Goal: Task Accomplishment & Management: Use online tool/utility

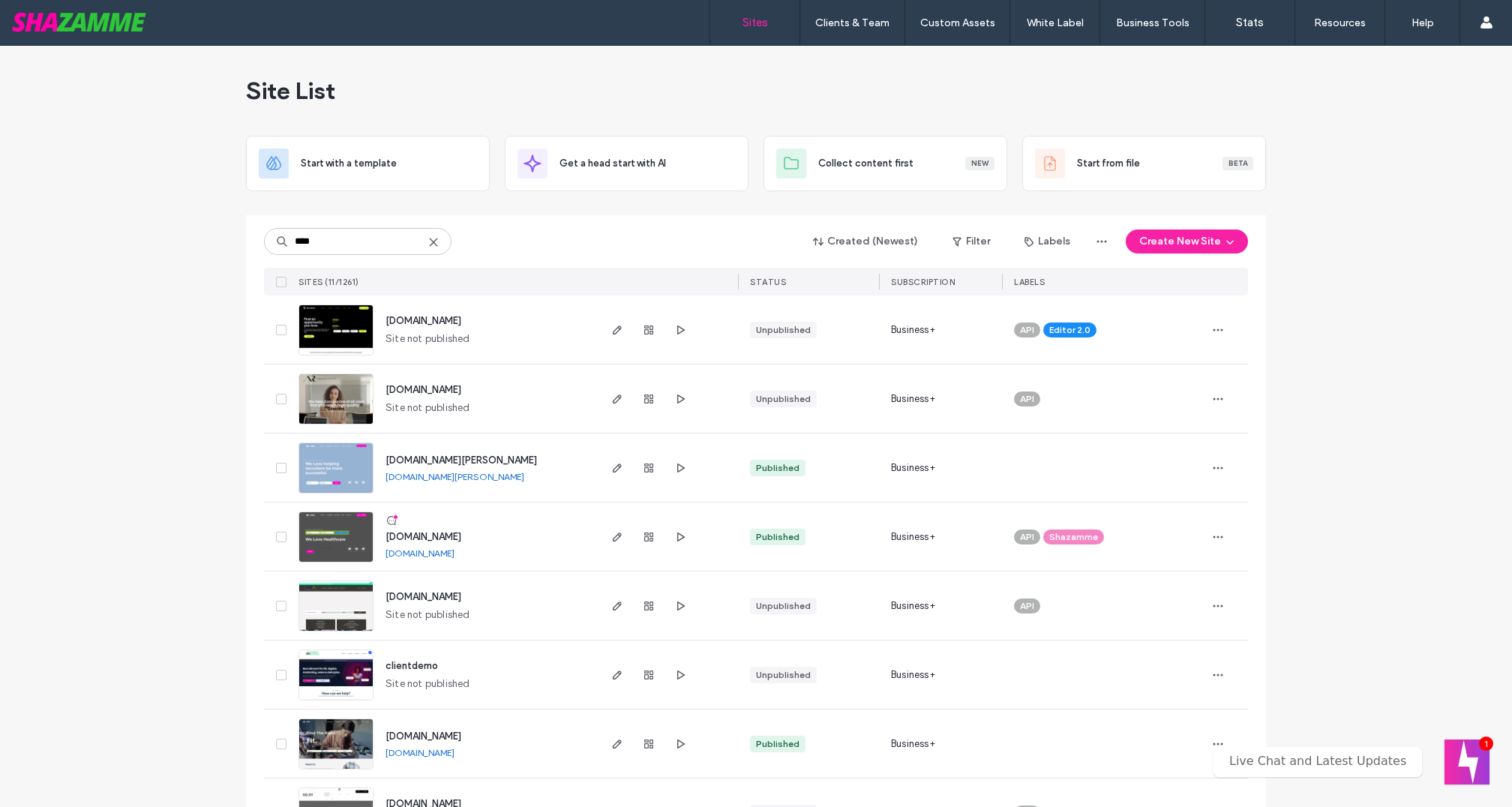
click at [326, 245] on input "****" at bounding box center [357, 241] width 187 height 27
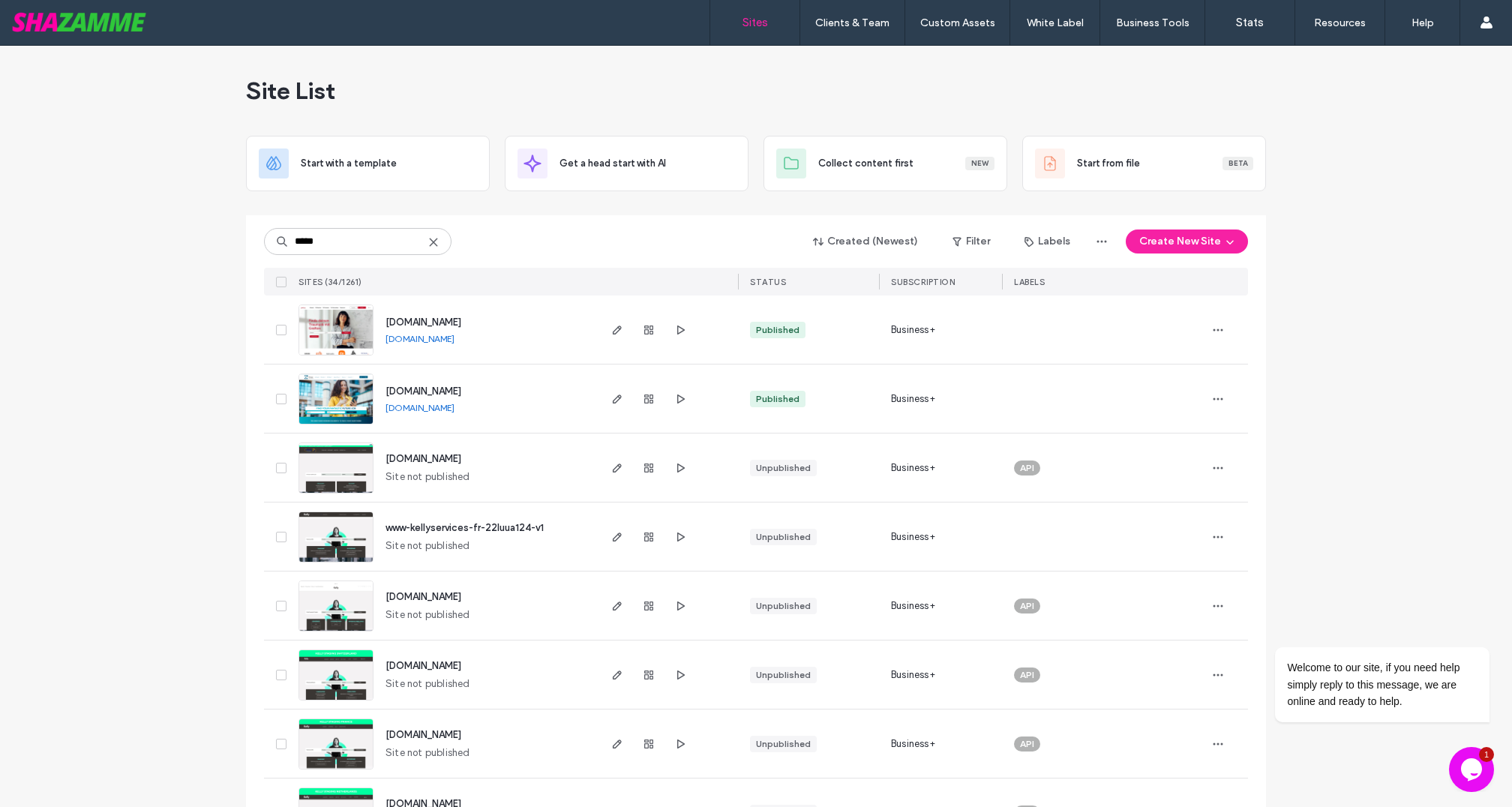
click at [335, 239] on input "*****" at bounding box center [357, 241] width 187 height 27
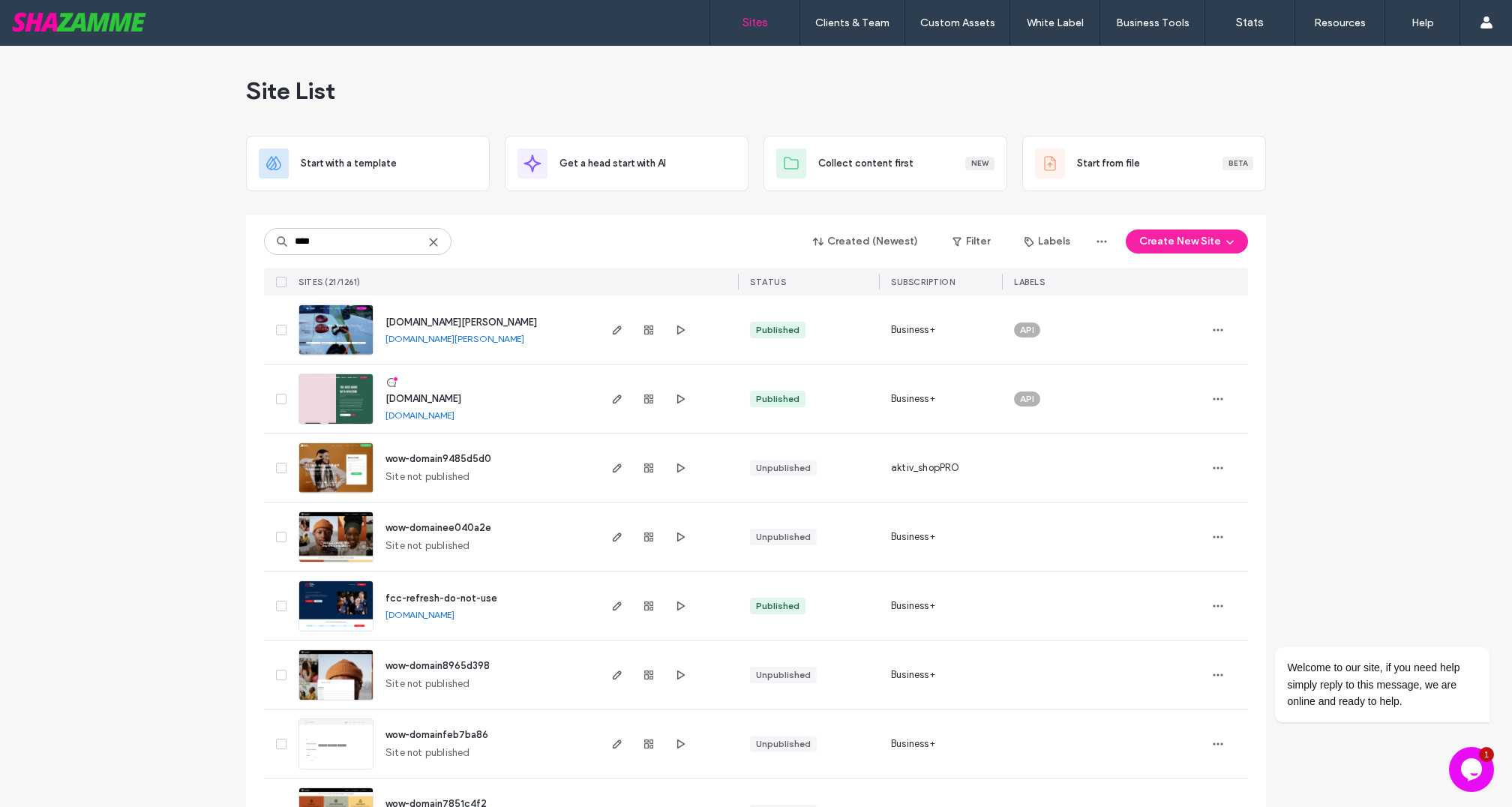
type input "****"
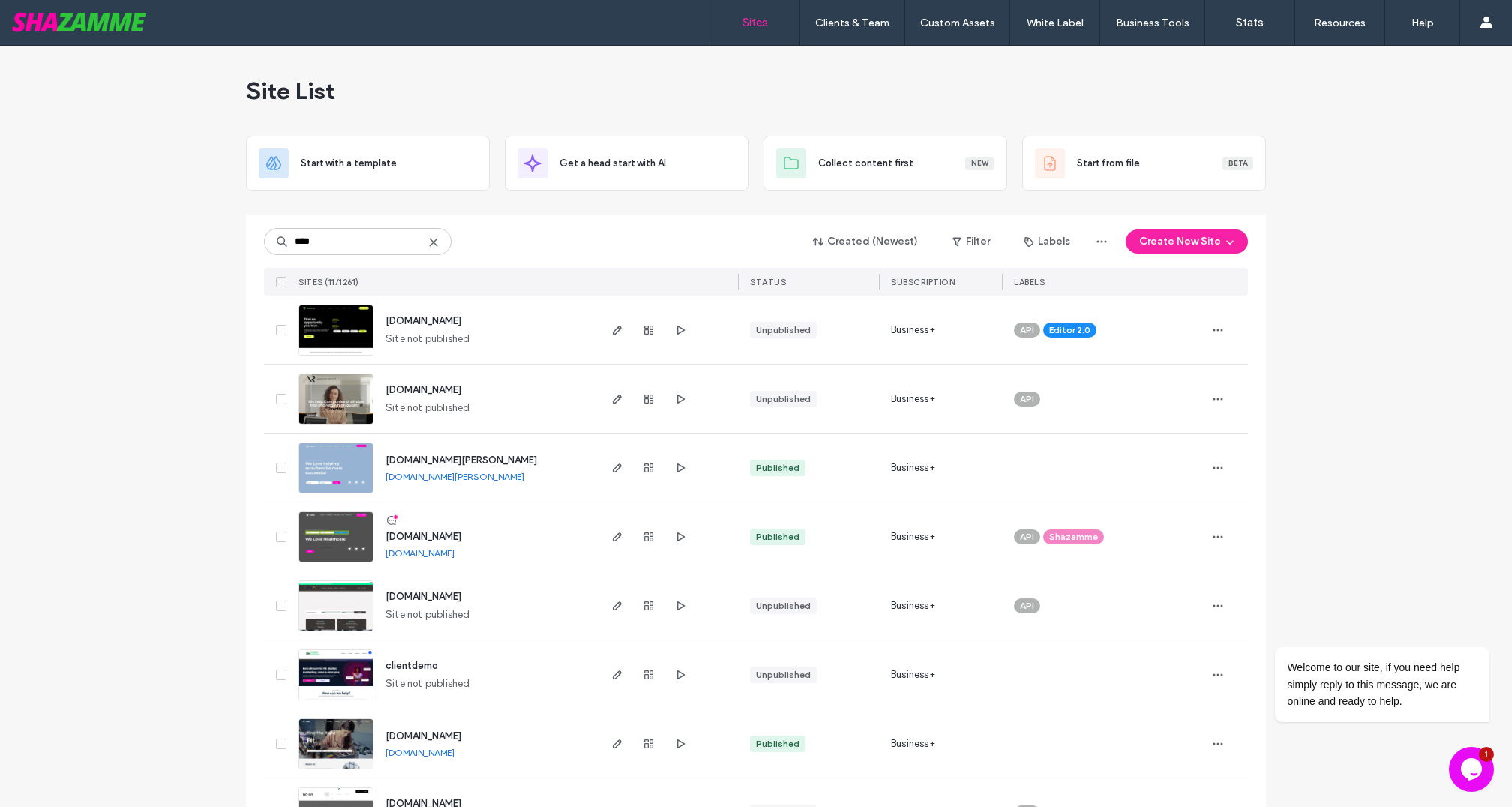
click at [328, 463] on img at bounding box center [336, 495] width 74 height 102
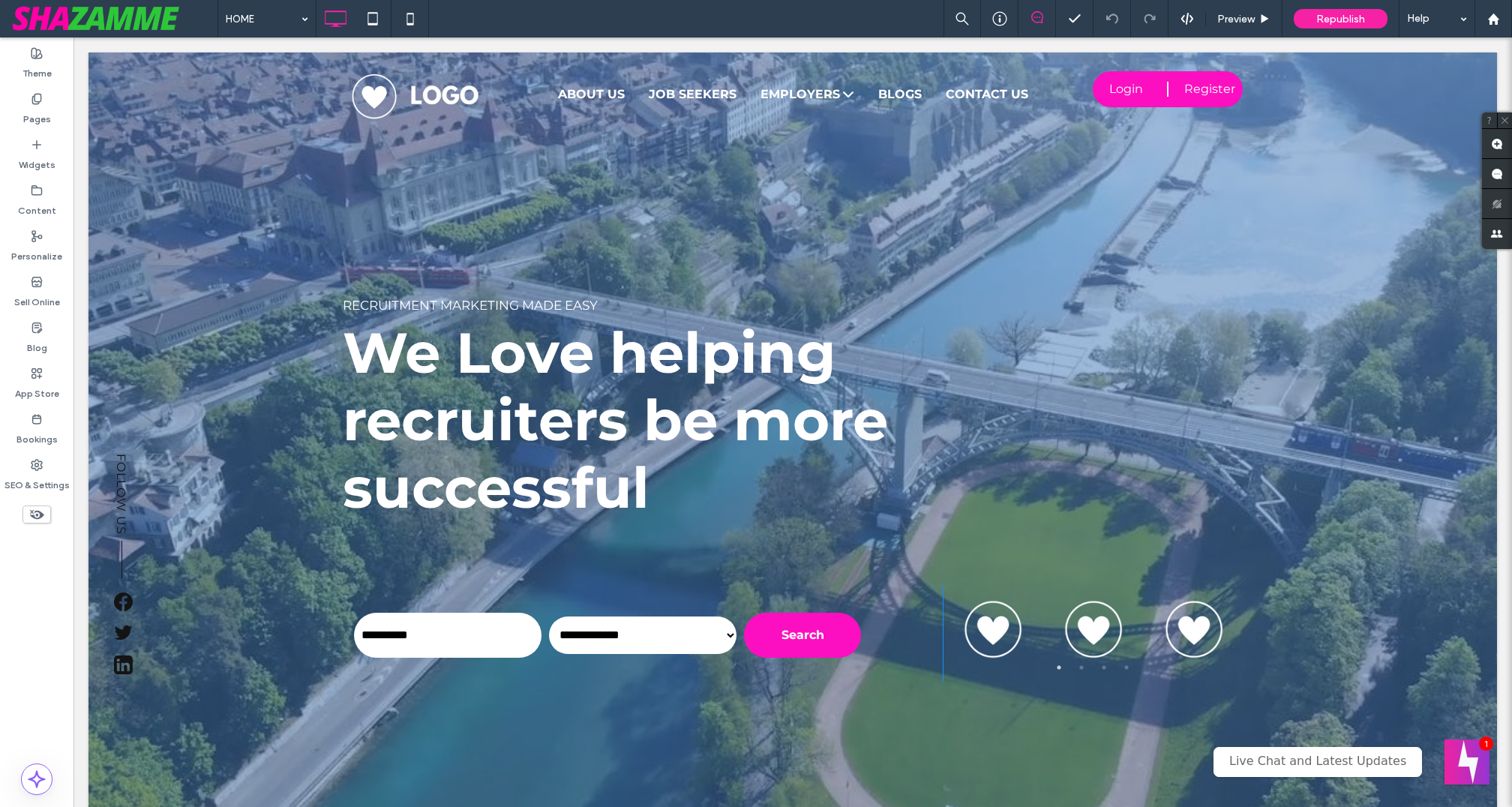
click at [244, 220] on div at bounding box center [792, 459] width 1408 height 813
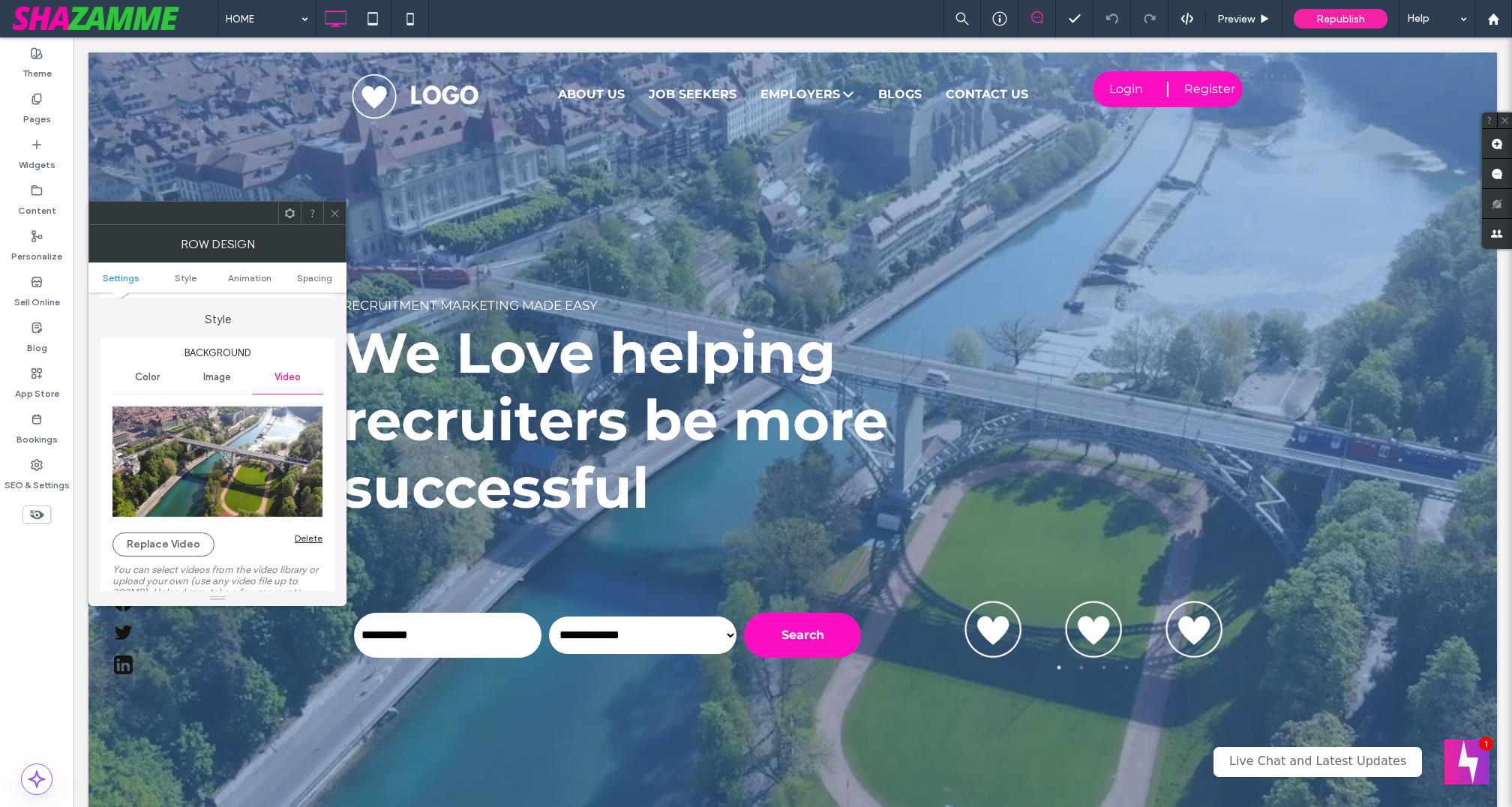
scroll to position [130, 0]
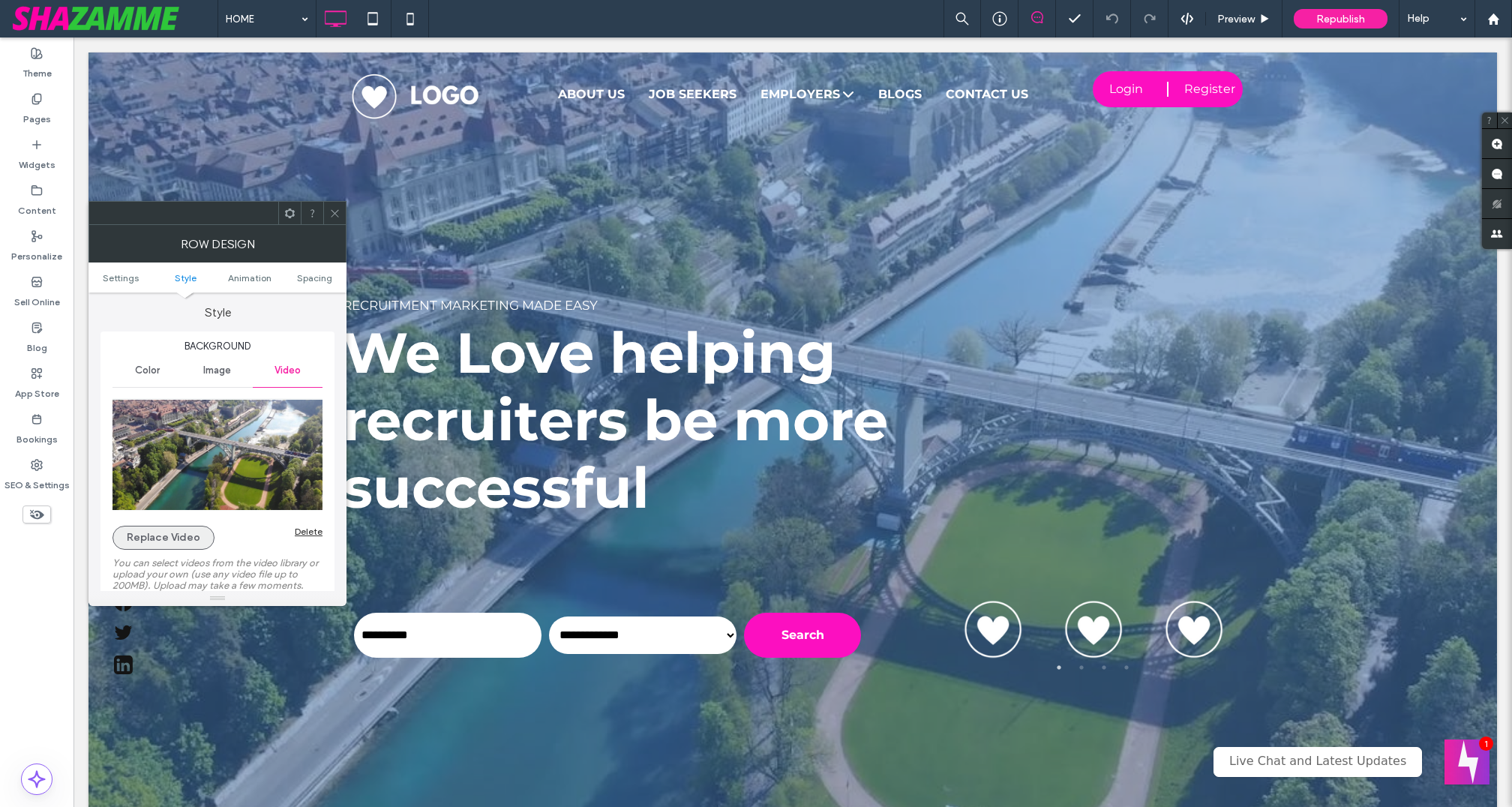
click at [186, 530] on button "Replace Video" at bounding box center [164, 537] width 102 height 24
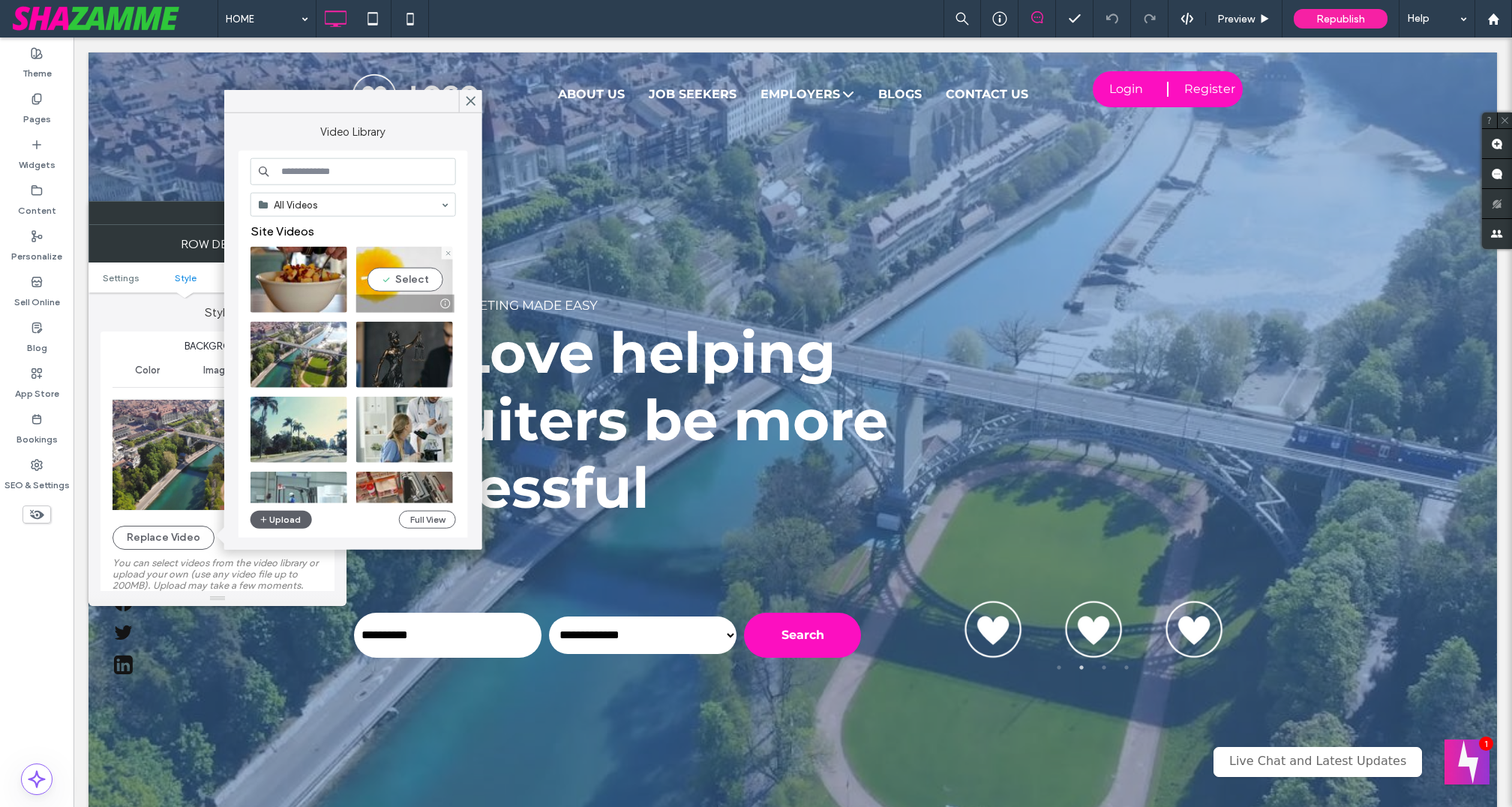
click at [419, 275] on video at bounding box center [405, 280] width 96 height 66
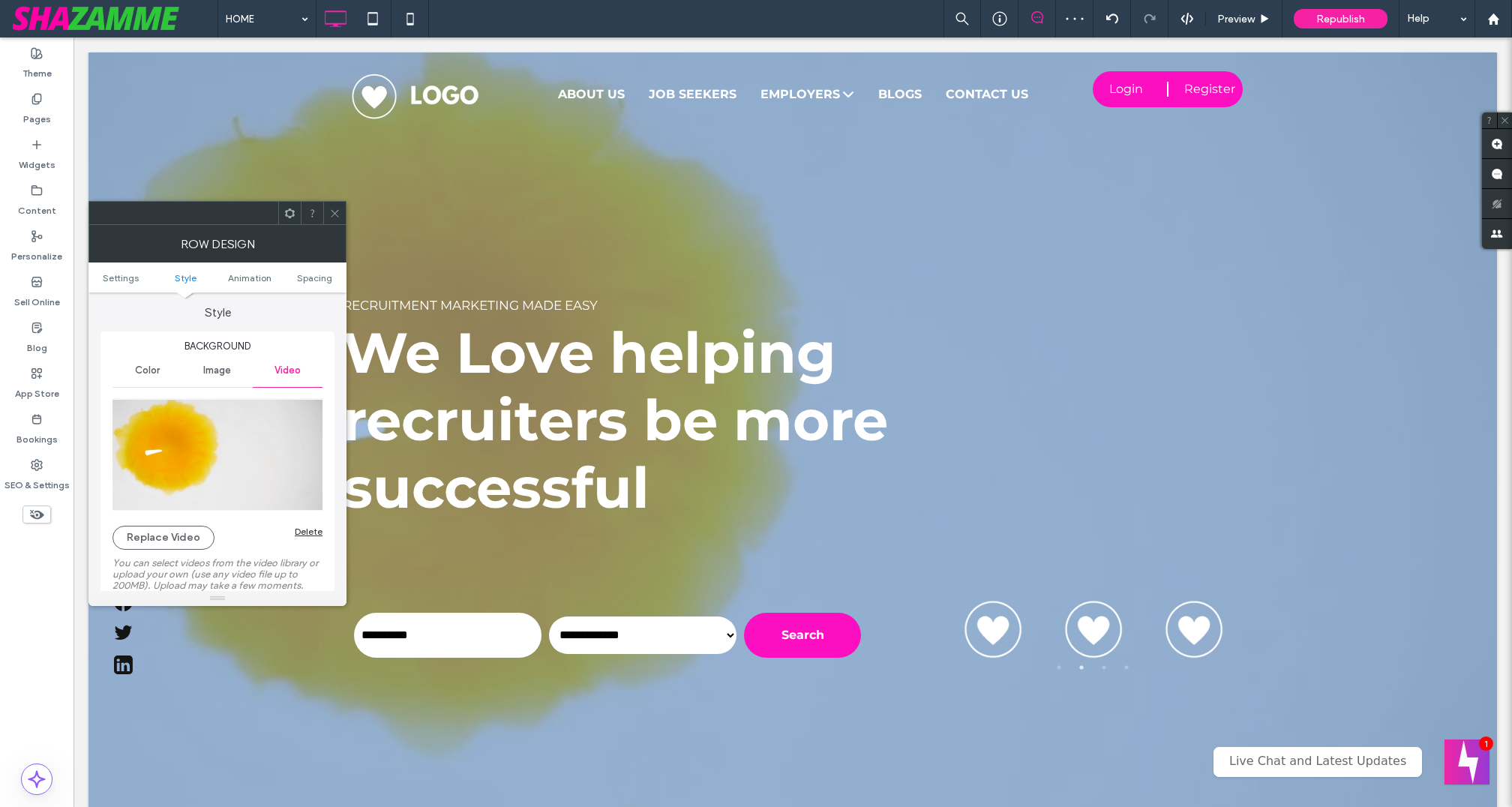
click at [335, 210] on icon at bounding box center [335, 214] width 11 height 11
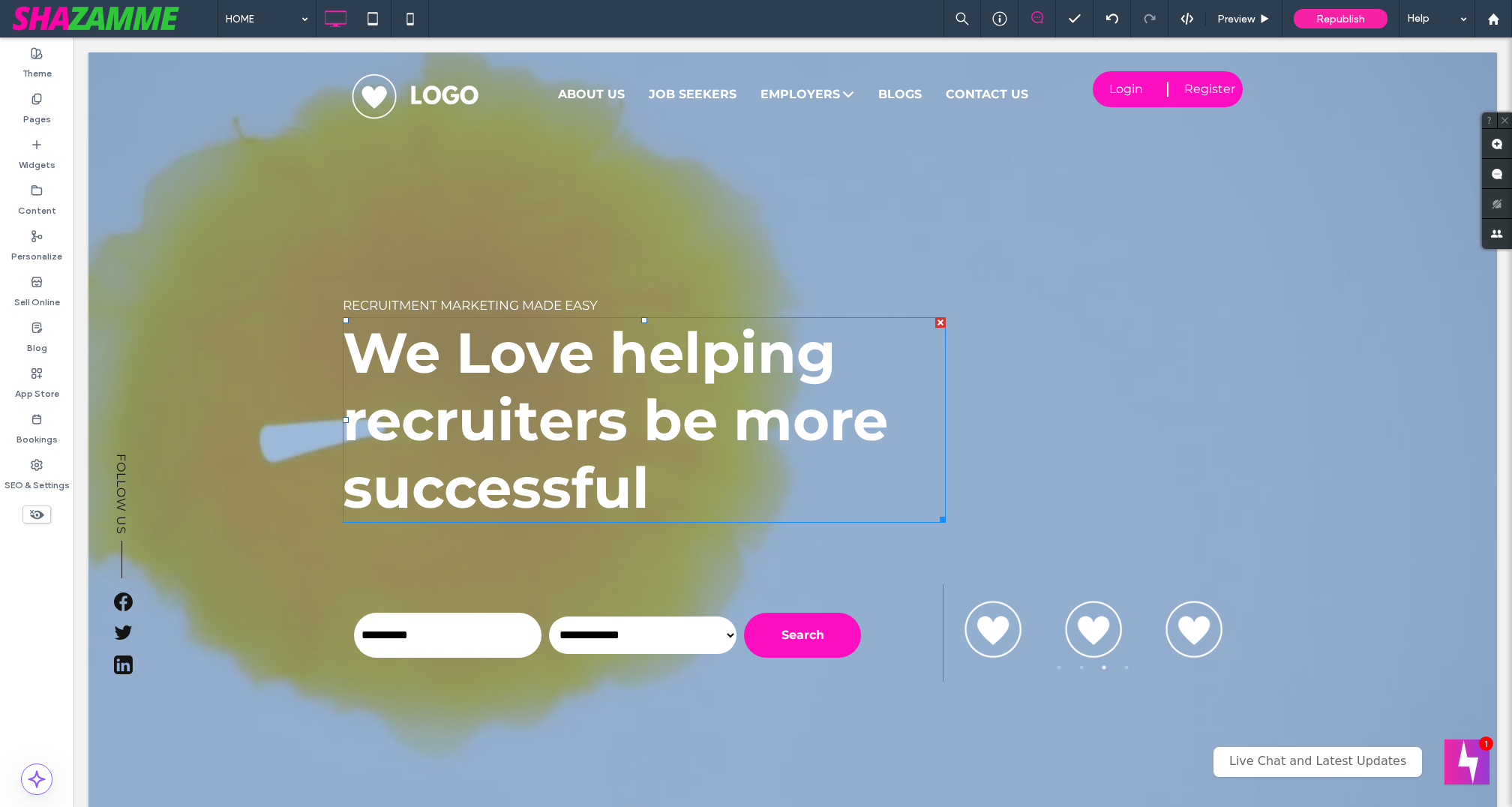
click at [473, 368] on span "We Love helping recruiters be more successful" at bounding box center [615, 420] width 545 height 204
type input "**********"
type input "**"
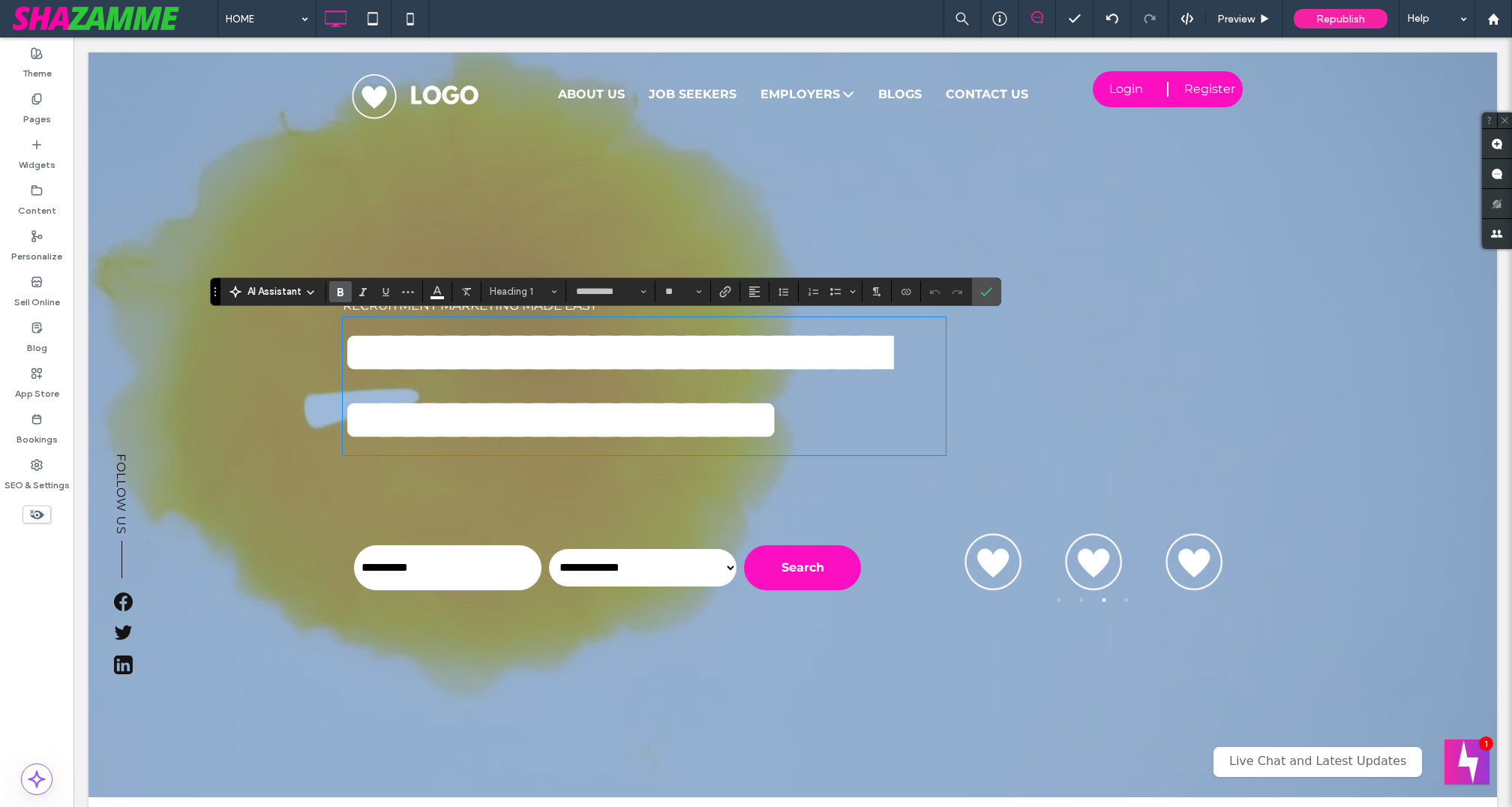
click at [299, 288] on span "AI Assistant" at bounding box center [274, 292] width 54 height 15
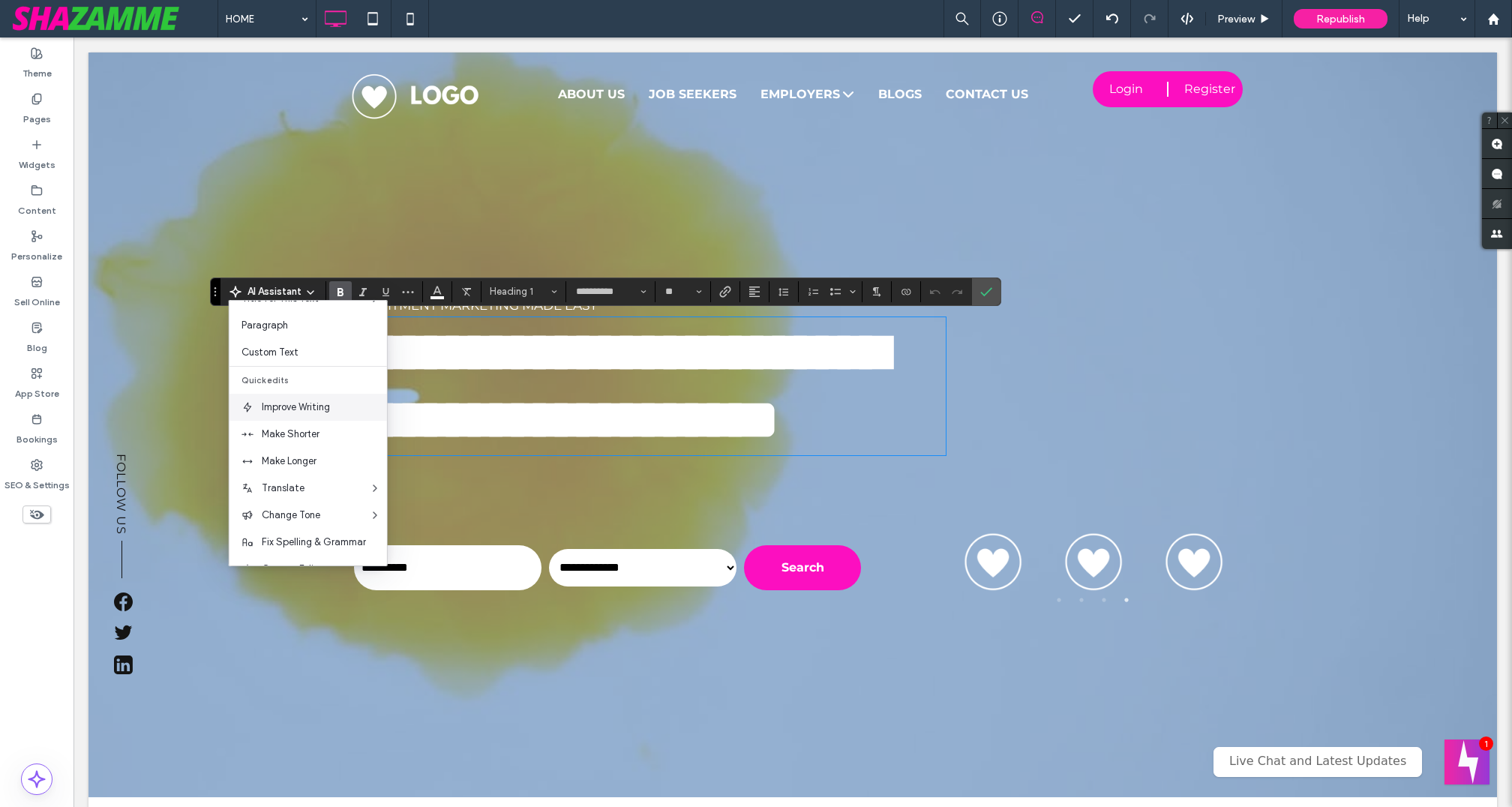
scroll to position [82, 0]
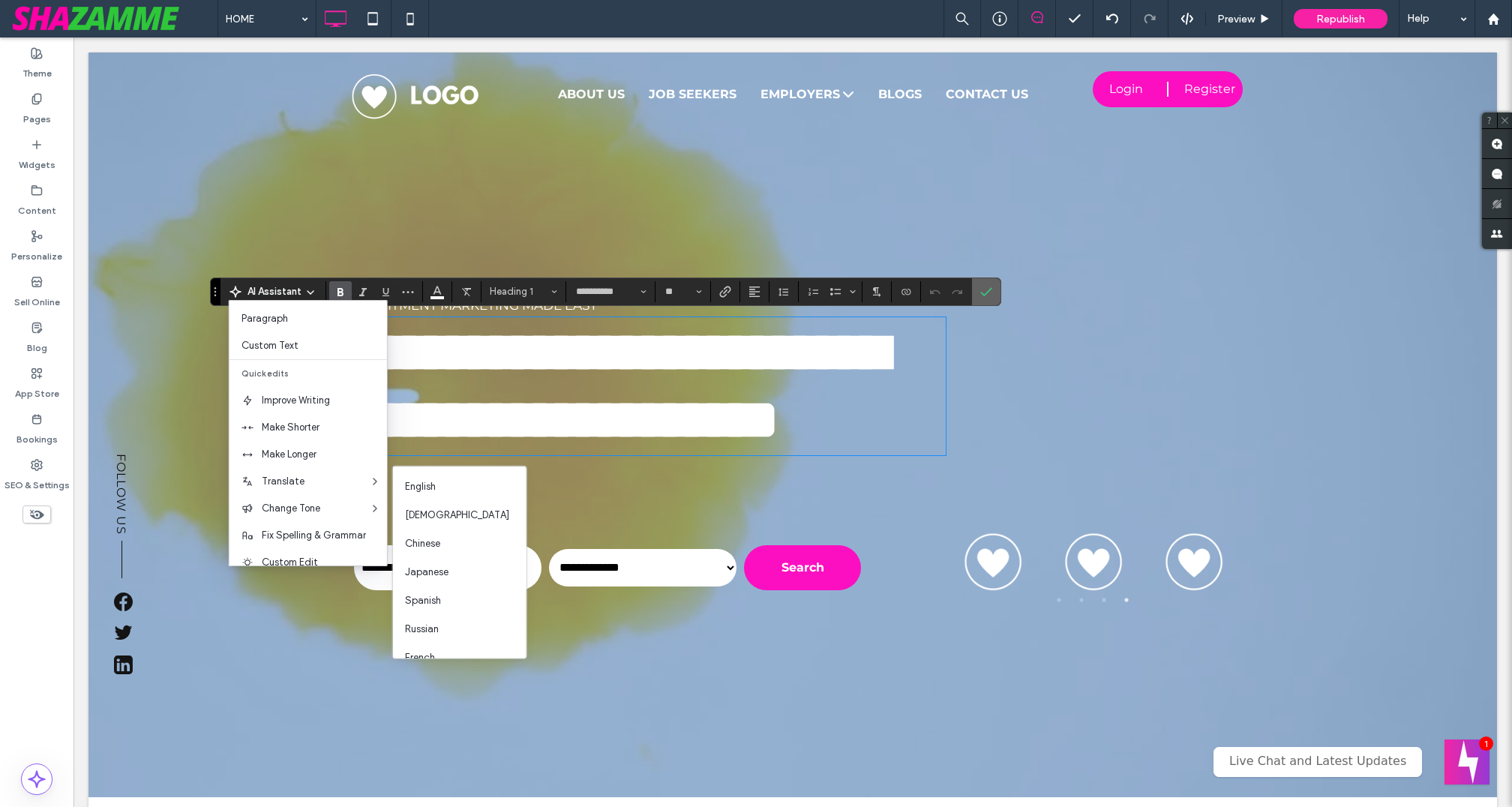
click at [983, 291] on use "Confirm" at bounding box center [986, 292] width 12 height 9
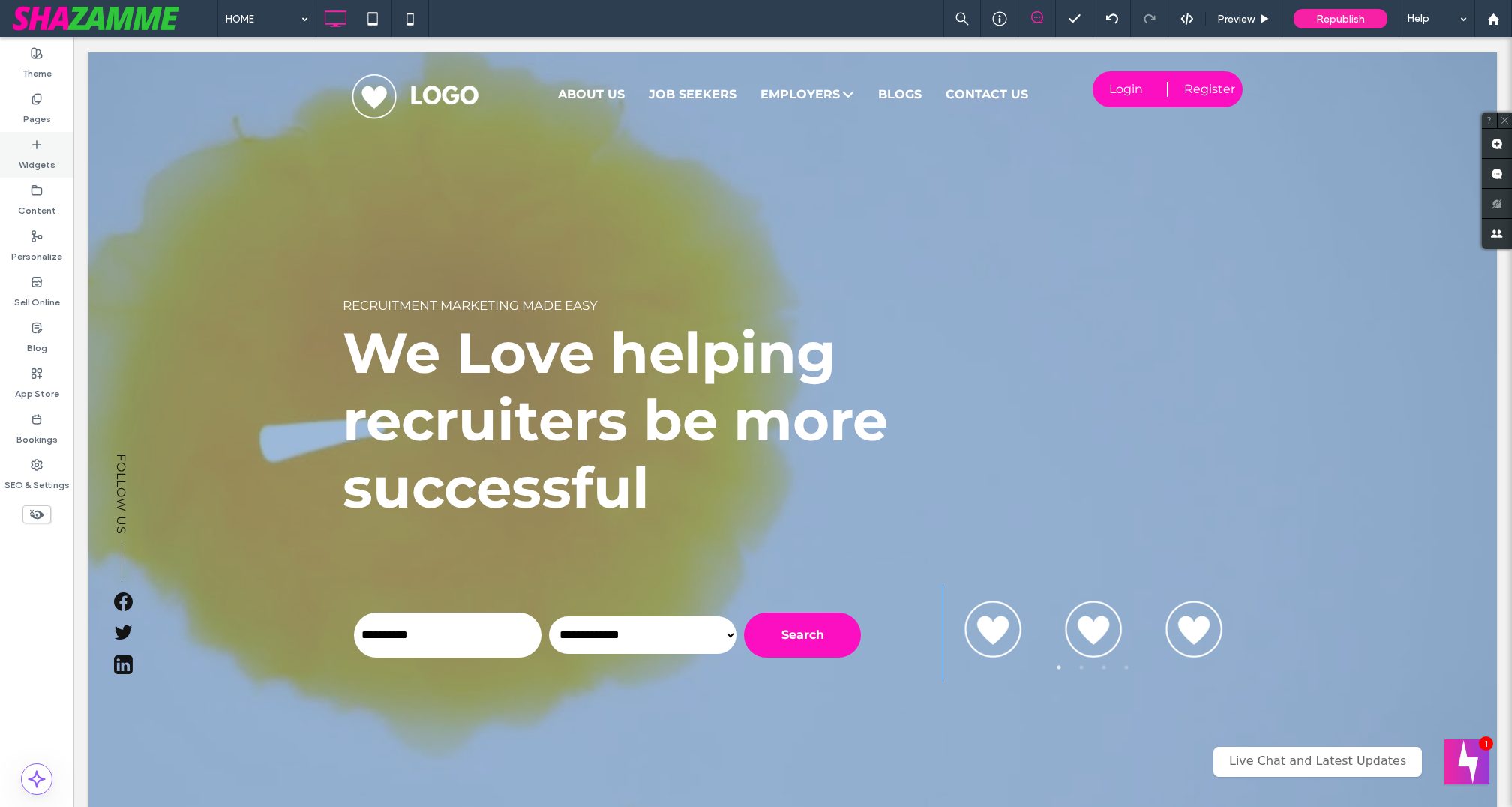
click at [40, 155] on label "Widgets" at bounding box center [37, 161] width 37 height 21
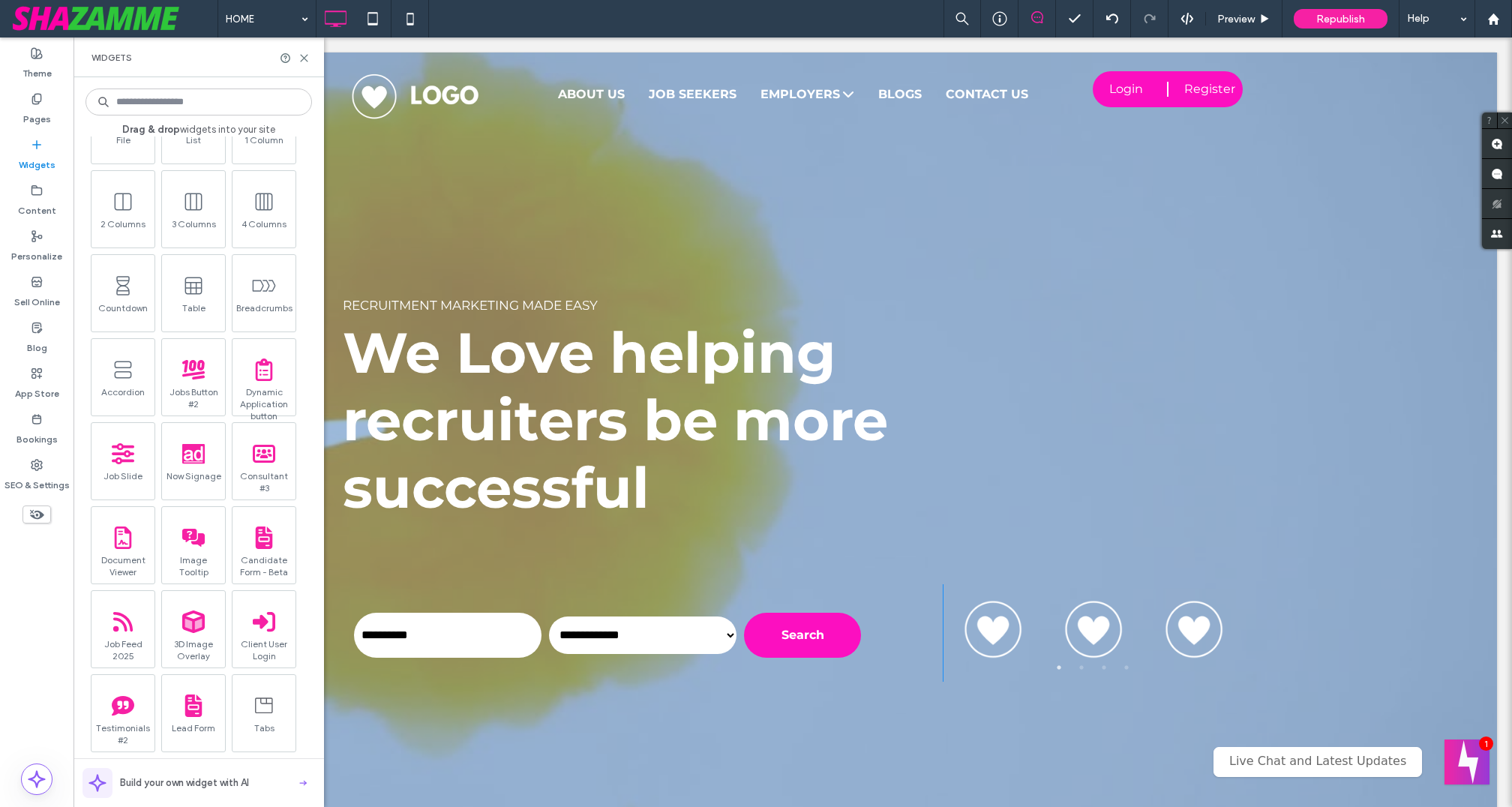
scroll to position [1188, 0]
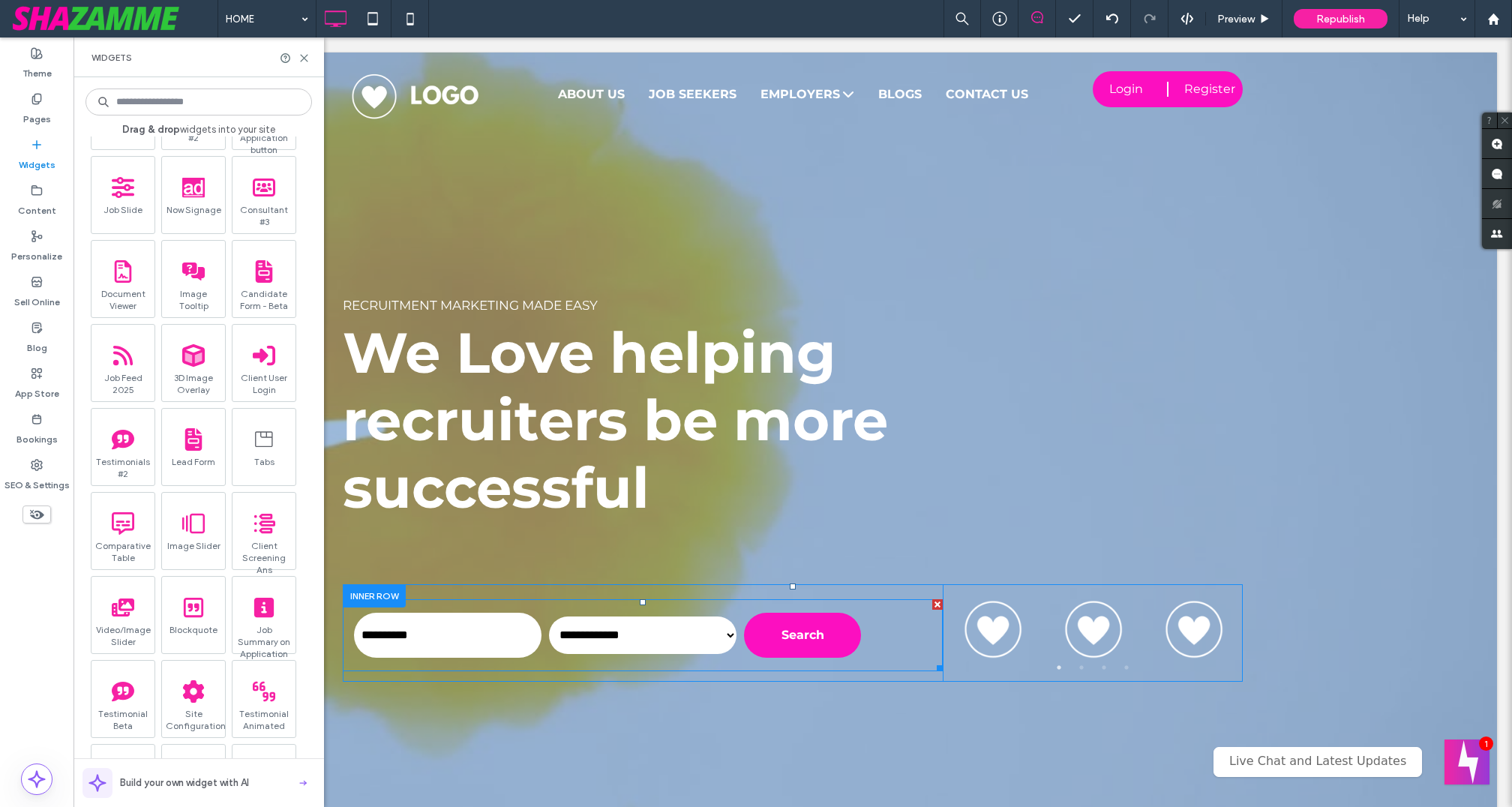
click at [654, 623] on span at bounding box center [642, 636] width 600 height 72
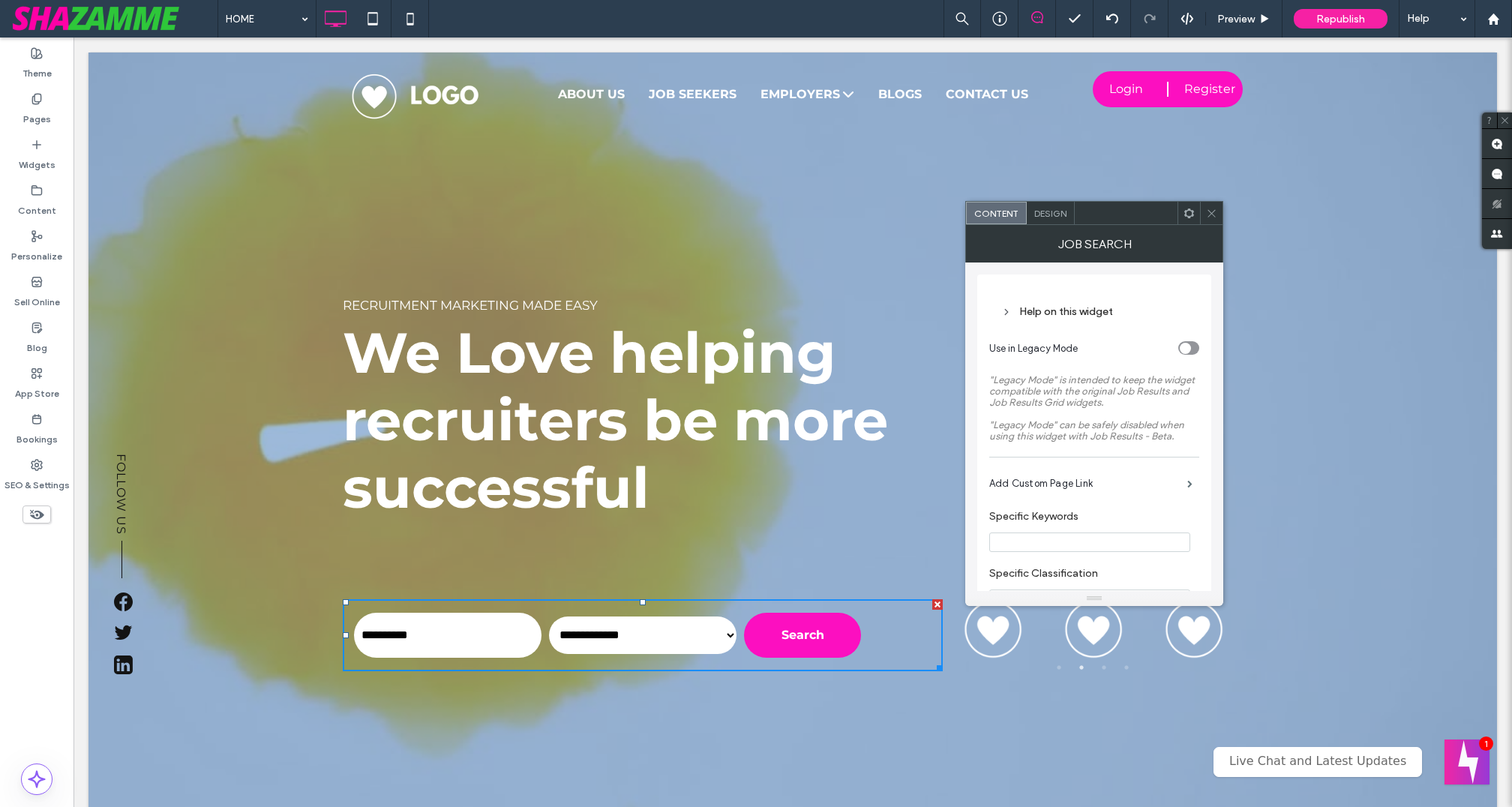
click at [1045, 210] on span "Design" at bounding box center [1050, 214] width 32 height 11
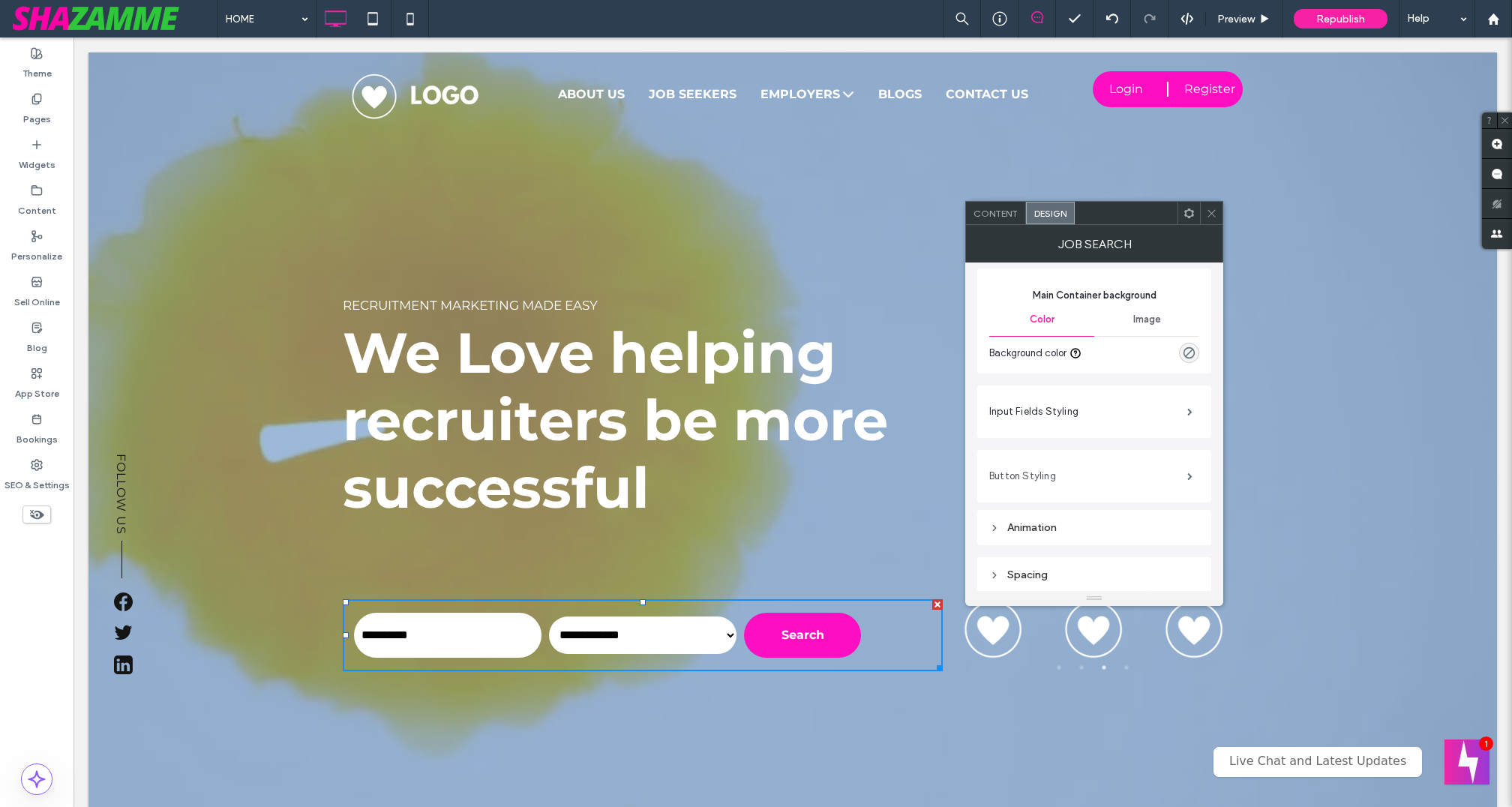
scroll to position [0, 0]
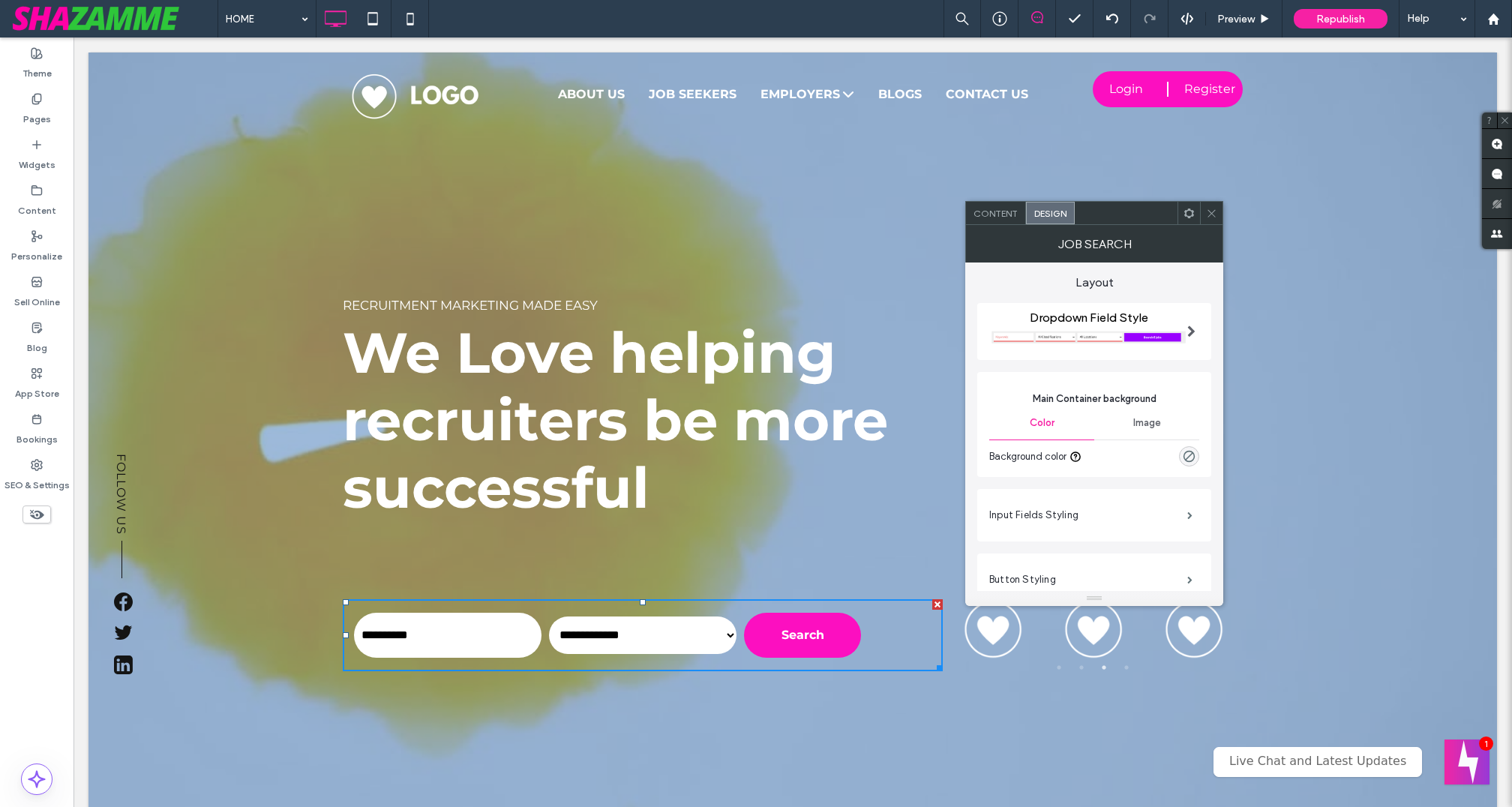
click at [986, 215] on span "Content" at bounding box center [995, 214] width 44 height 11
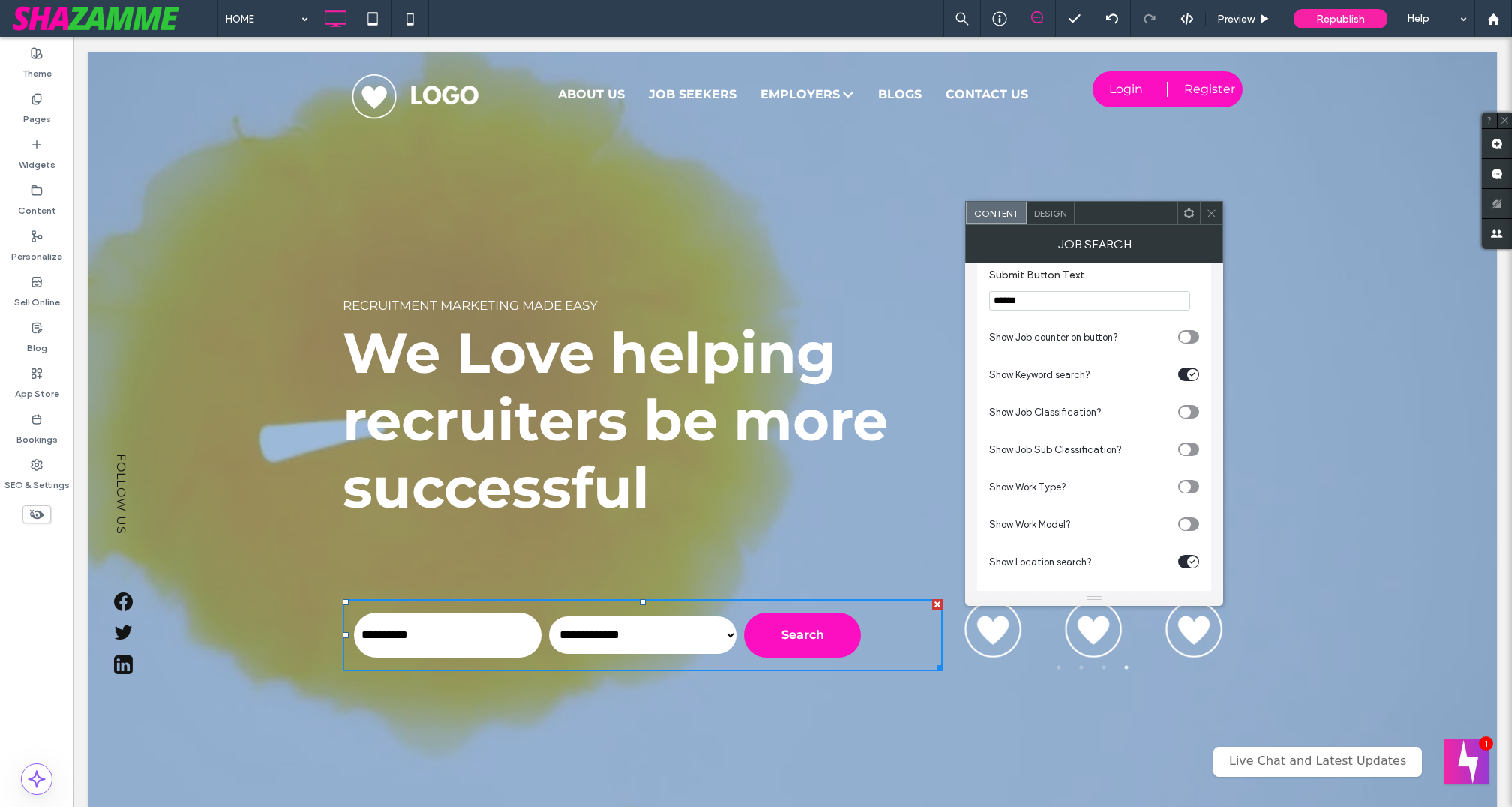
scroll to position [701, 0]
click at [1179, 566] on div "toggle" at bounding box center [1189, 559] width 21 height 13
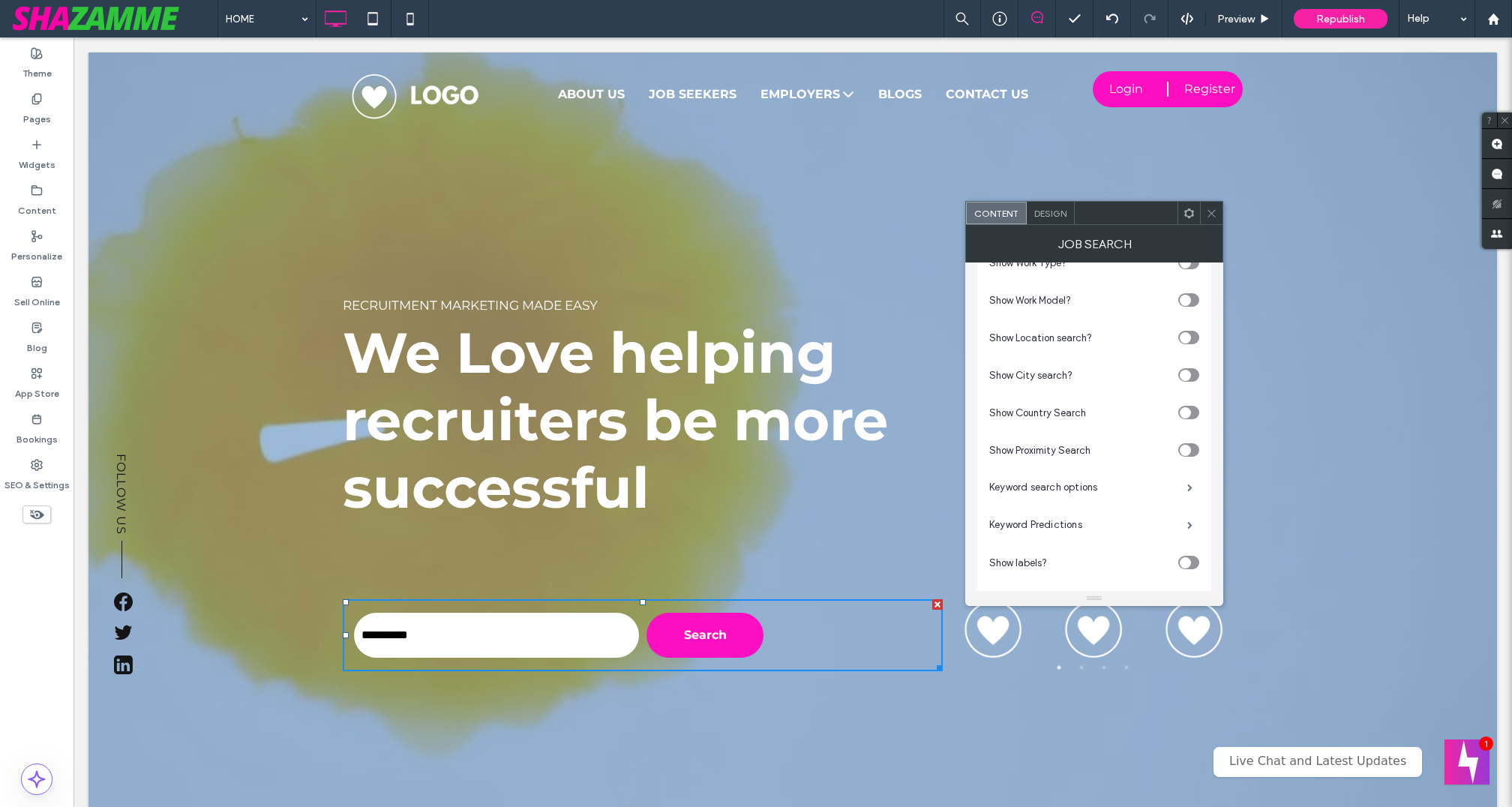
scroll to position [931, 0]
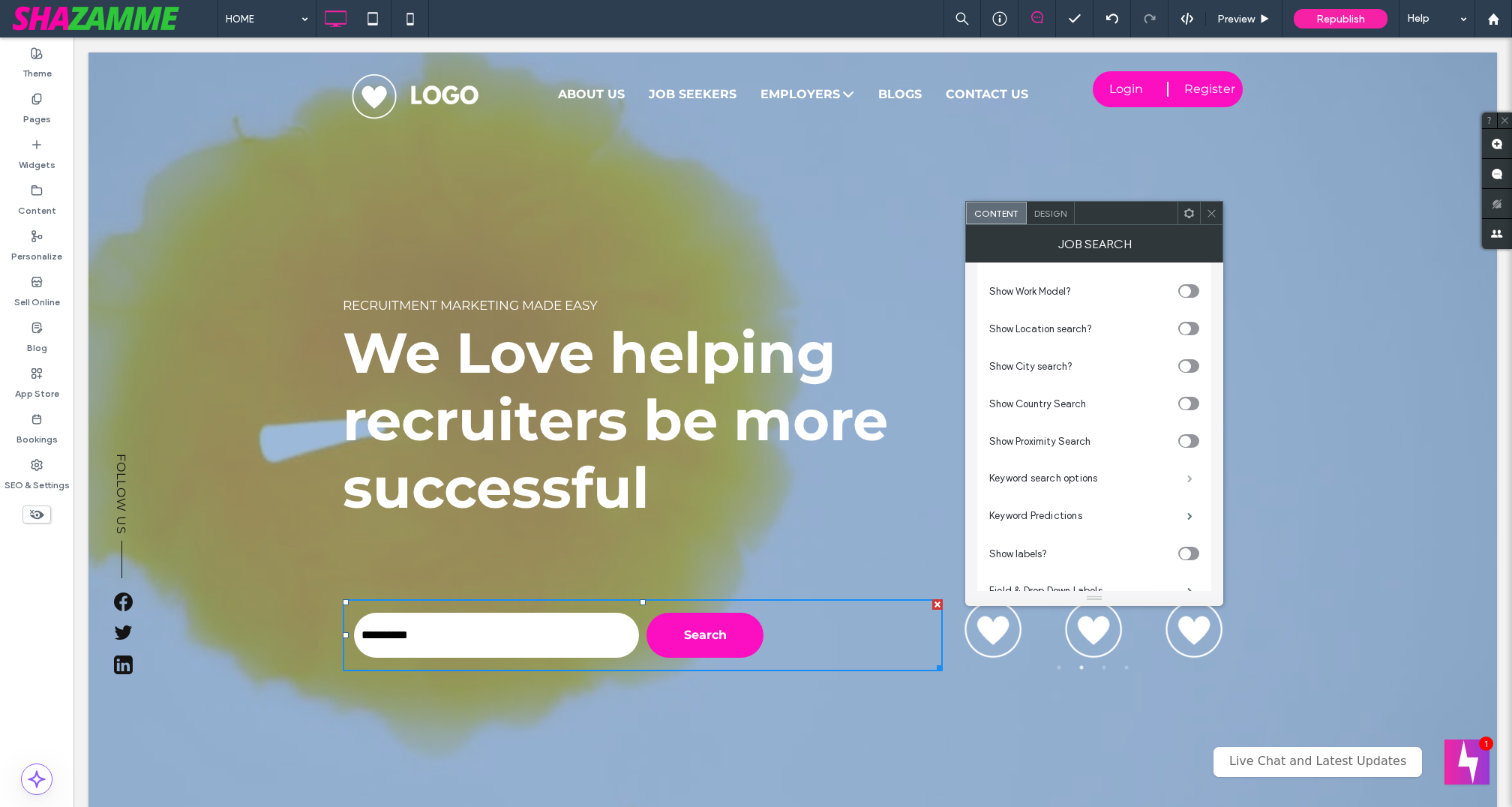
click at [1188, 482] on span at bounding box center [1190, 479] width 6 height 8
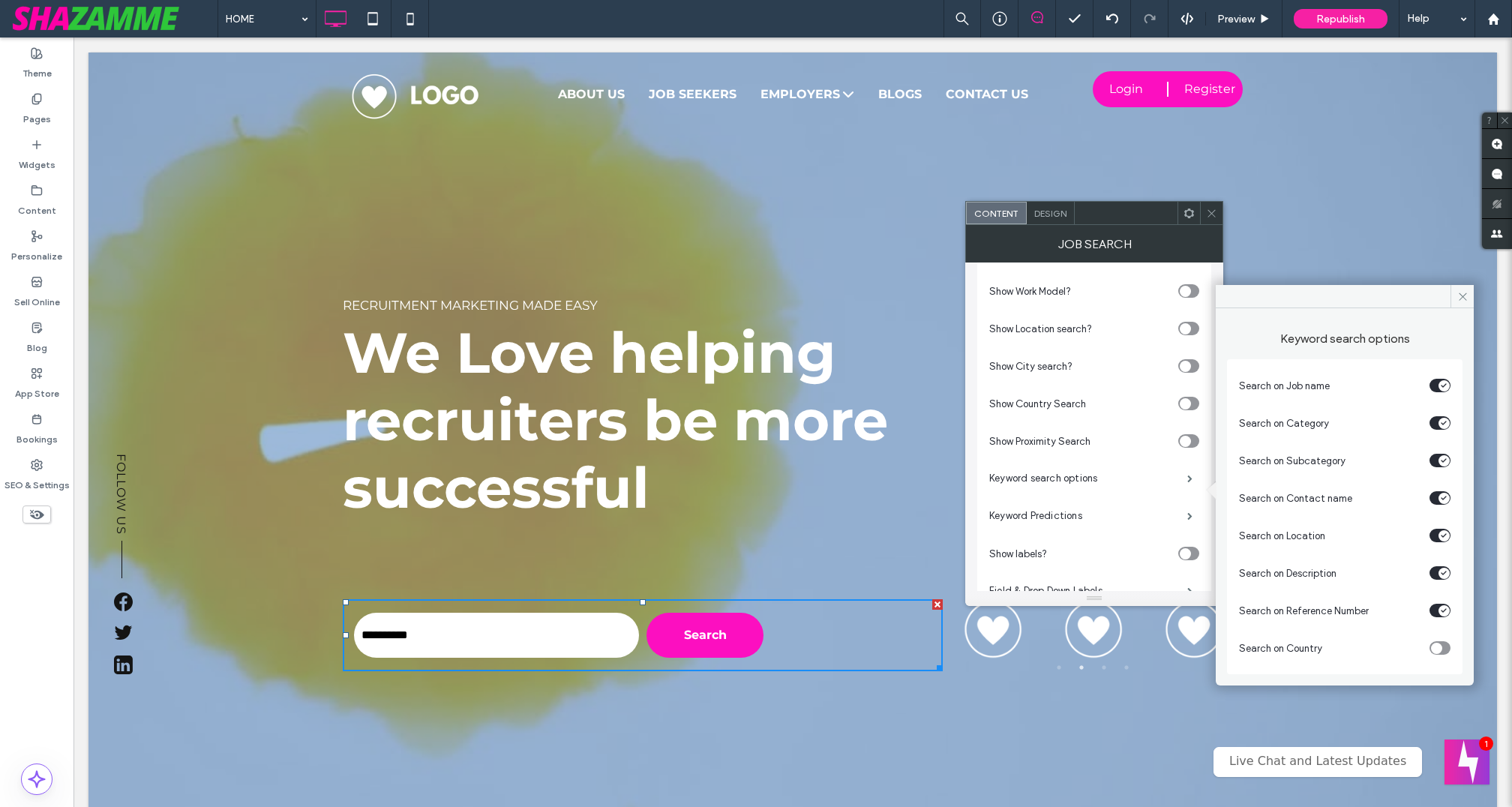
click at [1434, 610] on div "toggle" at bounding box center [1439, 610] width 21 height 13
click at [1433, 531] on div "toggle" at bounding box center [1439, 535] width 21 height 13
click at [1446, 534] on div "toggle" at bounding box center [1439, 535] width 21 height 13
click at [1461, 295] on icon at bounding box center [1463, 297] width 11 height 11
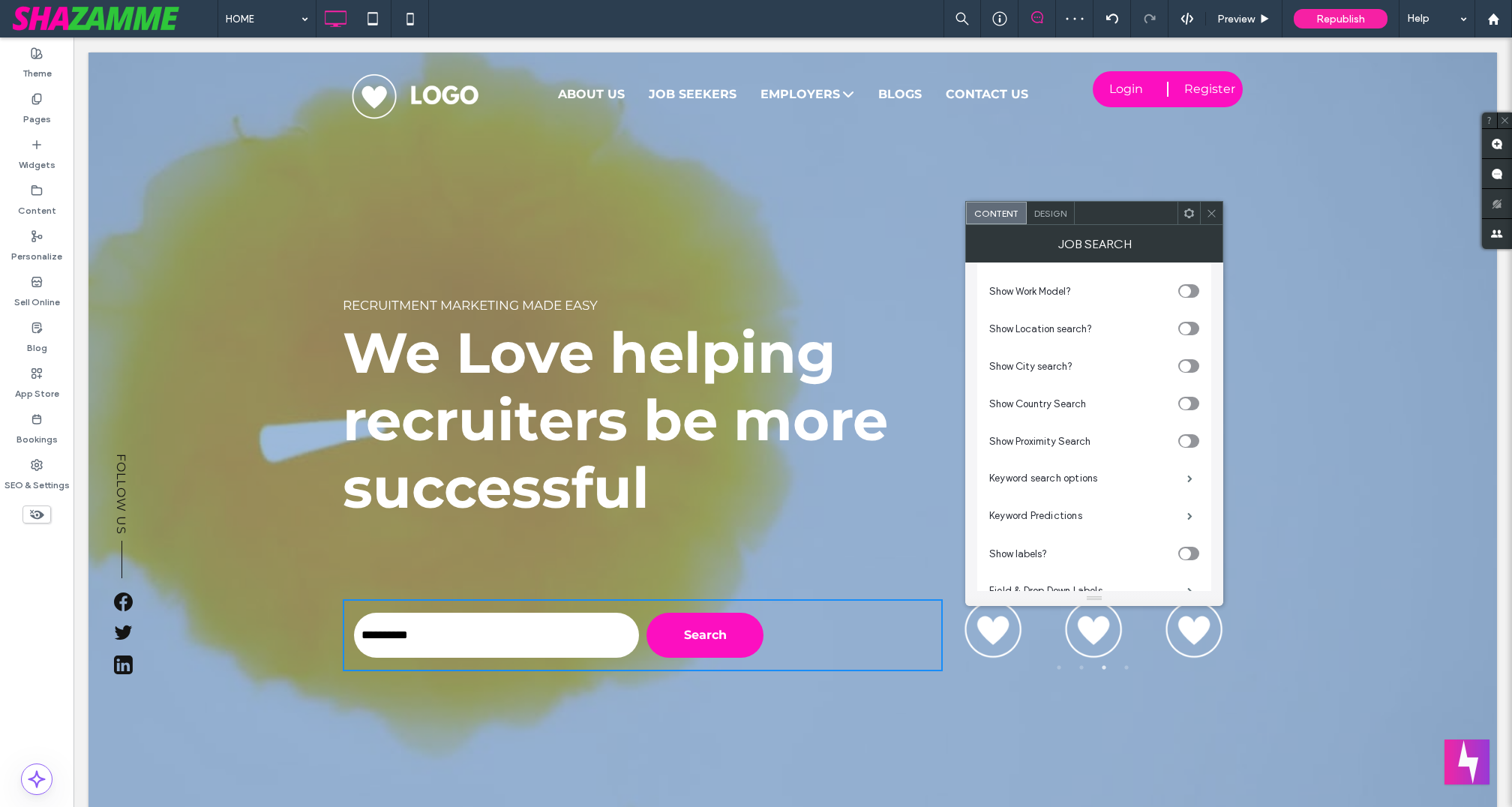
click at [1216, 208] on icon at bounding box center [1211, 214] width 11 height 11
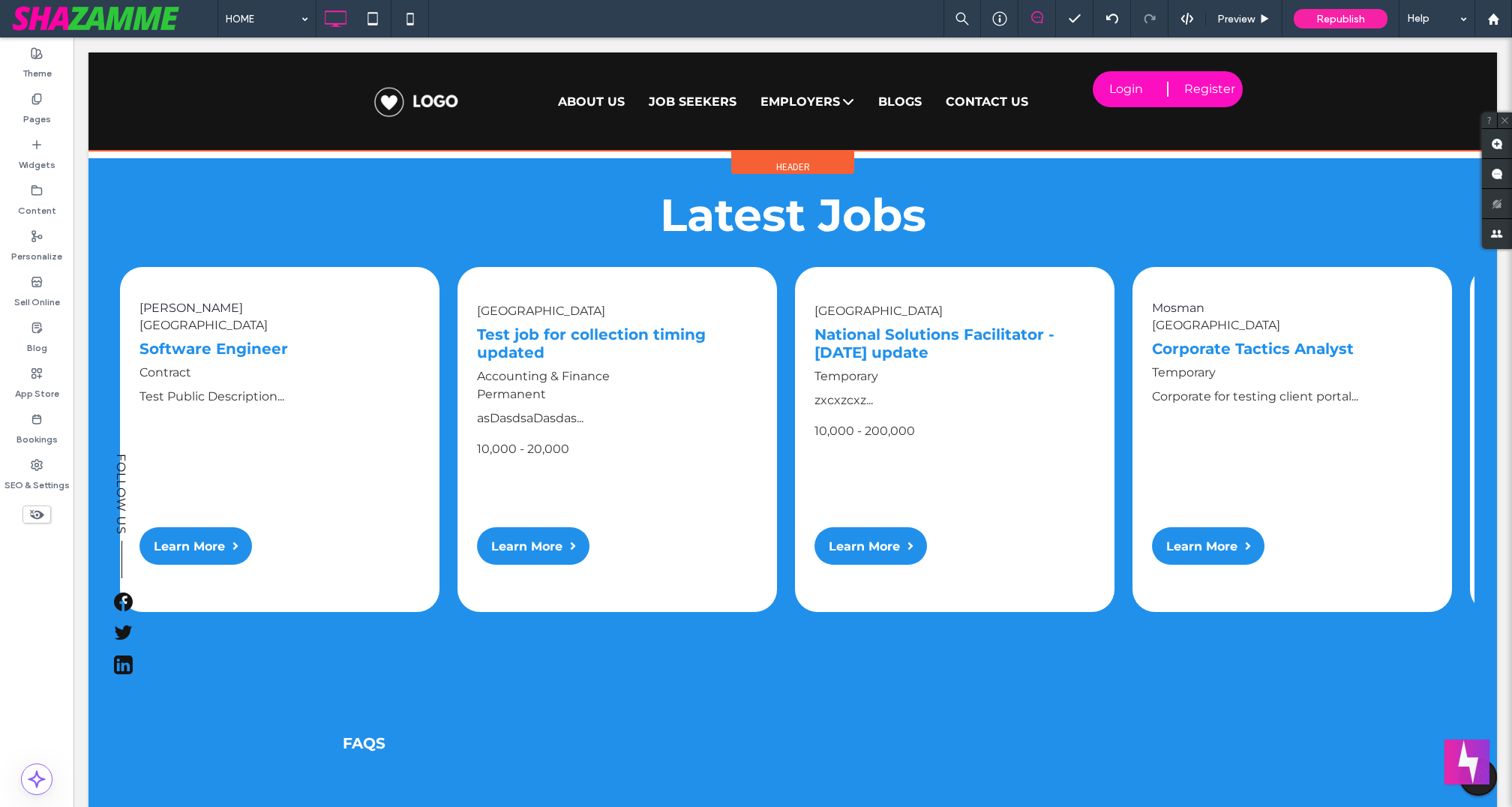
scroll to position [6956, 0]
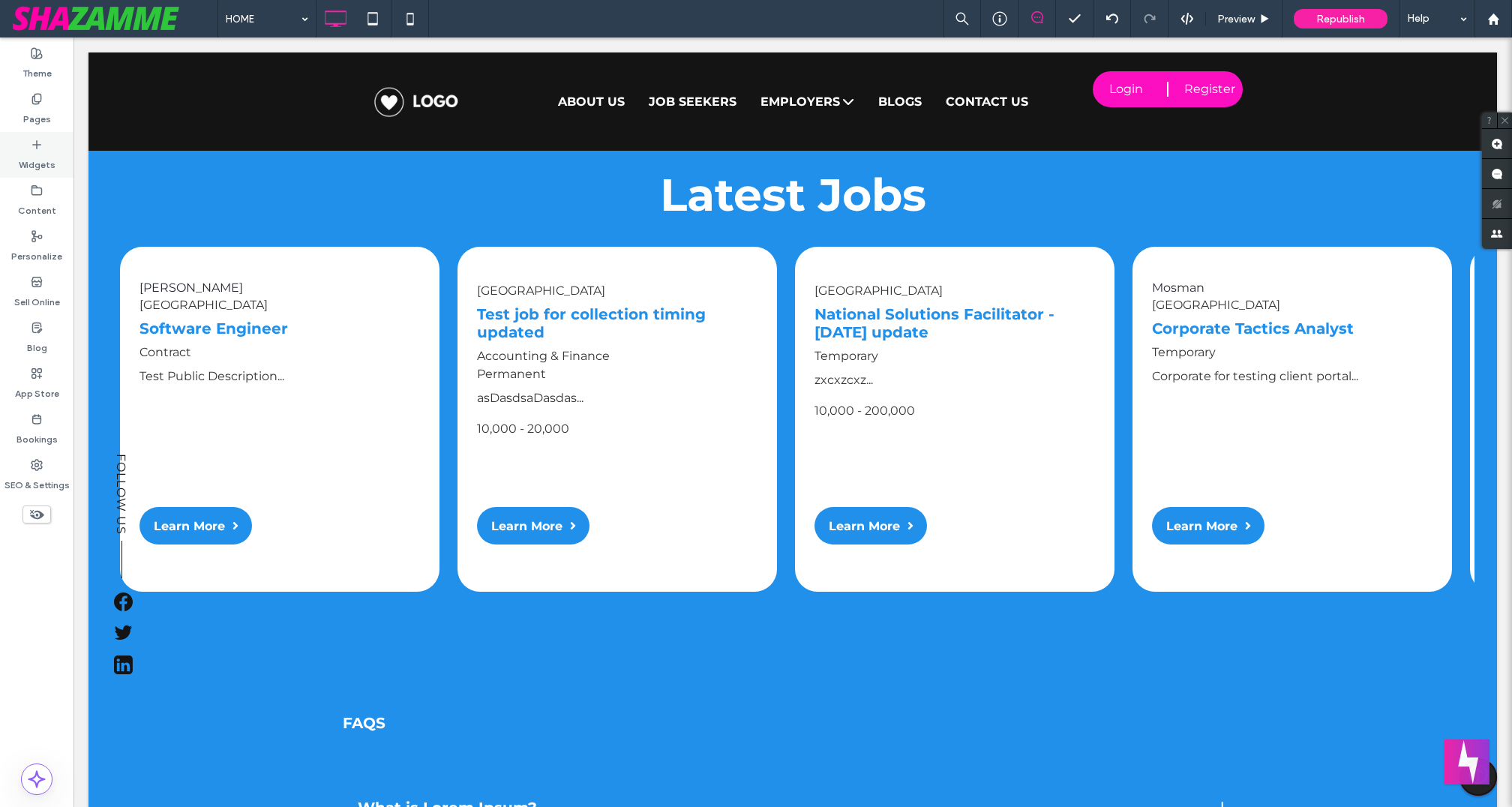
click at [27, 146] on div "Widgets" at bounding box center [37, 155] width 74 height 45
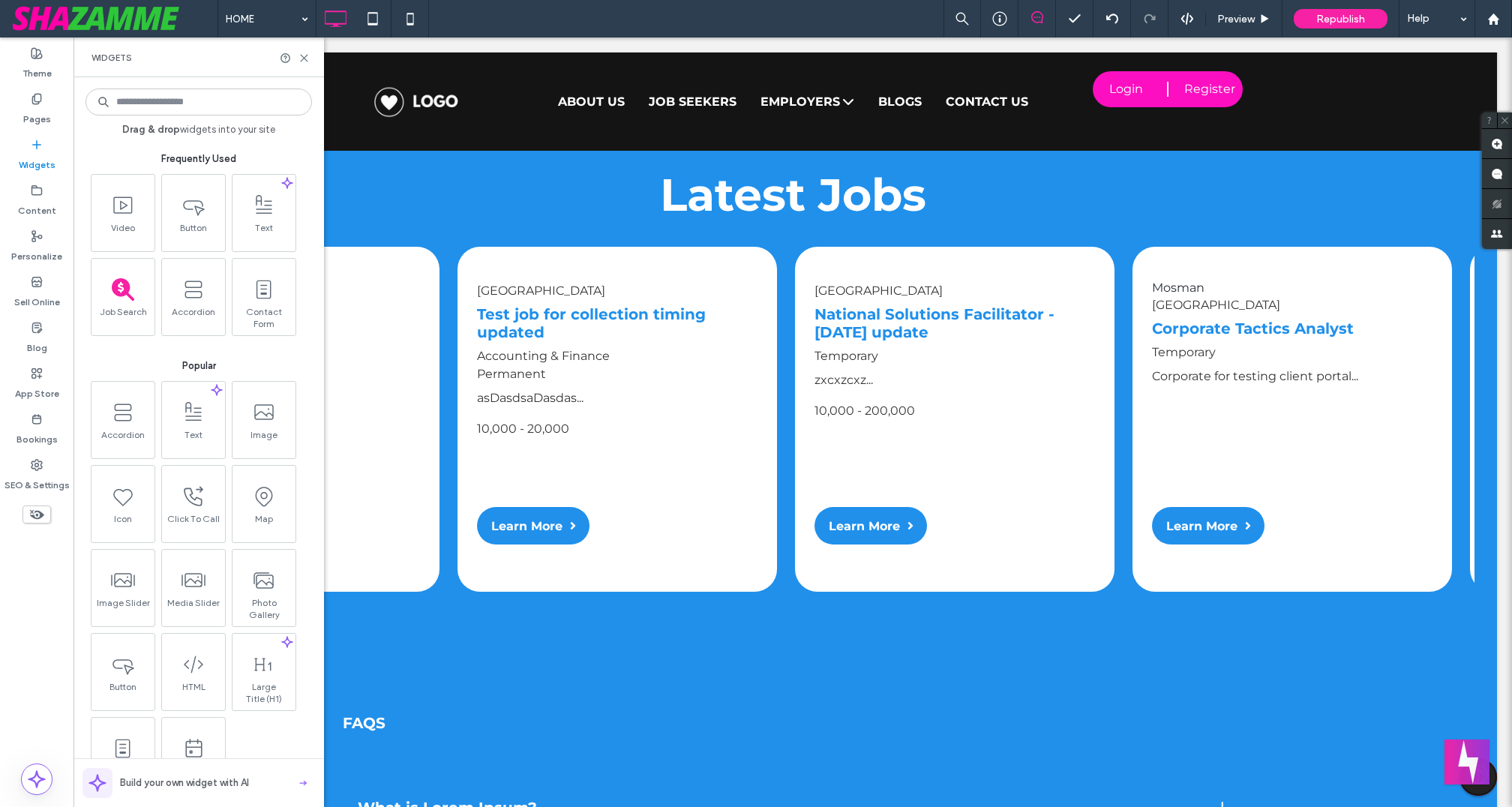
click at [217, 103] on input at bounding box center [198, 102] width 226 height 27
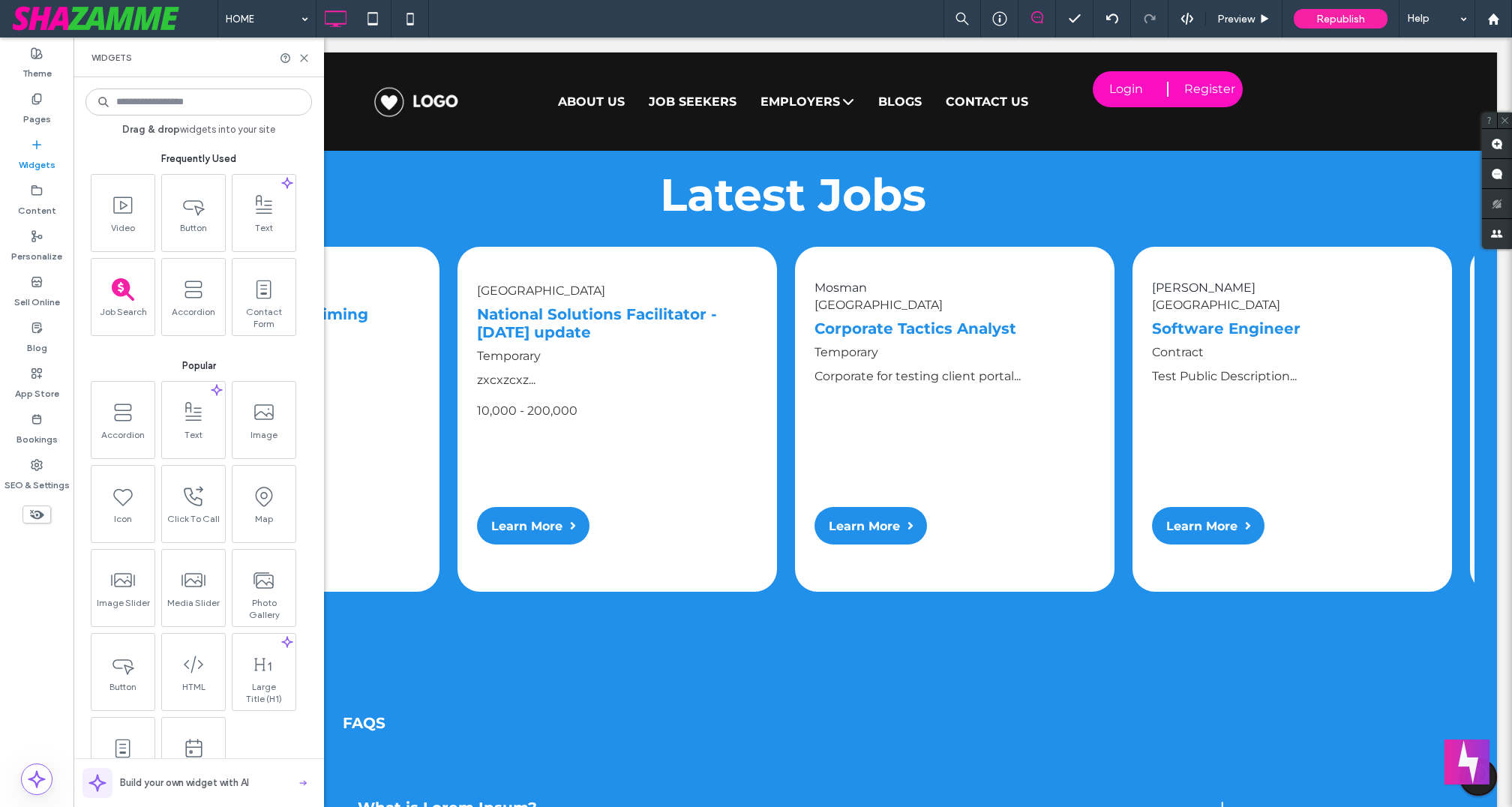
click at [214, 103] on input at bounding box center [198, 102] width 226 height 27
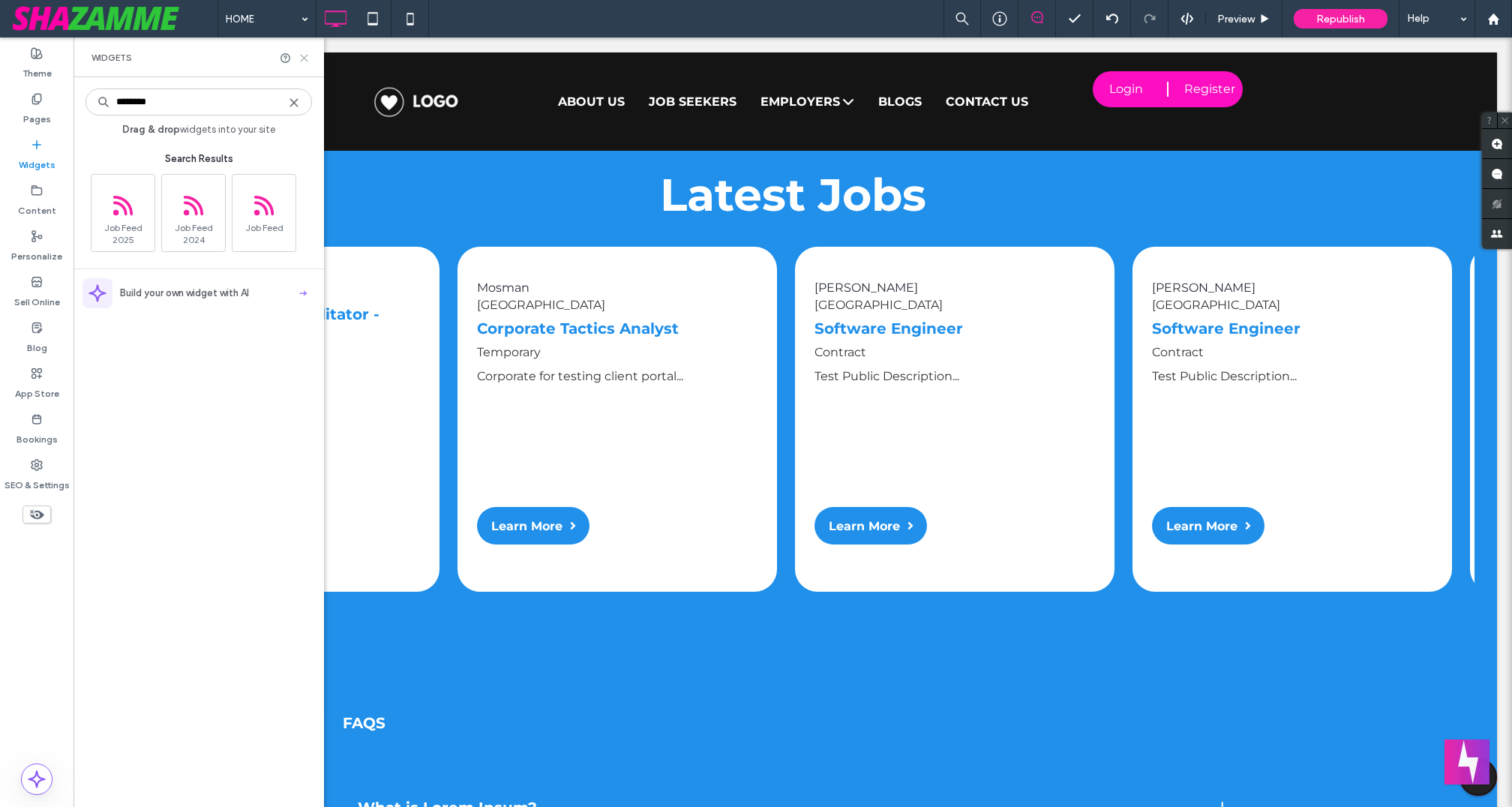
type input "********"
click at [306, 53] on icon at bounding box center [304, 59] width 11 height 11
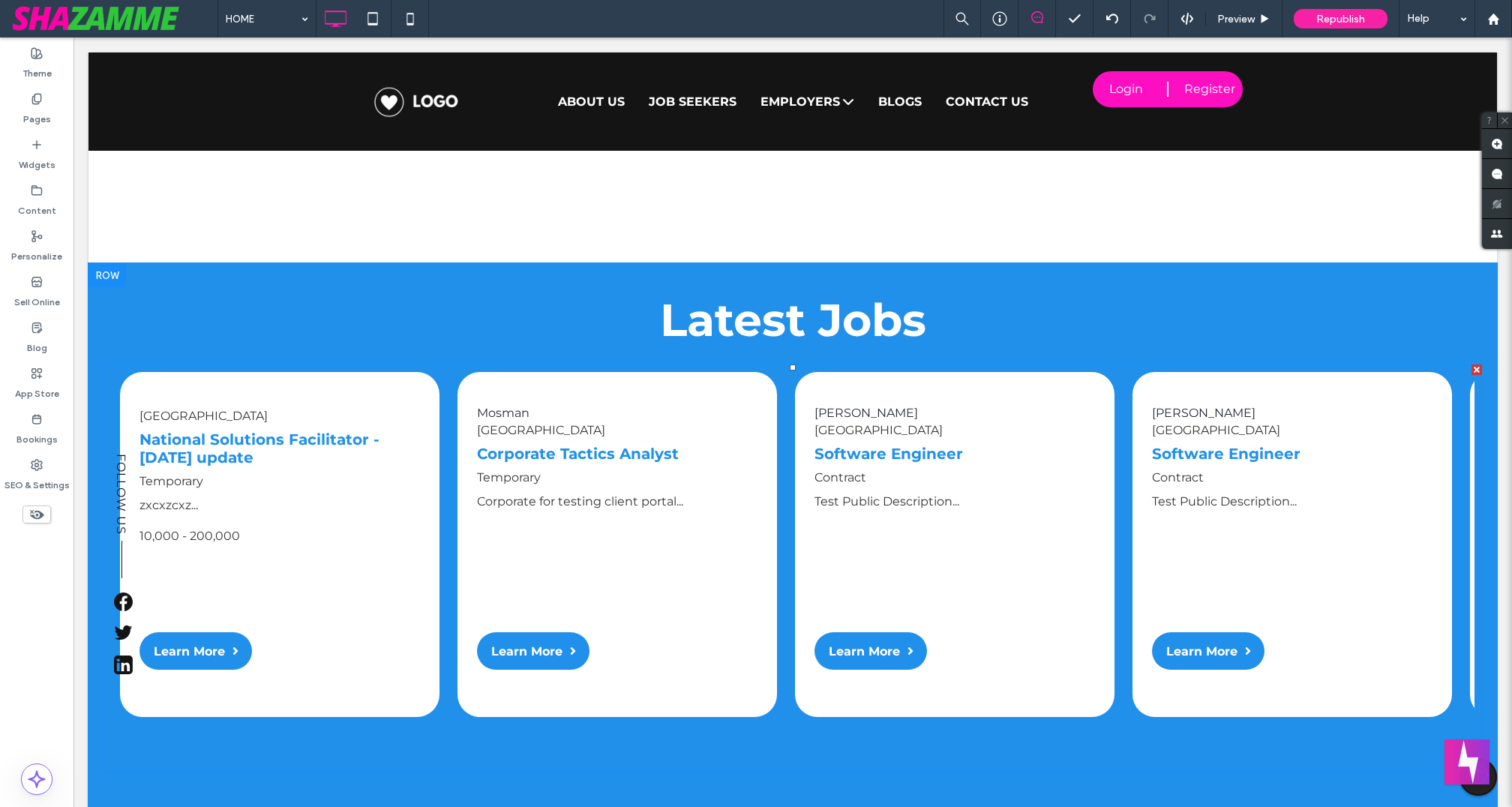
scroll to position [6819, 0]
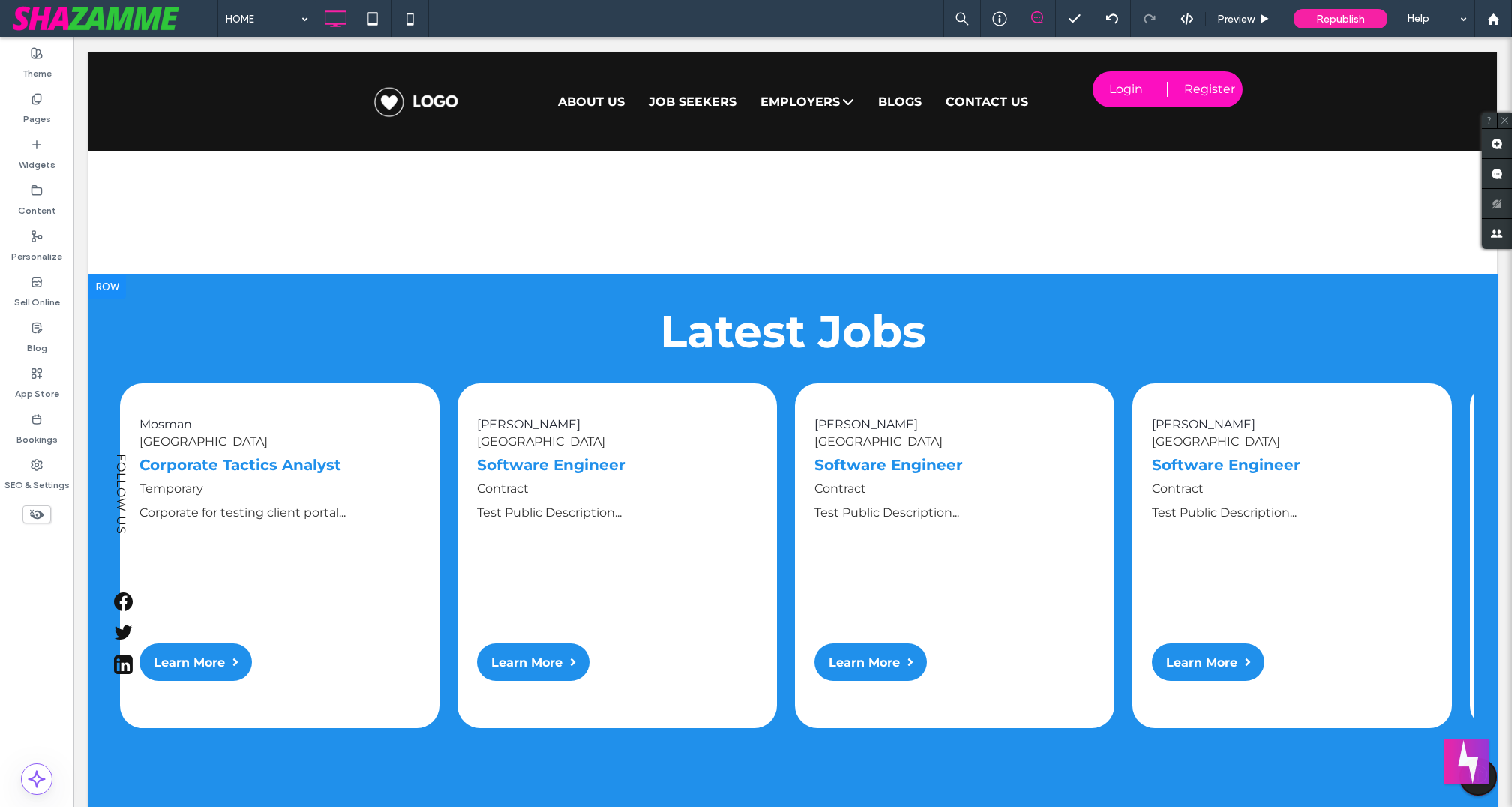
click at [113, 281] on div at bounding box center [108, 286] width 38 height 24
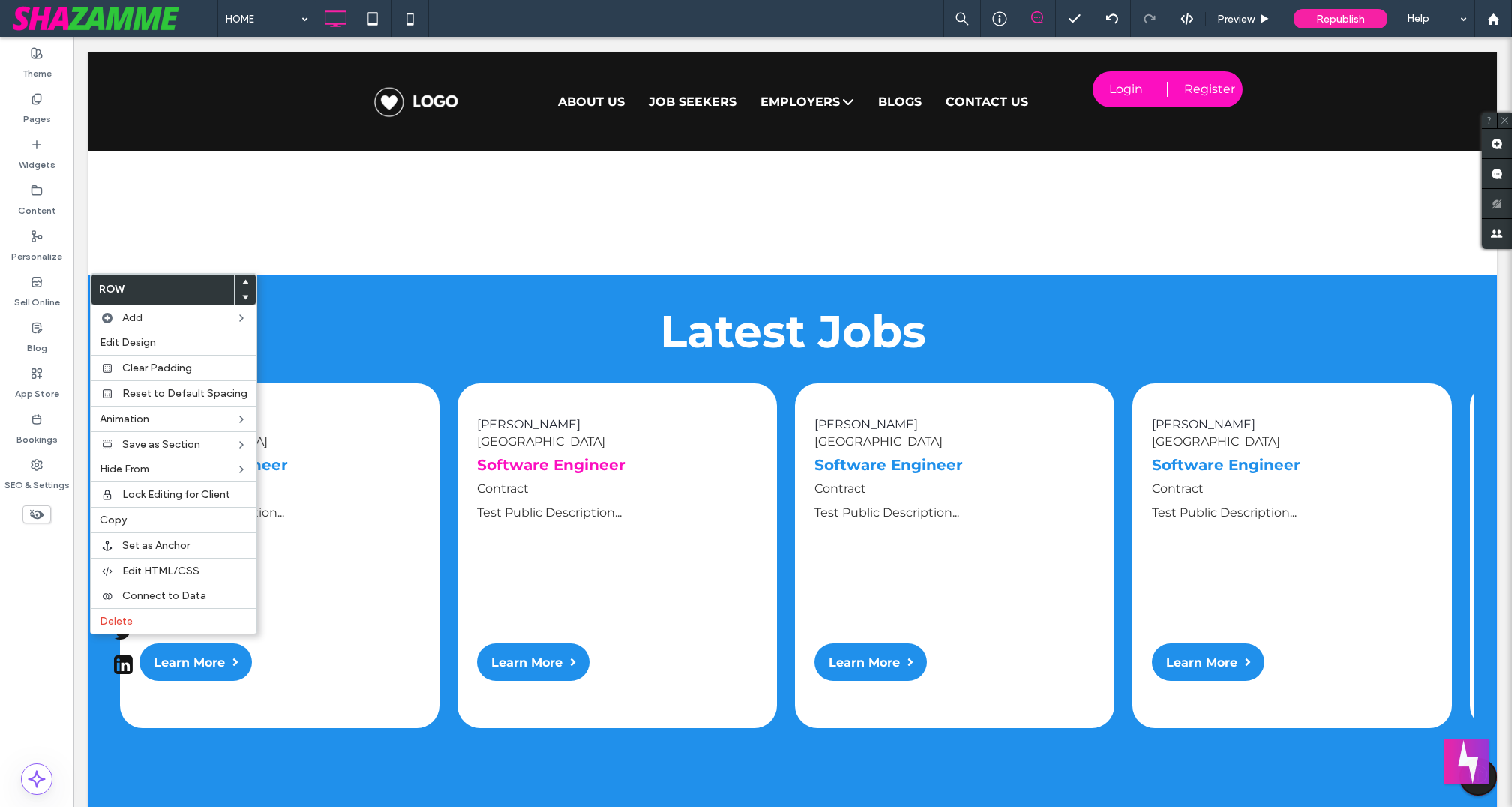
click at [630, 532] on div "Searcy United States Software Engineer Contract Test Public Description..." at bounding box center [617, 477] width 281 height 119
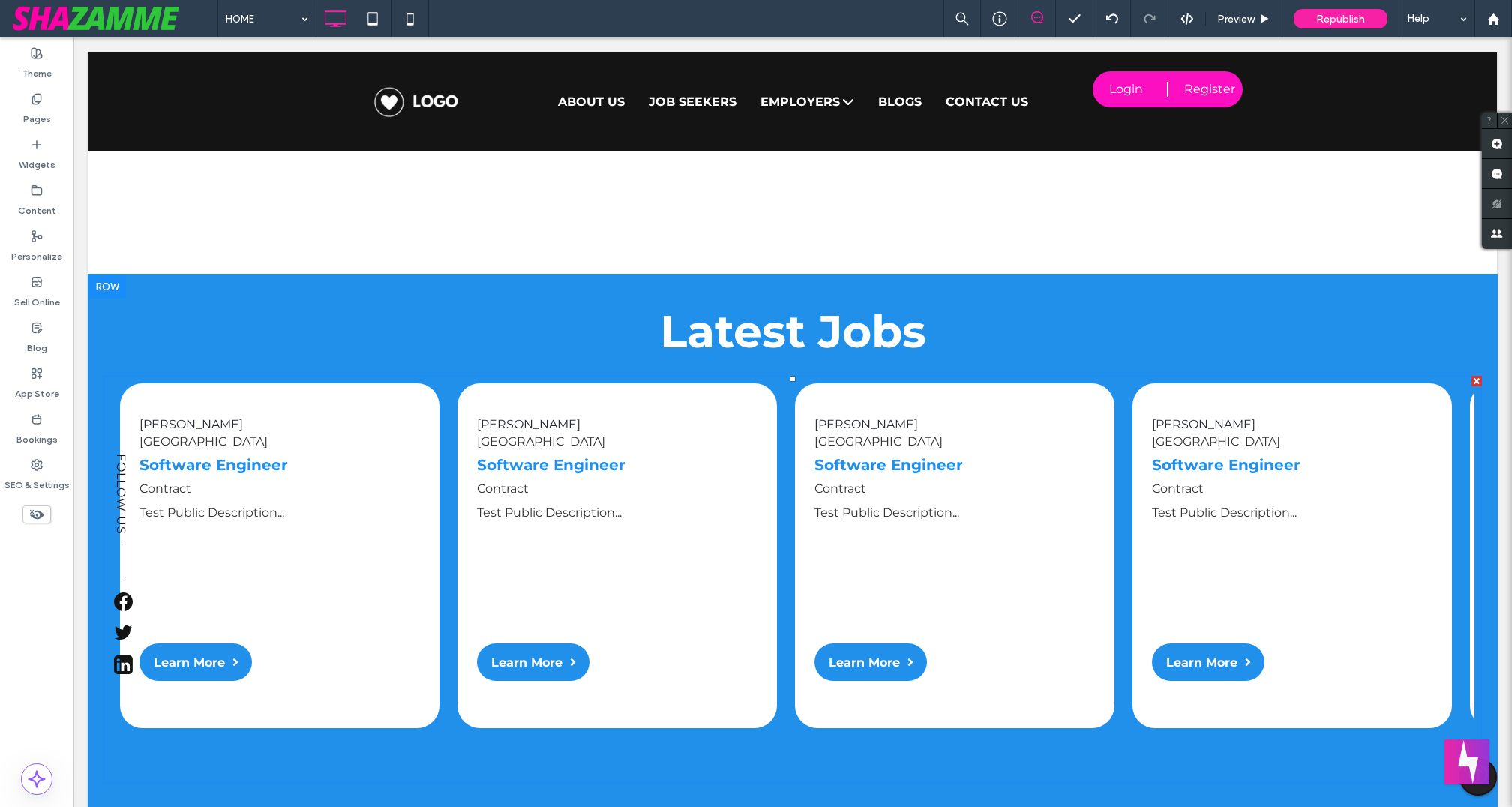
click at [630, 532] on span at bounding box center [791, 579] width 1378 height 408
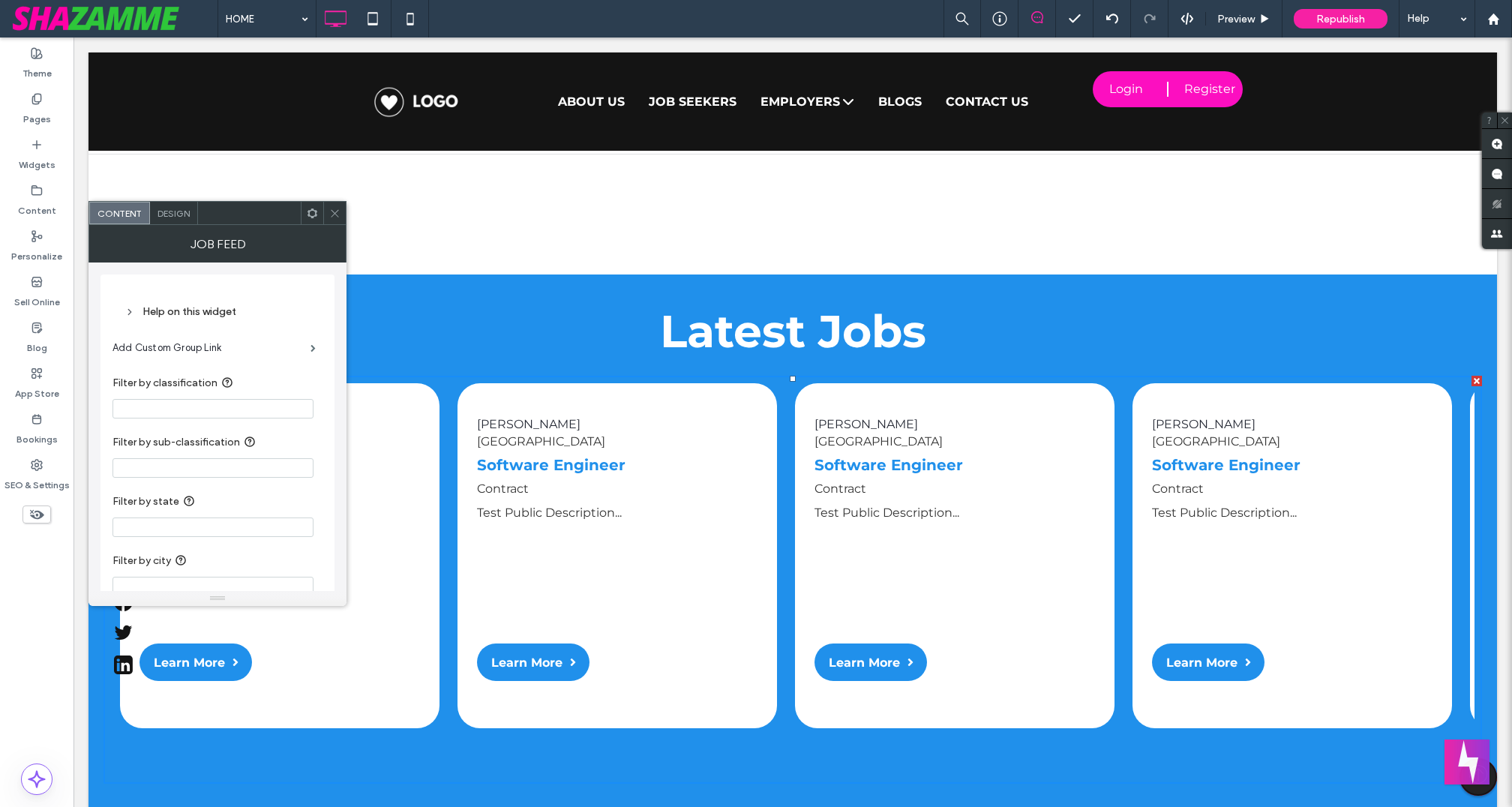
click at [175, 408] on input "Filter by classification" at bounding box center [213, 409] width 201 height 20
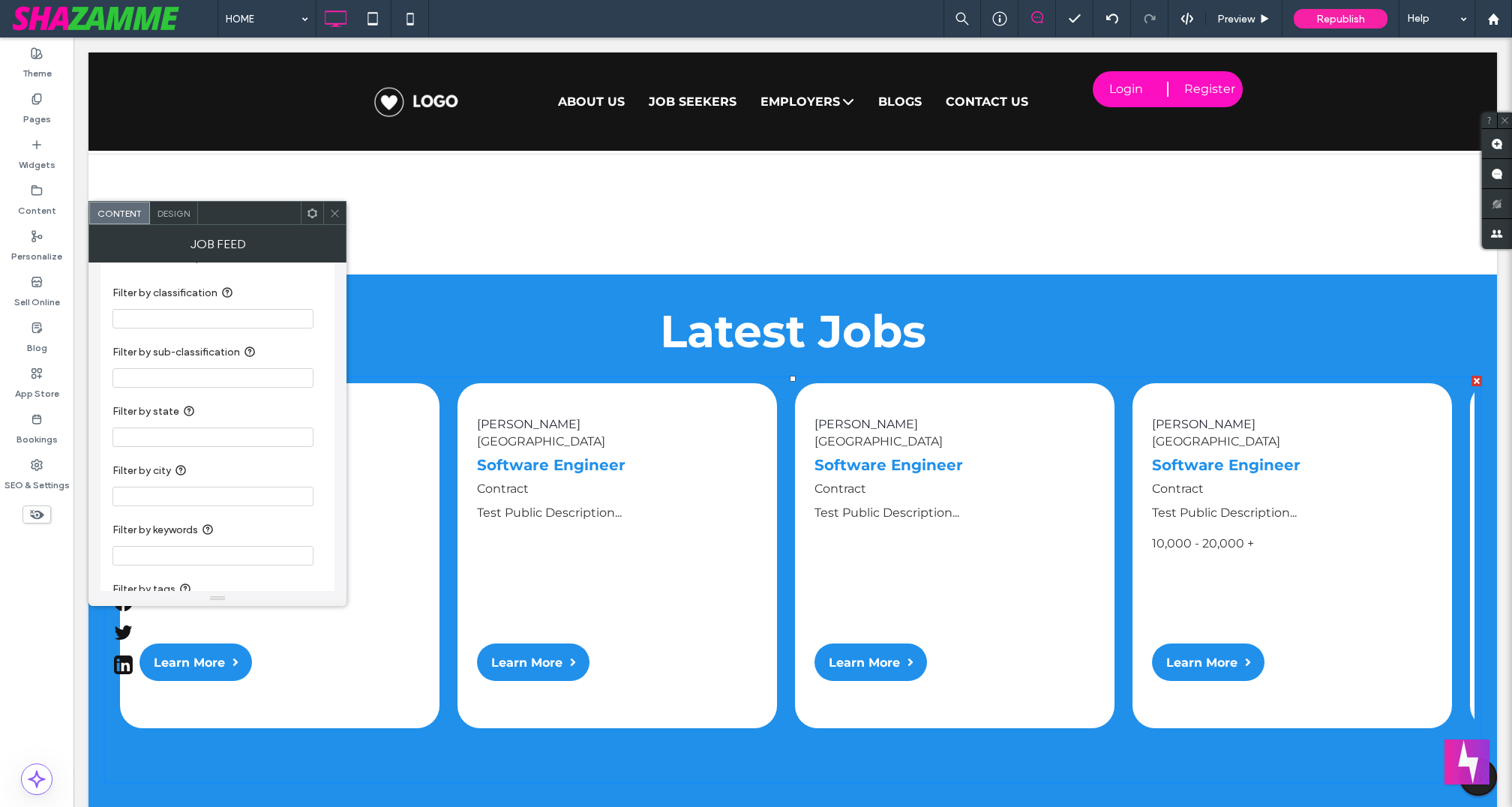
click at [236, 436] on input "Filter by state" at bounding box center [213, 437] width 201 height 20
click at [335, 204] on span at bounding box center [335, 213] width 11 height 23
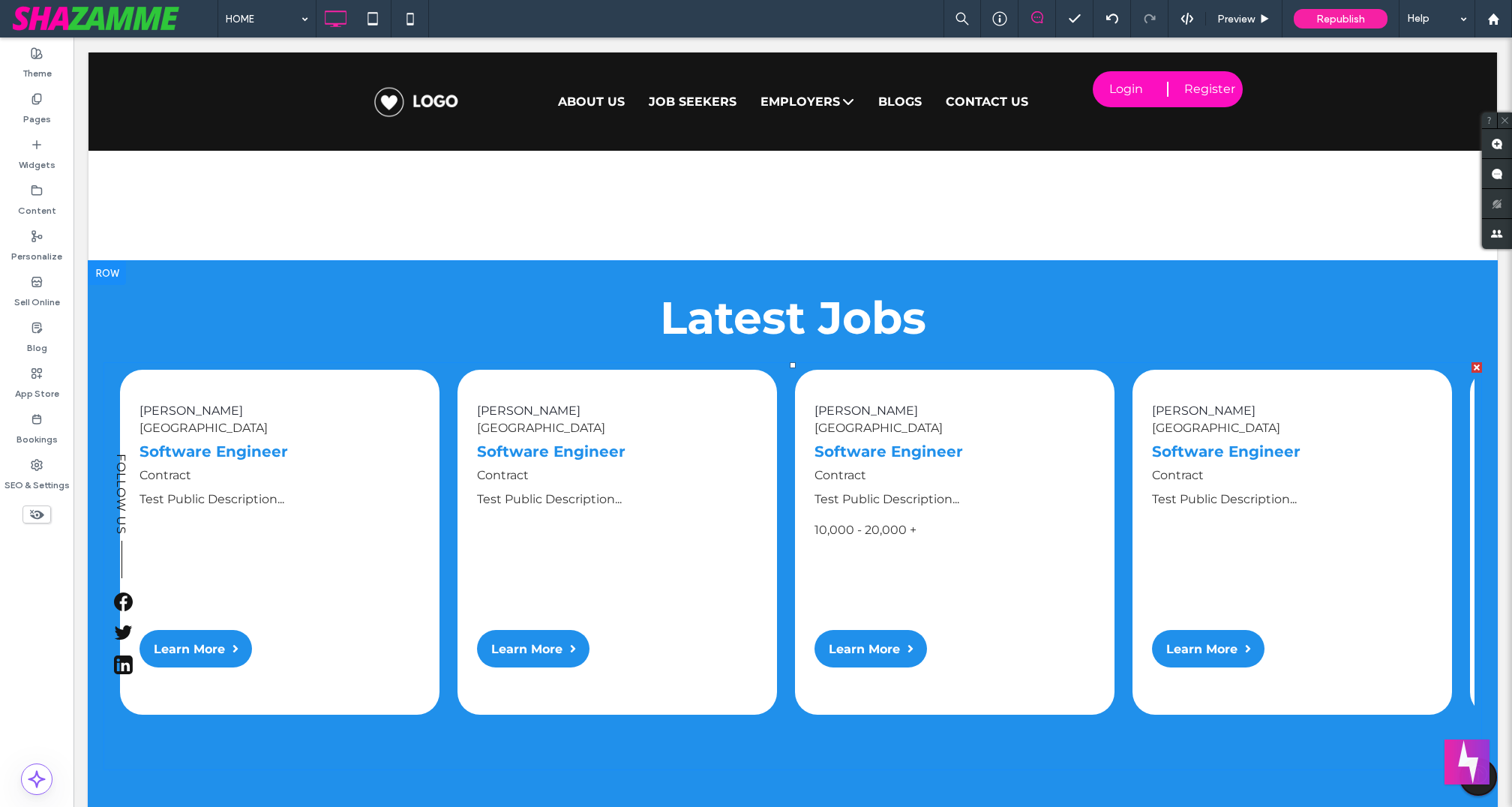
scroll to position [6833, 1]
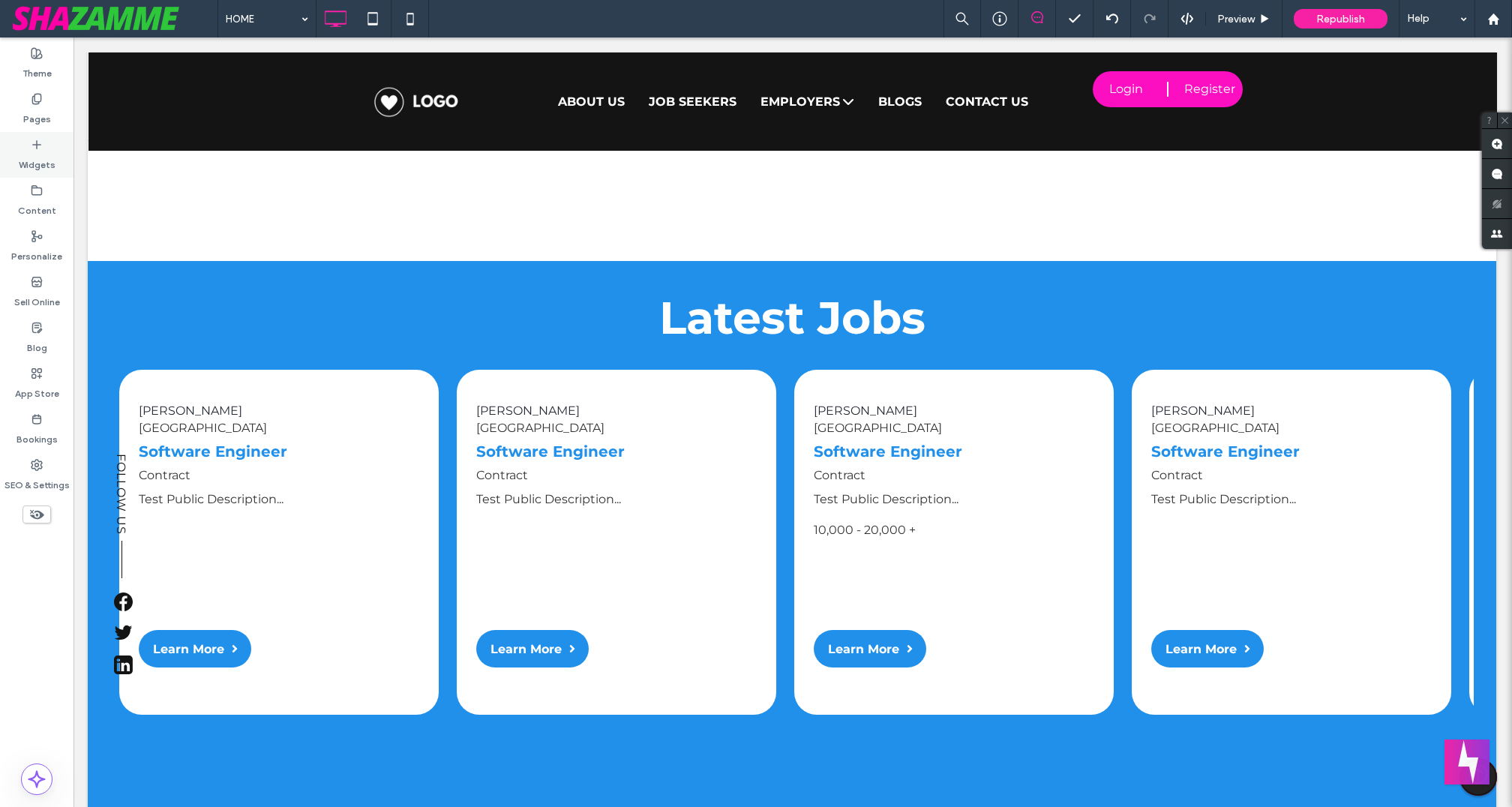
click at [24, 150] on div "Widgets" at bounding box center [37, 155] width 74 height 45
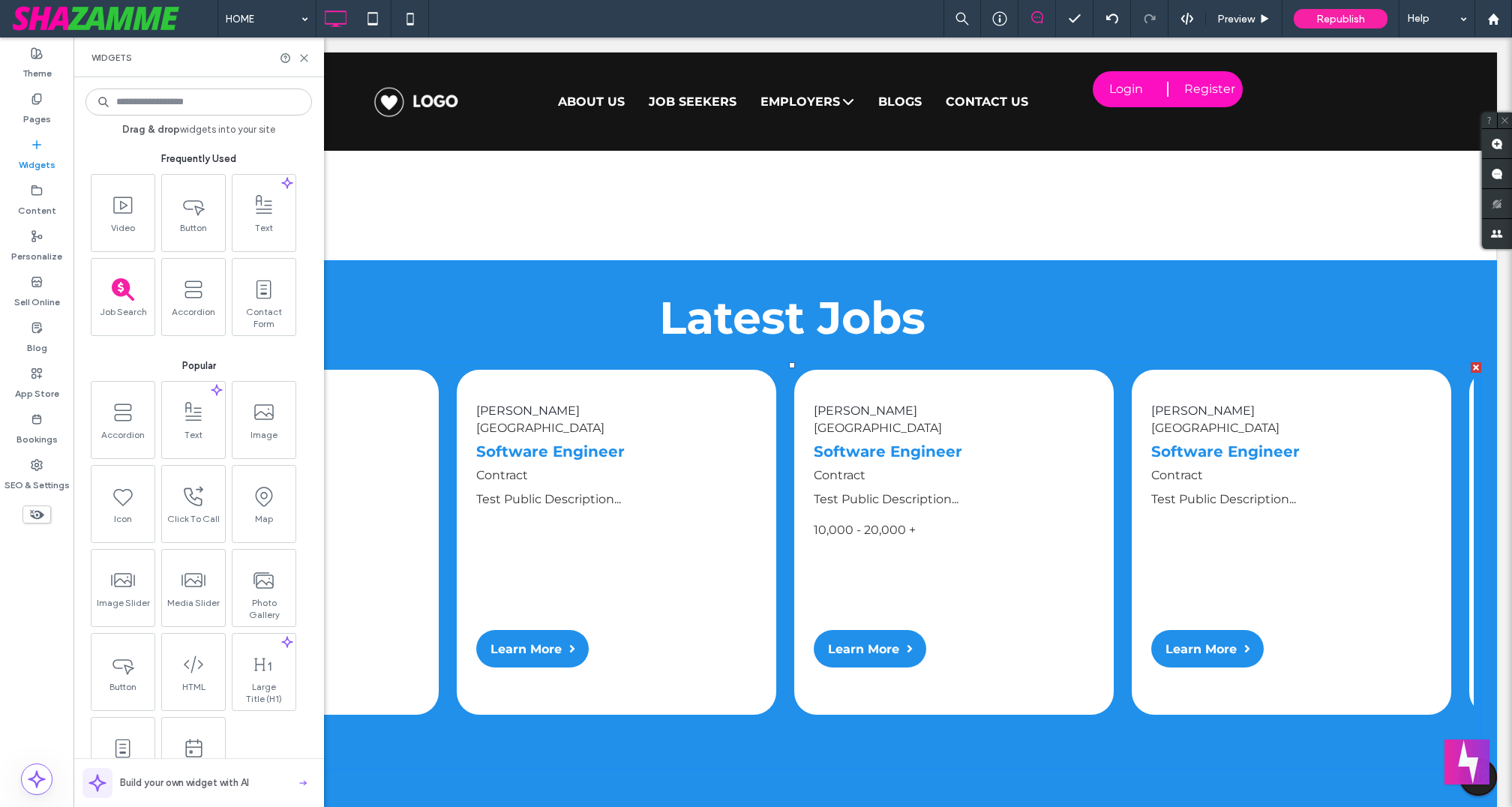
click at [512, 412] on span at bounding box center [791, 566] width 1378 height 408
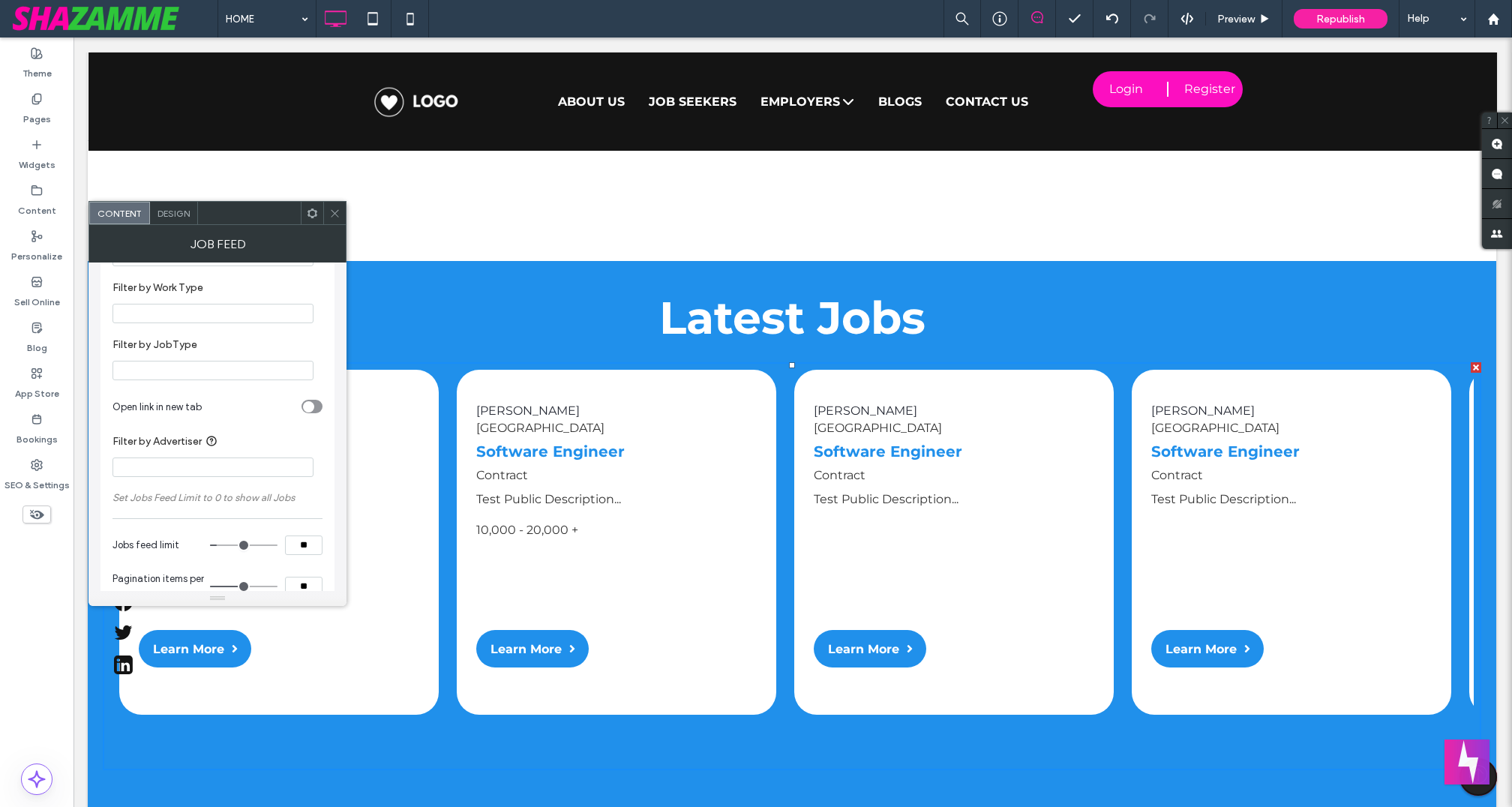
scroll to position [414, 0]
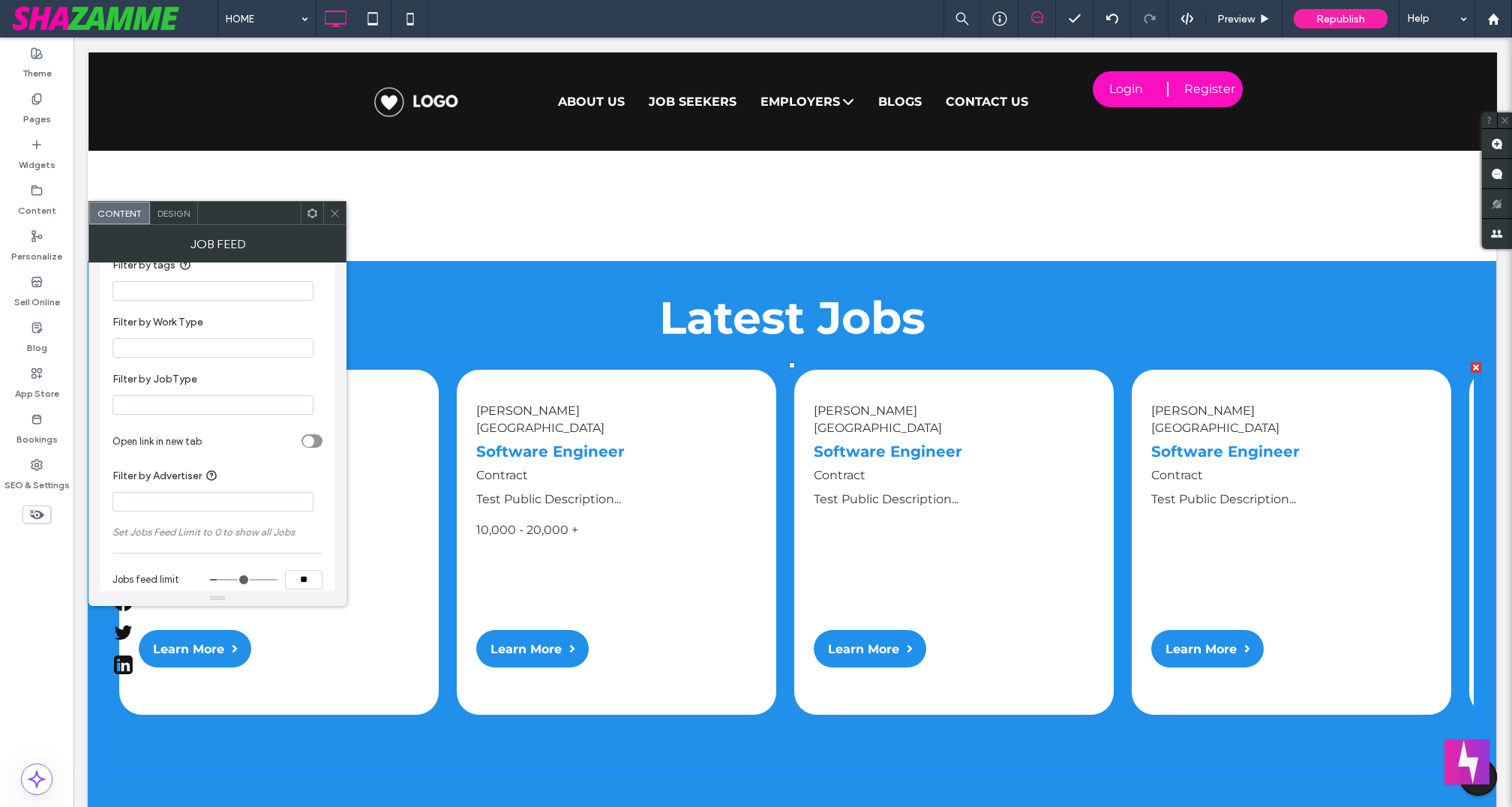
click at [223, 507] on input "Filter by Advertiser" at bounding box center [213, 501] width 201 height 20
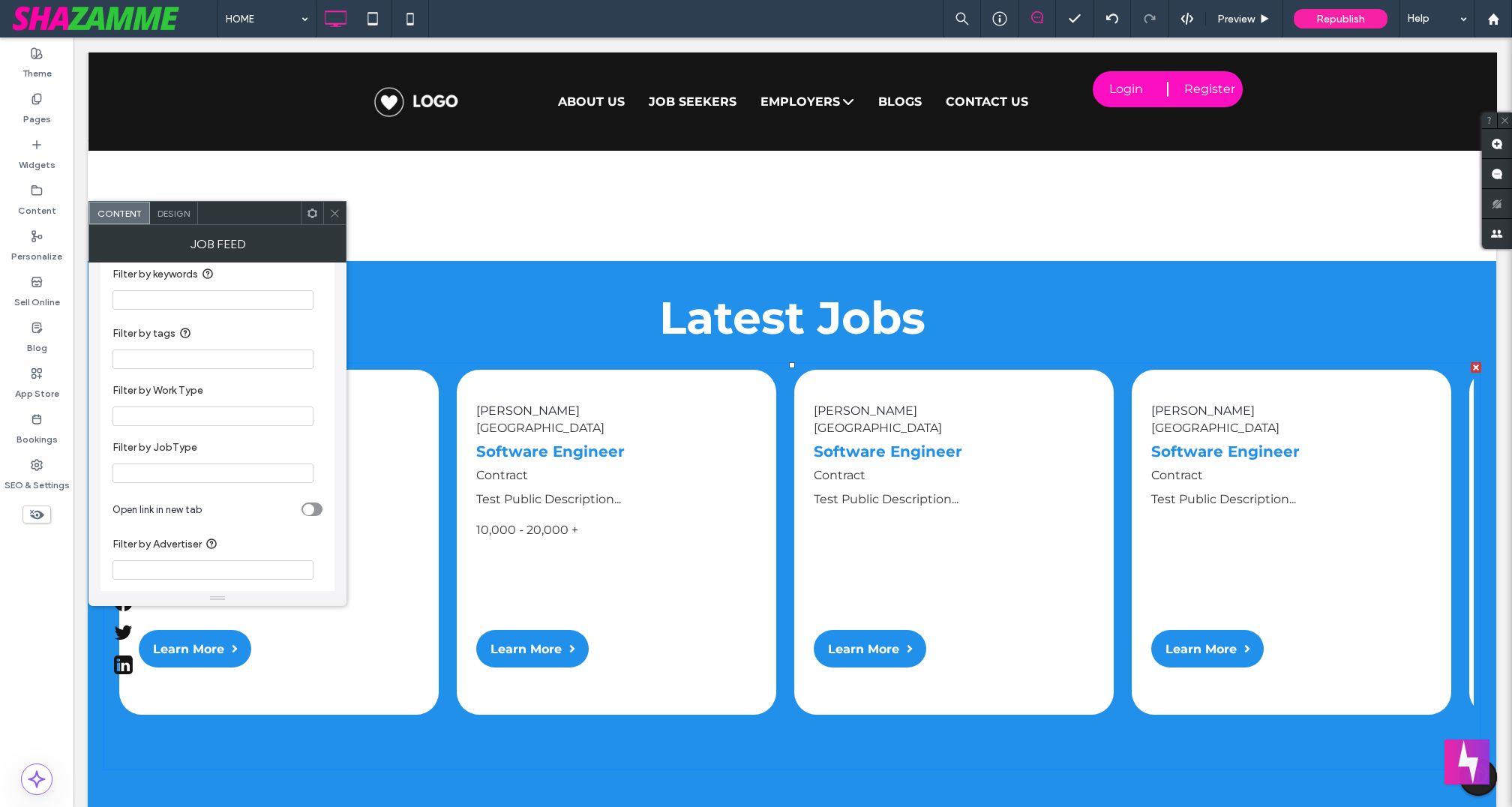
click at [188, 358] on input "Filter by tags" at bounding box center [213, 360] width 201 height 20
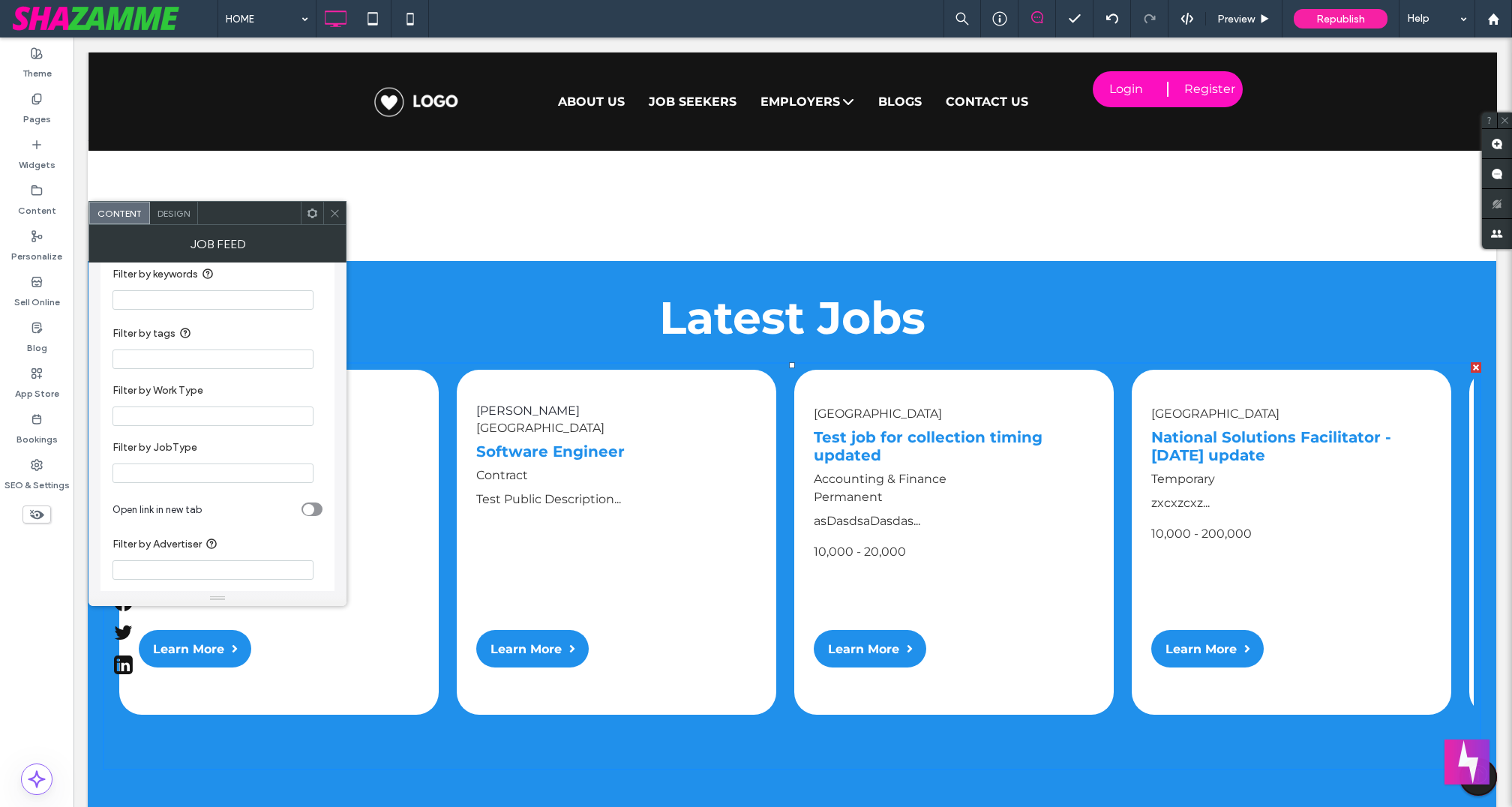
click at [339, 209] on icon at bounding box center [335, 214] width 11 height 11
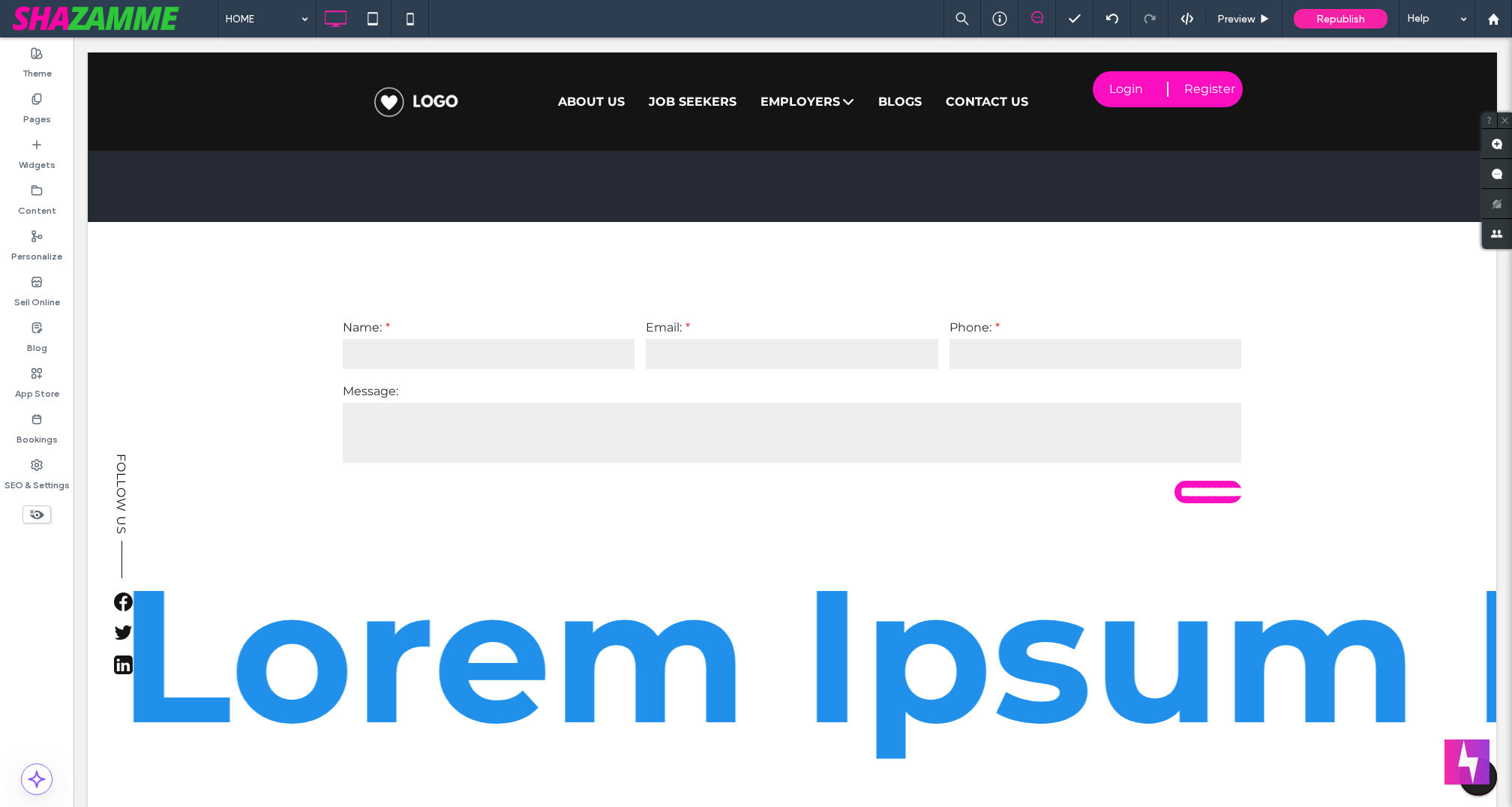
scroll to position [2669, 1]
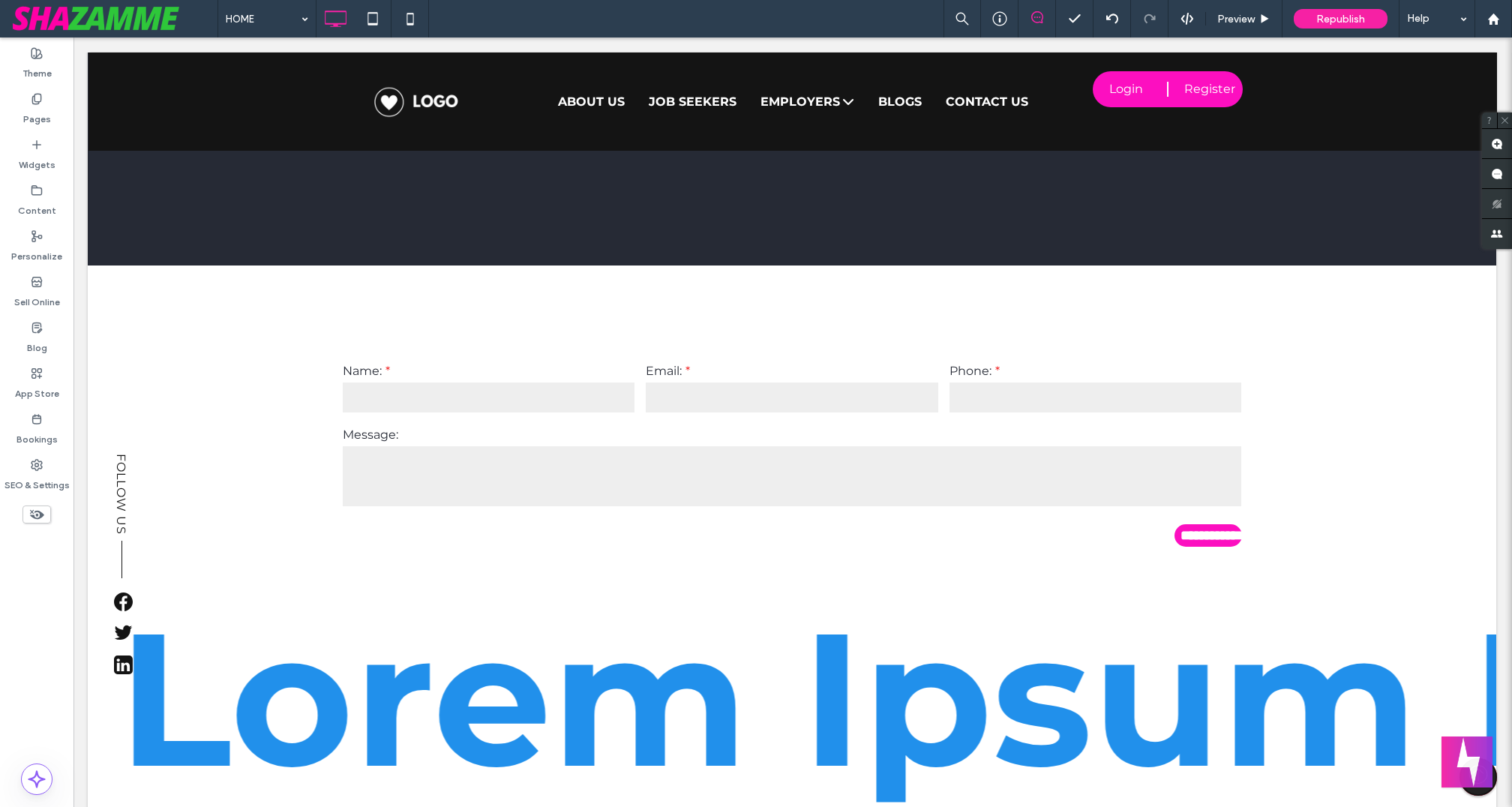
click at [1463, 771] on button "Welcome message" at bounding box center [1467, 763] width 51 height 51
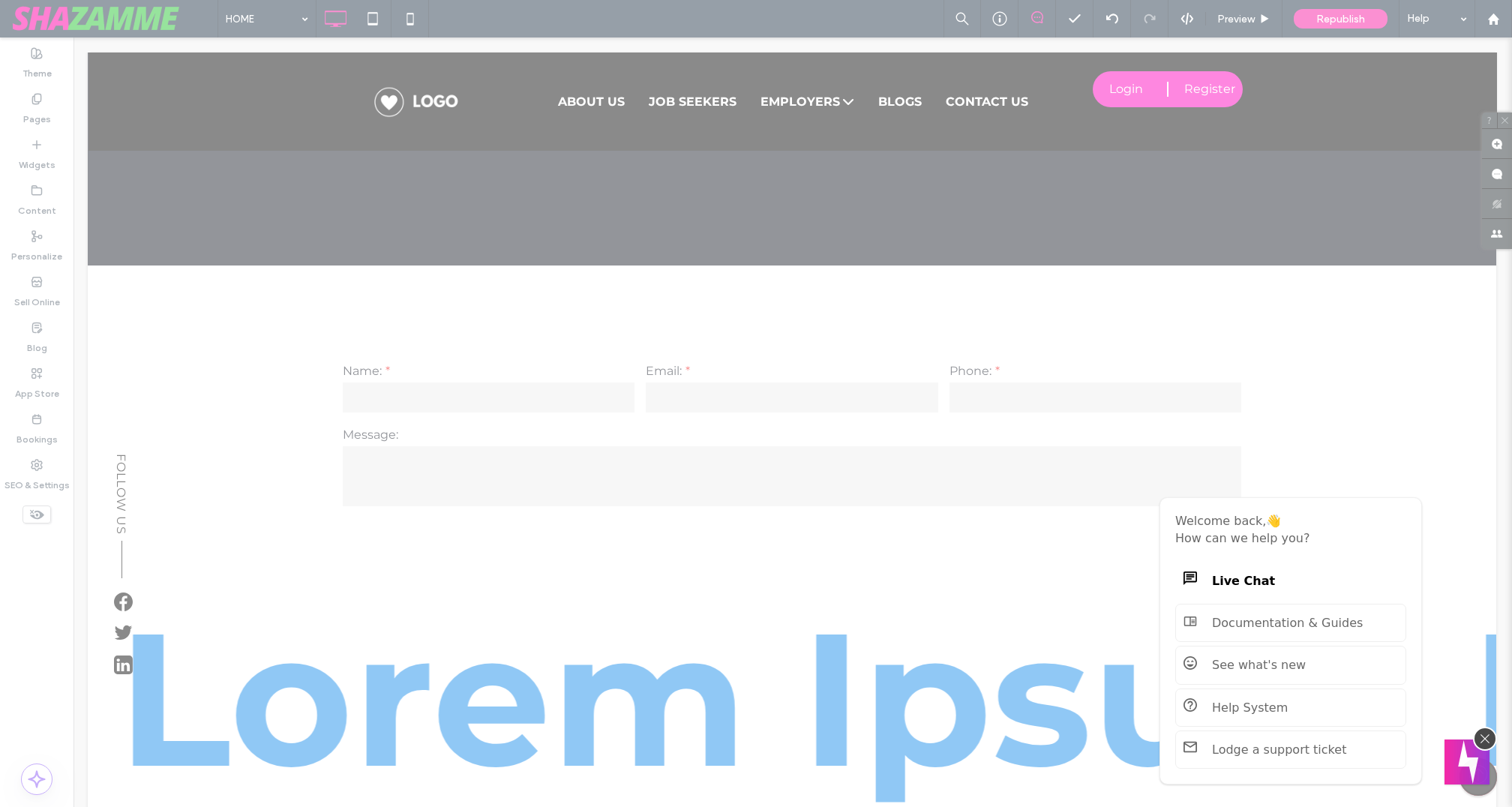
click at [895, 605] on div at bounding box center [756, 403] width 1512 height 807
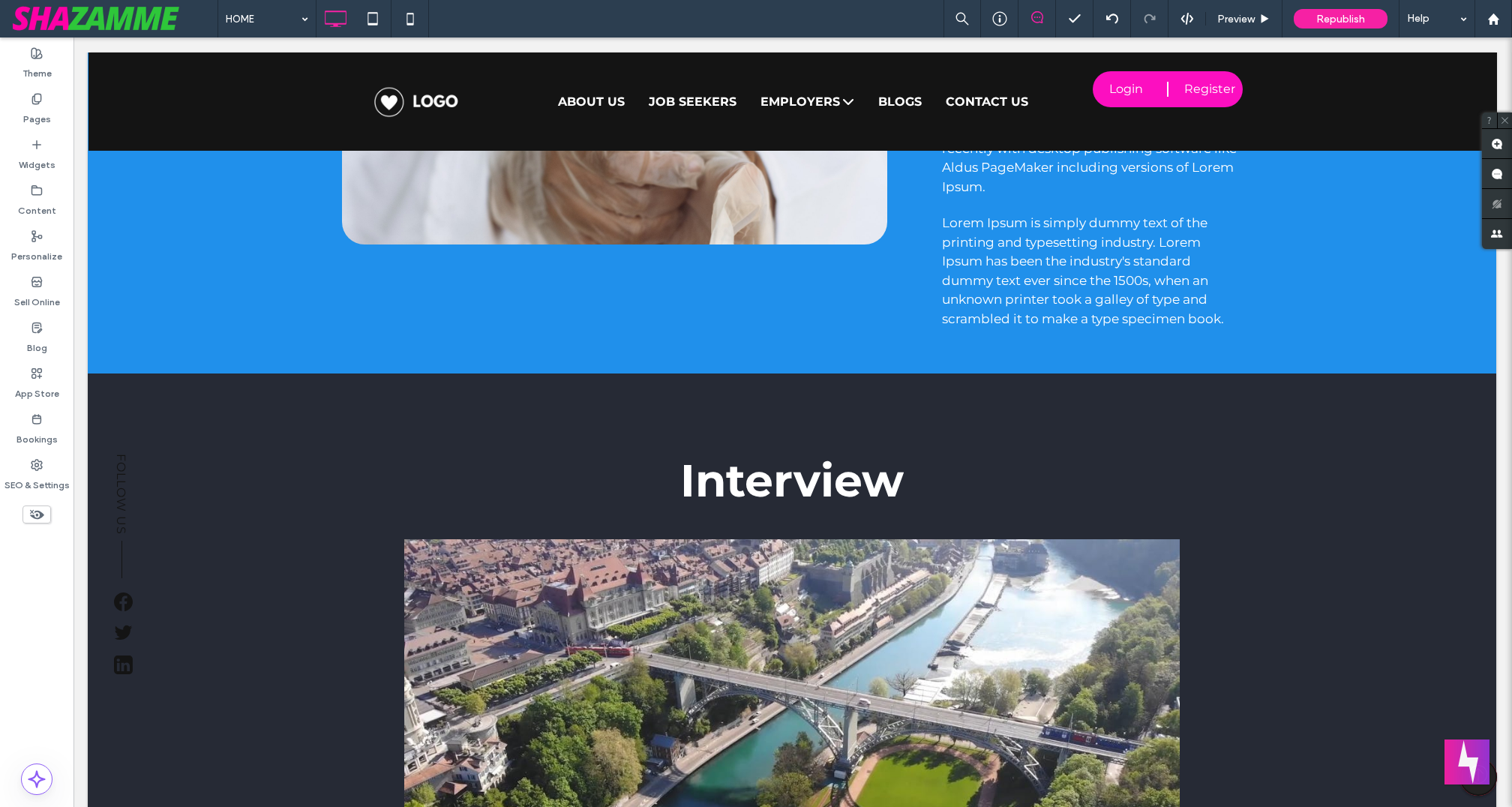
scroll to position [1601, 1]
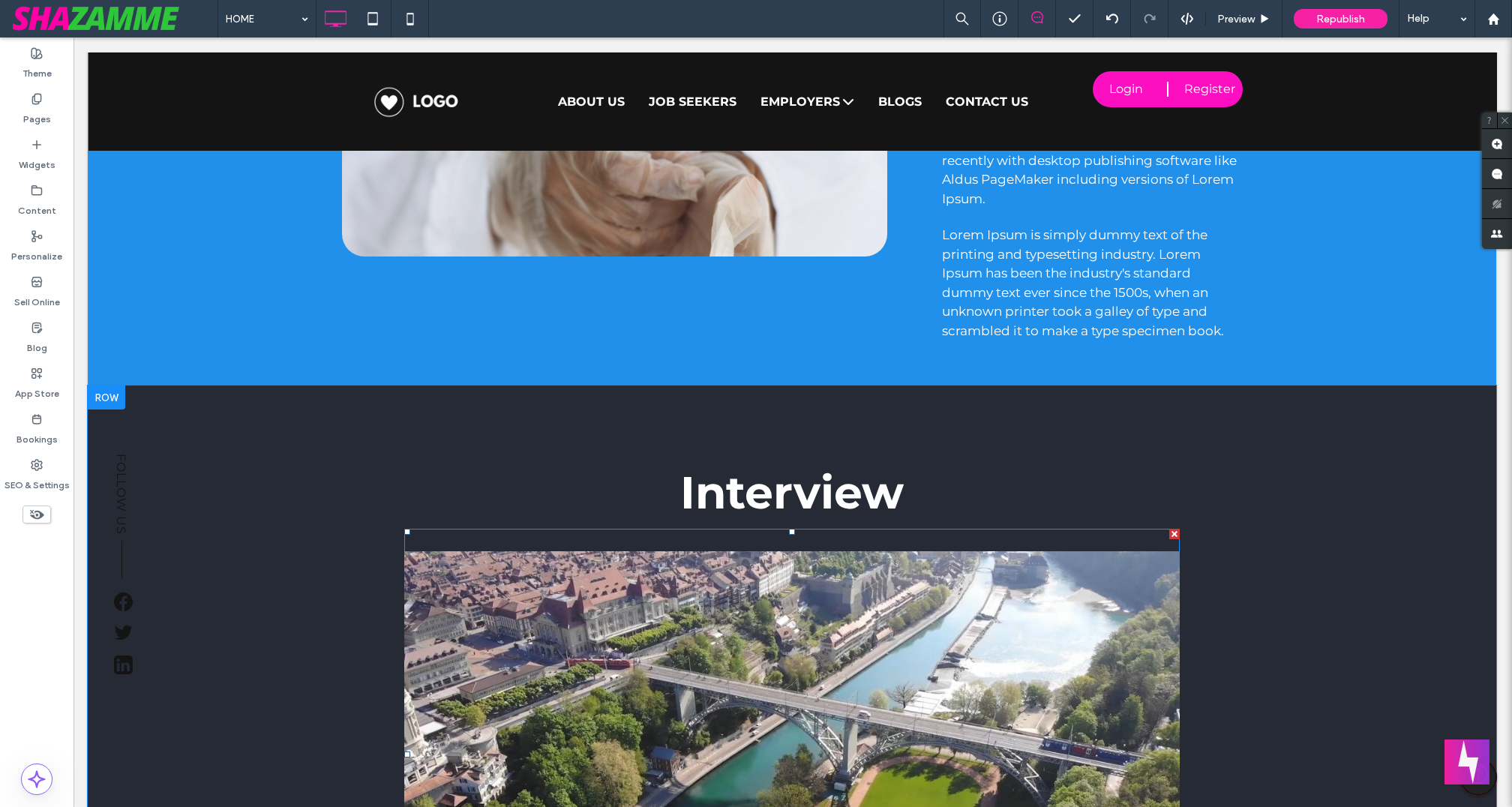
click at [1169, 534] on div at bounding box center [1173, 534] width 10 height 10
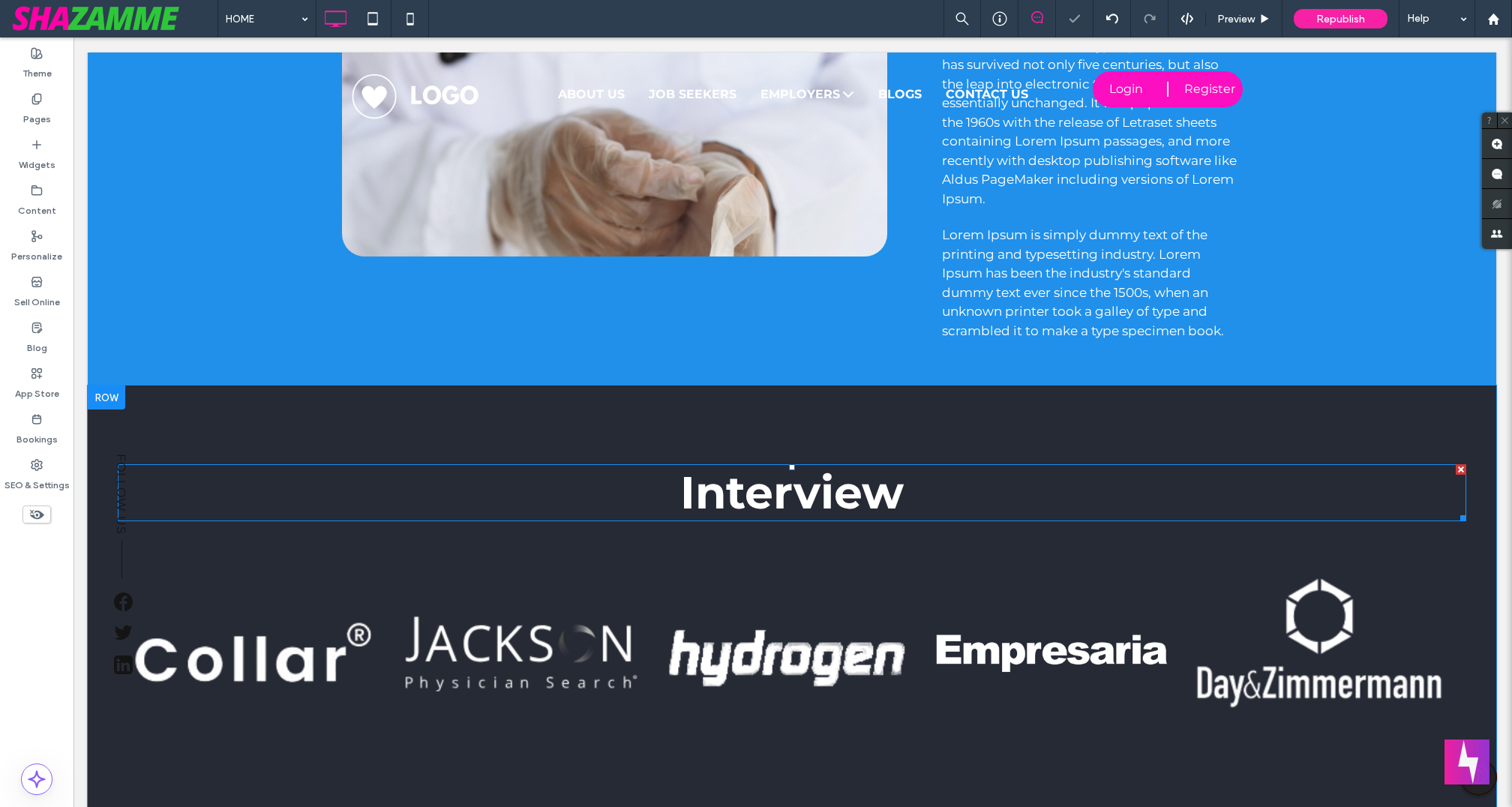
scroll to position [1691, 1]
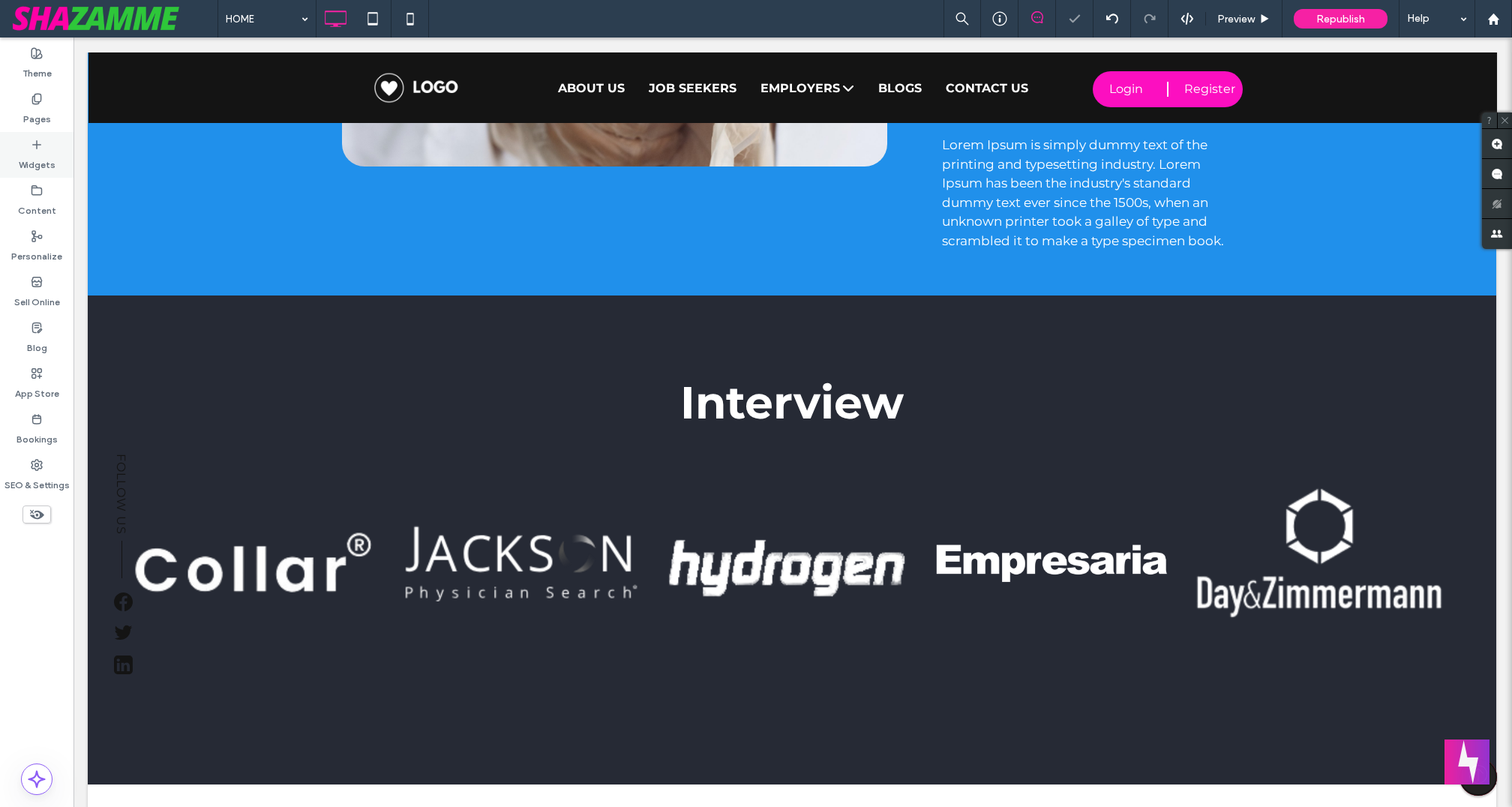
click at [38, 154] on label "Widgets" at bounding box center [37, 161] width 37 height 21
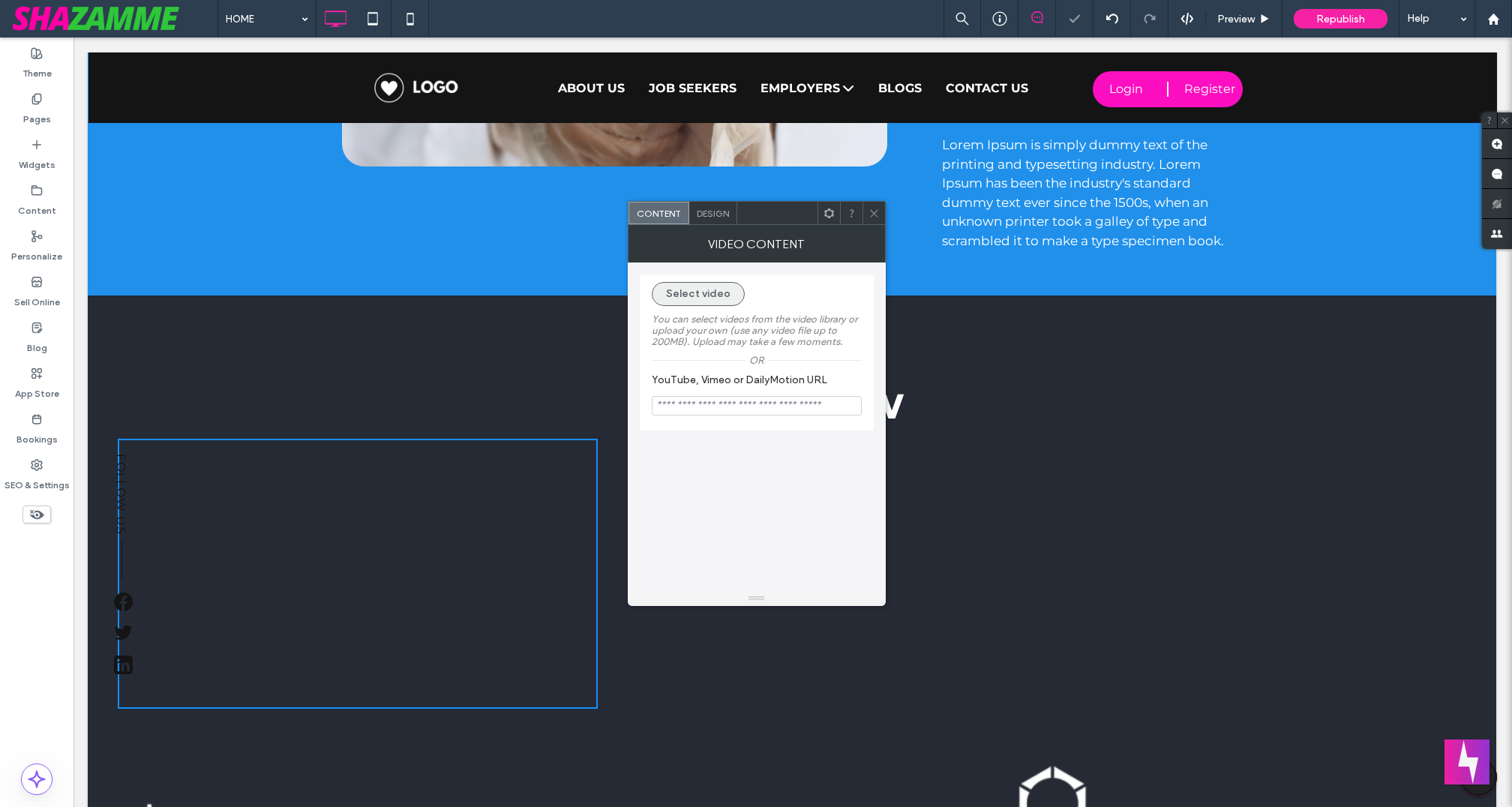
click at [716, 289] on button "Select video" at bounding box center [698, 293] width 93 height 24
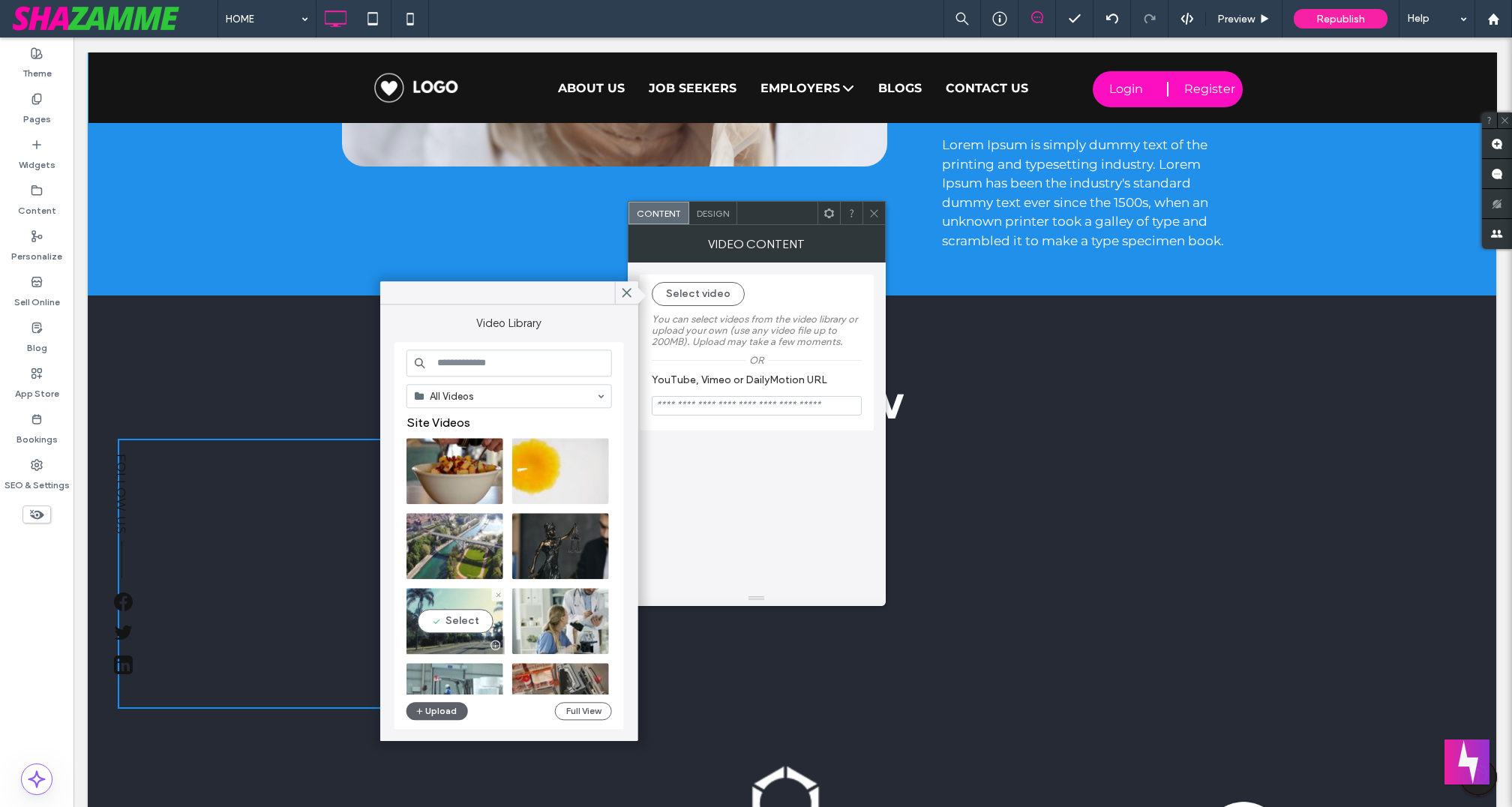
click at [467, 625] on video at bounding box center [455, 622] width 96 height 66
type input "**********"
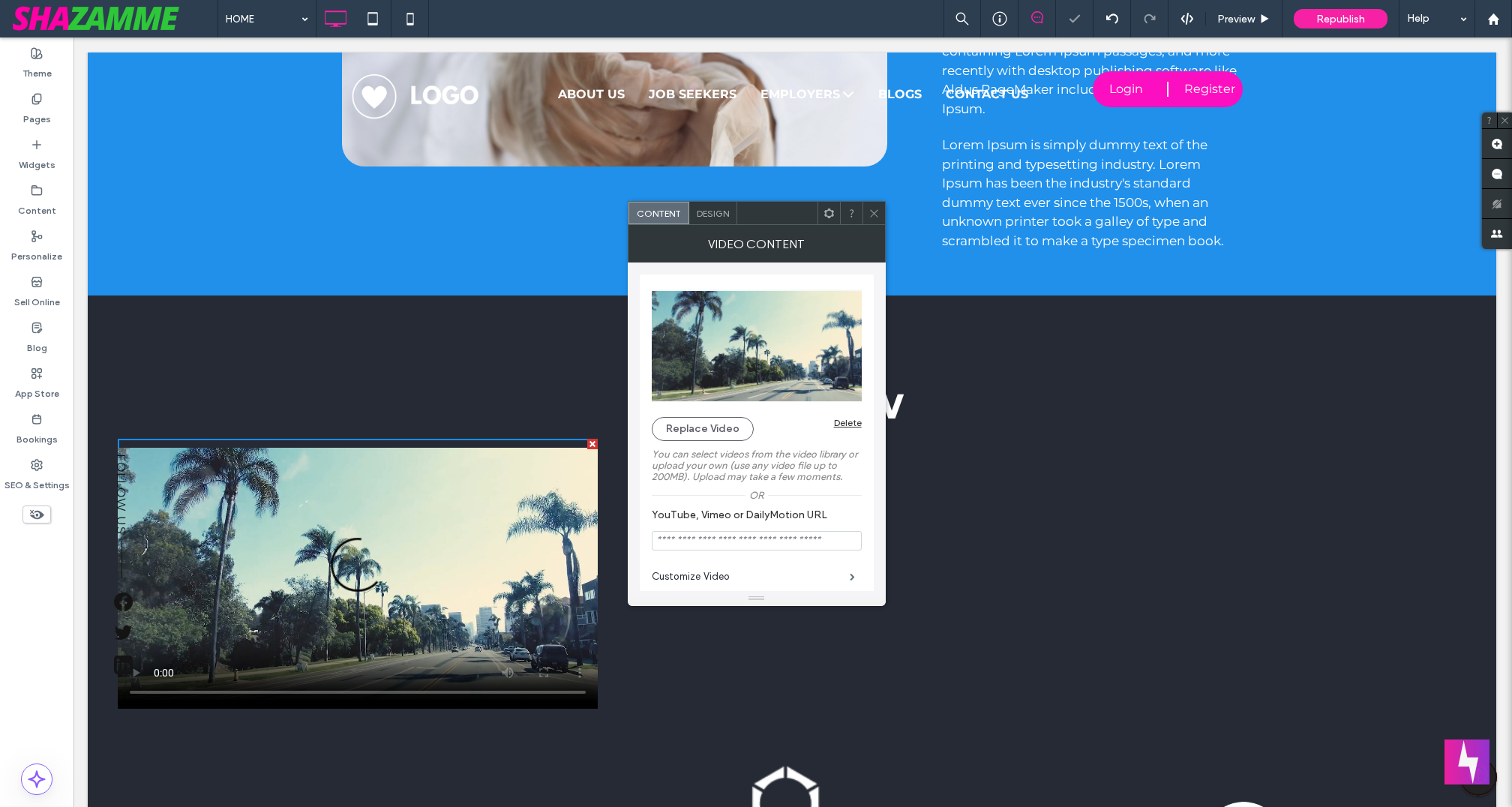
click at [826, 215] on use at bounding box center [828, 213] width 9 height 9
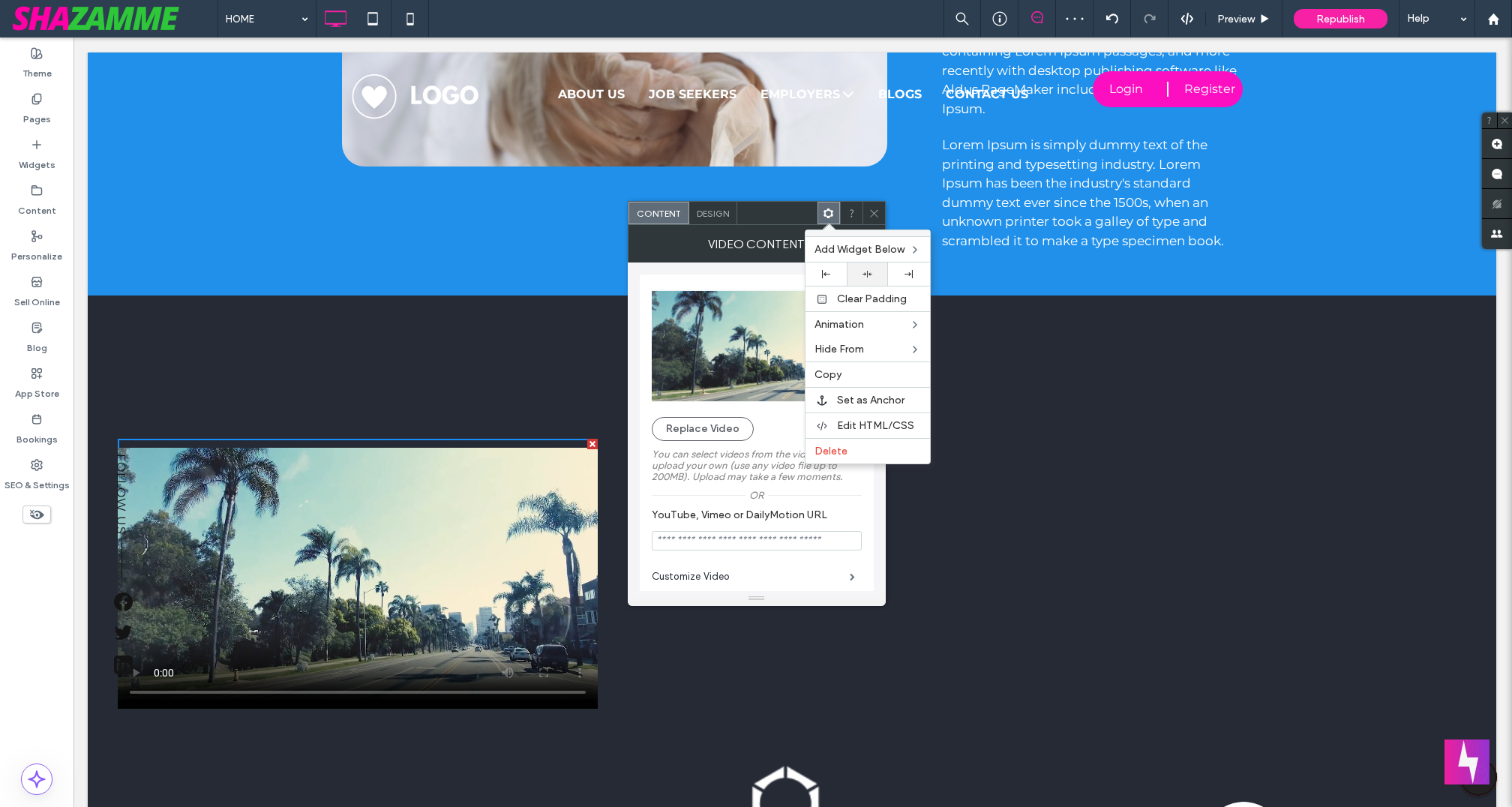
click at [862, 272] on use at bounding box center [867, 273] width 9 height 7
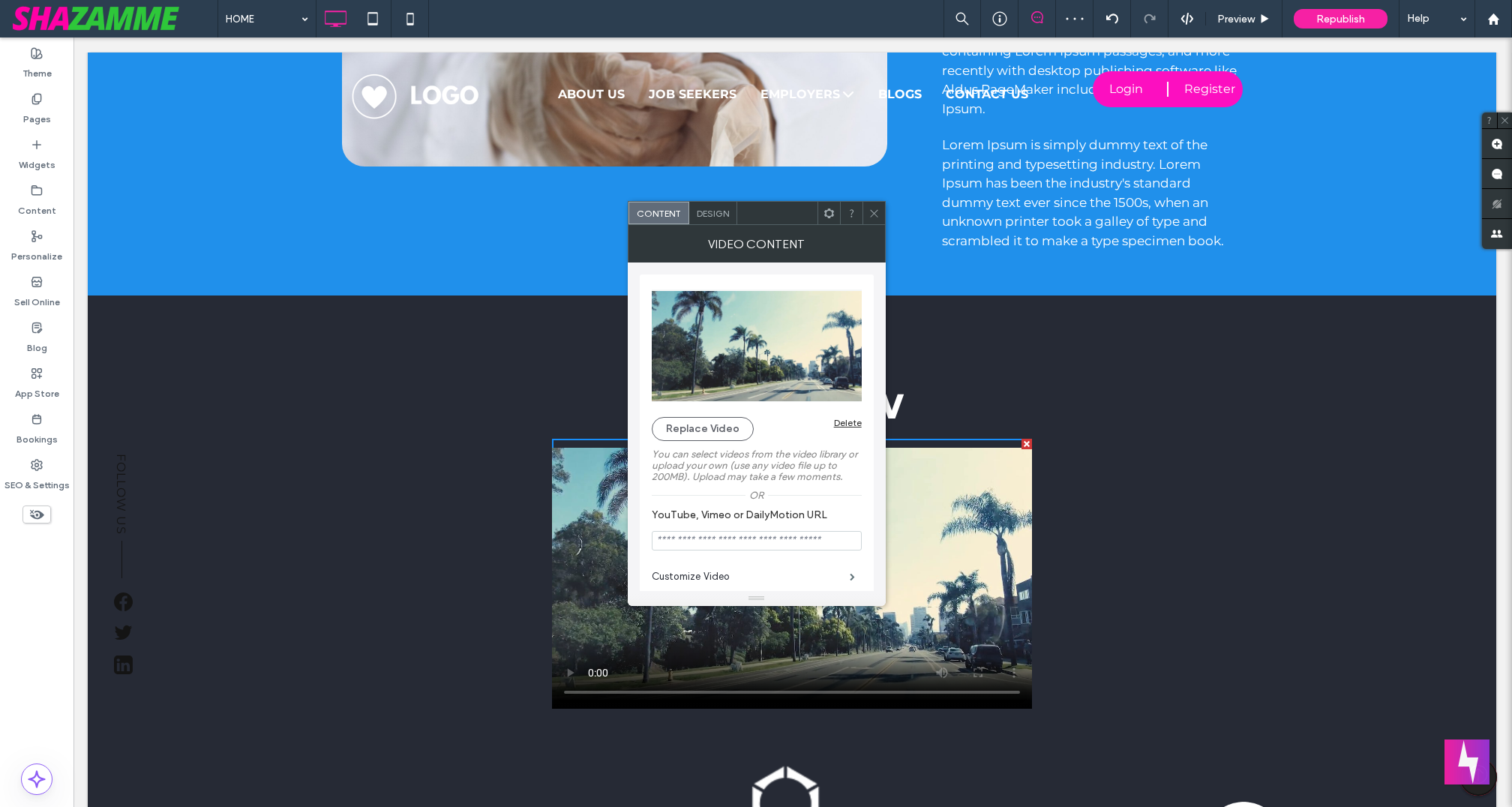
click at [878, 212] on icon at bounding box center [874, 214] width 11 height 11
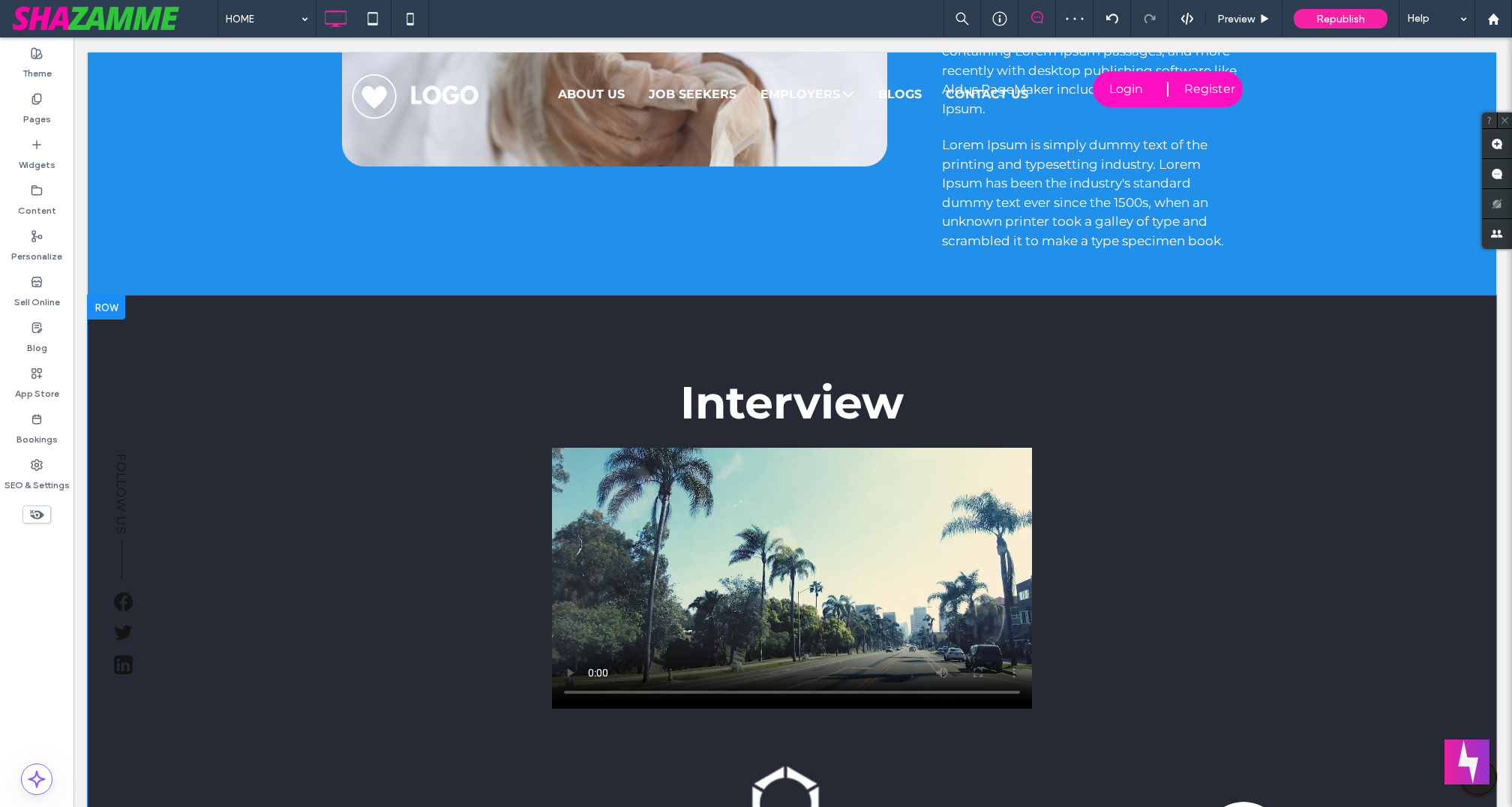
click at [391, 511] on div "Interview Click To Paste" at bounding box center [791, 679] width 1348 height 623
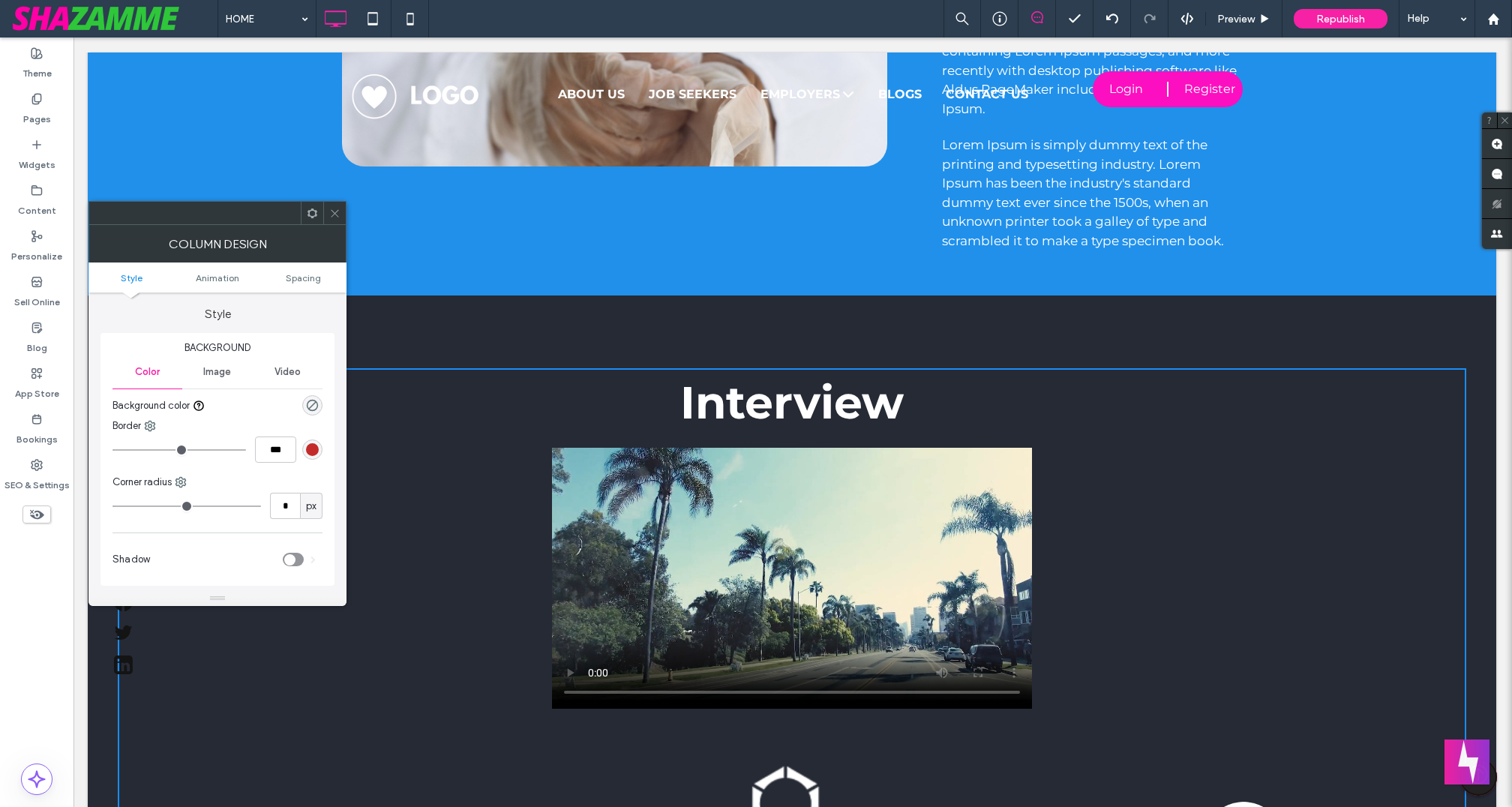
click at [564, 343] on div "Interview Click To Paste Row + Add Section" at bounding box center [791, 678] width 1408 height 766
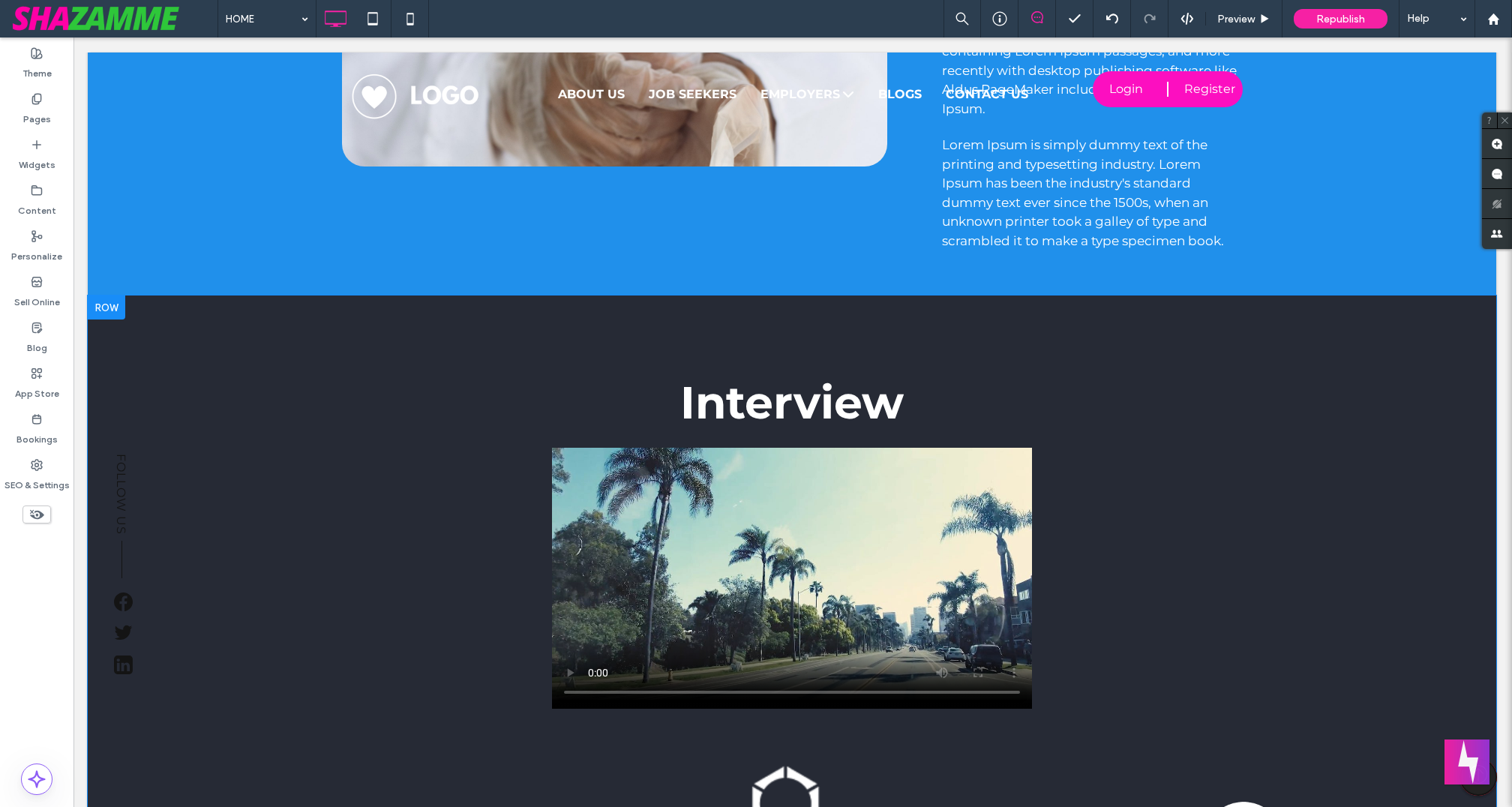
click at [550, 337] on div "Interview Click To Paste Row + Add Section" at bounding box center [791, 678] width 1408 height 766
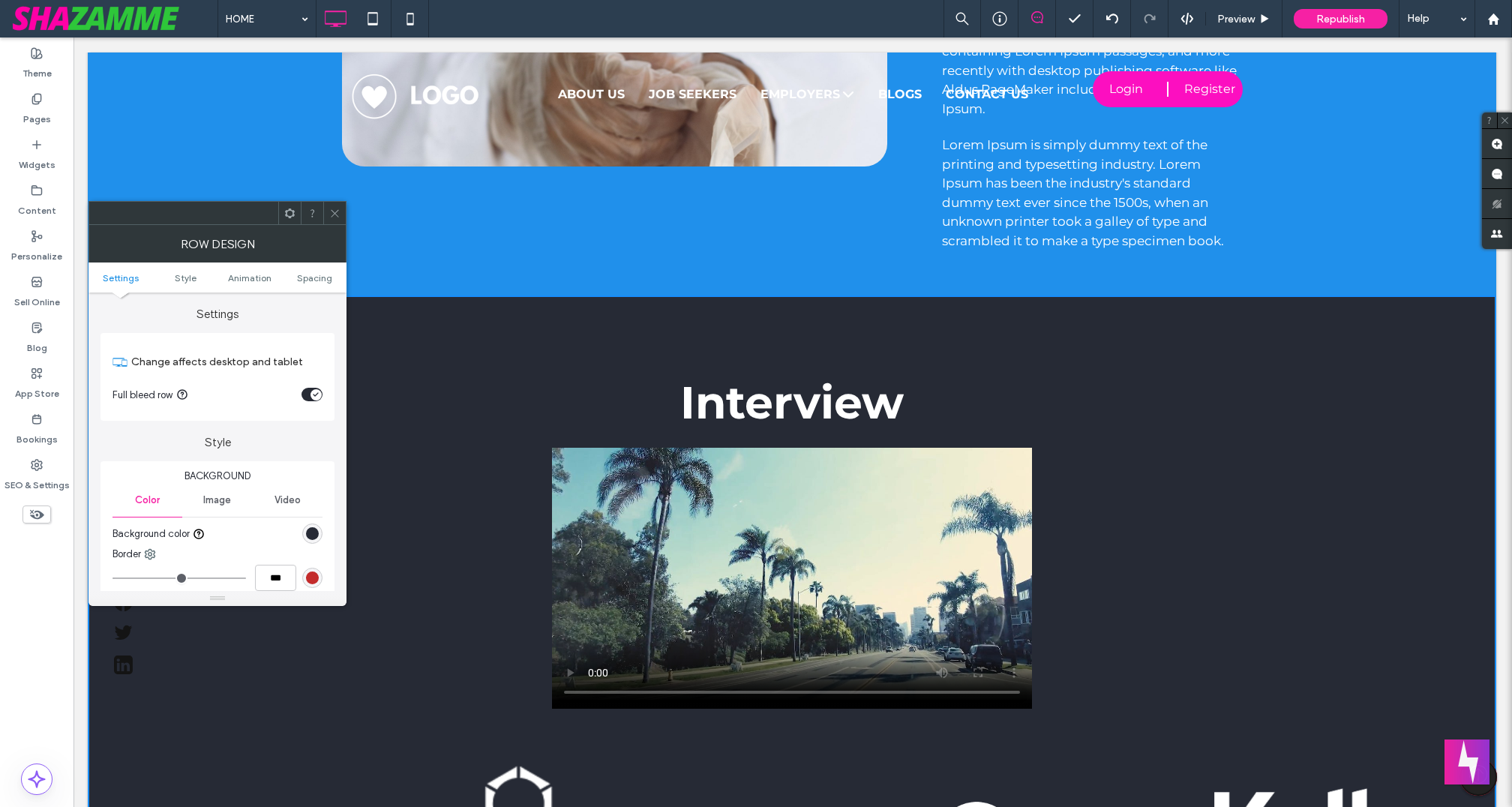
click at [312, 530] on div "rgb(38, 42, 53)" at bounding box center [312, 533] width 12 height 12
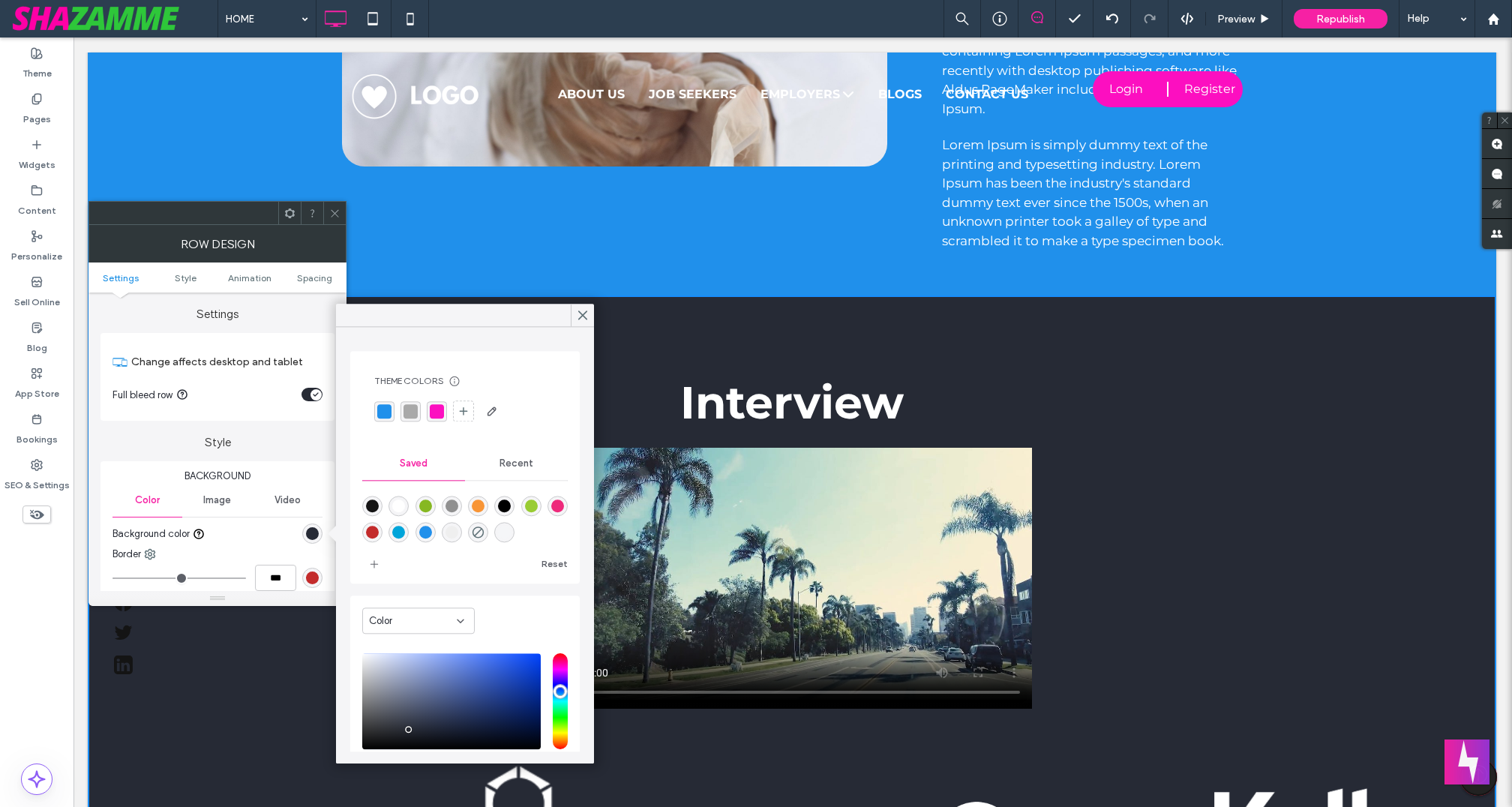
click at [408, 522] on div "rgba(0,165,218,1)" at bounding box center [398, 532] width 20 height 20
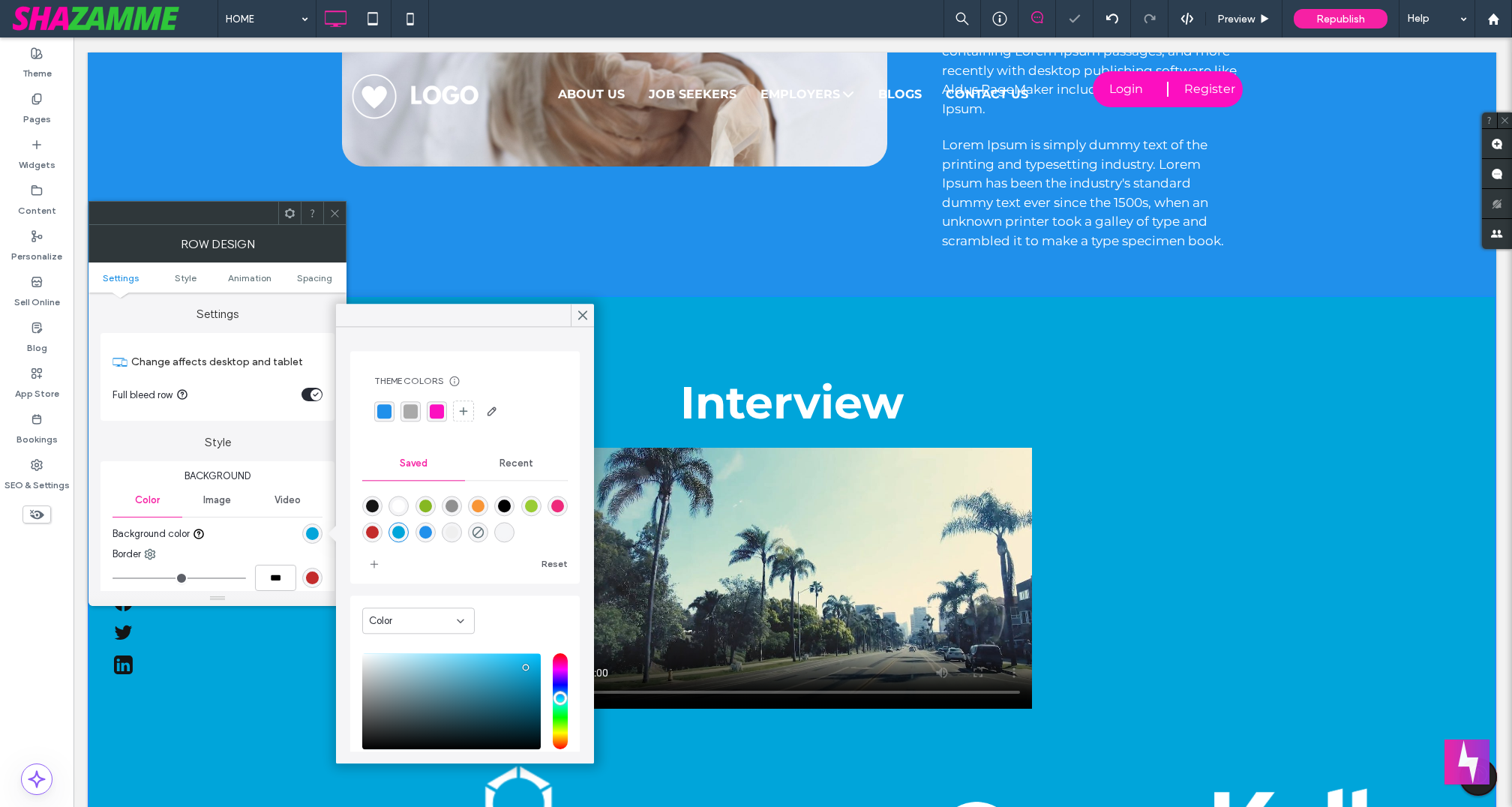
click at [537, 506] on div "rgba(153,204,51,1)" at bounding box center [530, 505] width 12 height 12
type input "*******"
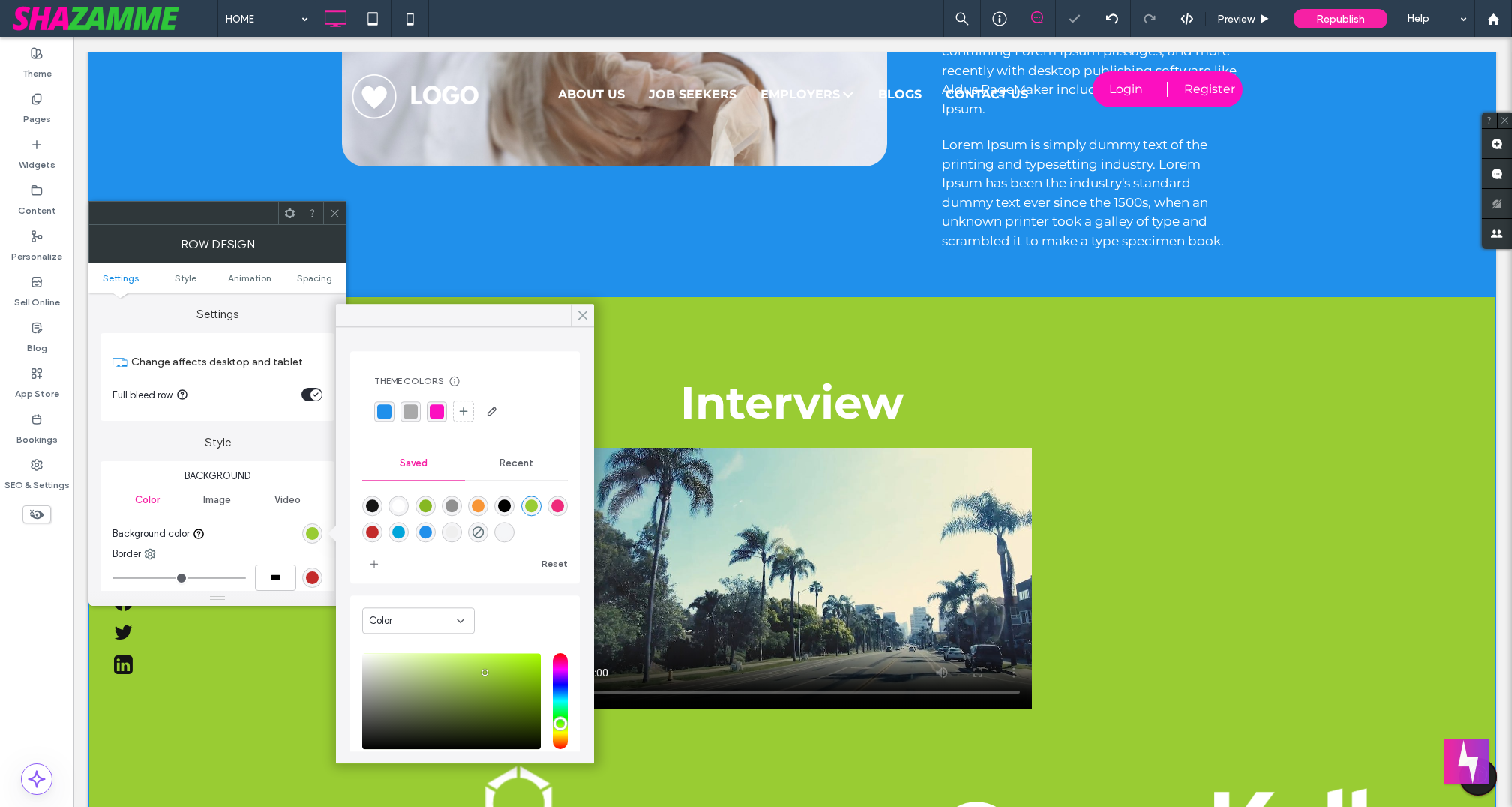
click at [582, 325] on span at bounding box center [582, 315] width 13 height 23
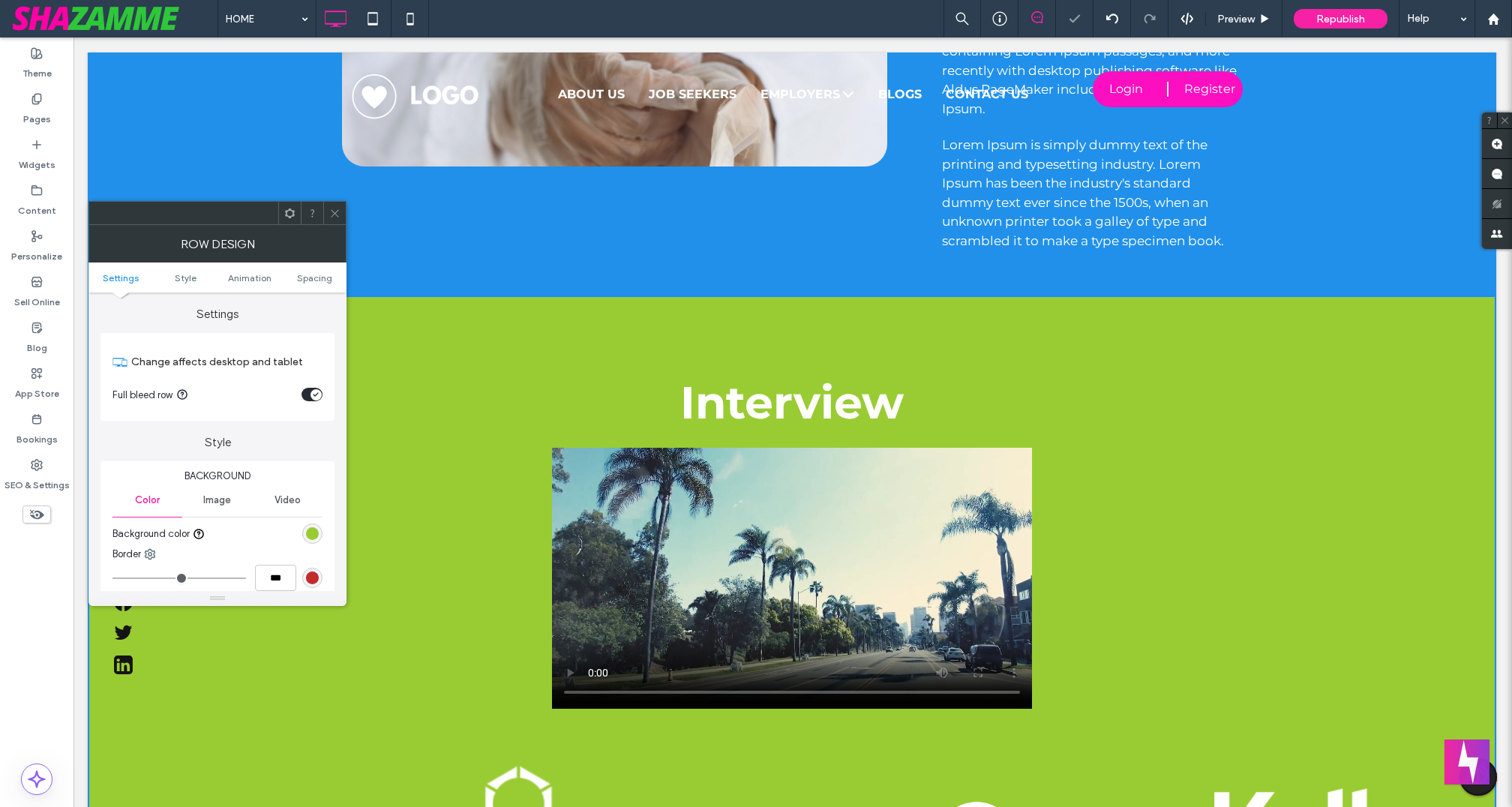
click at [340, 208] on div at bounding box center [335, 213] width 23 height 23
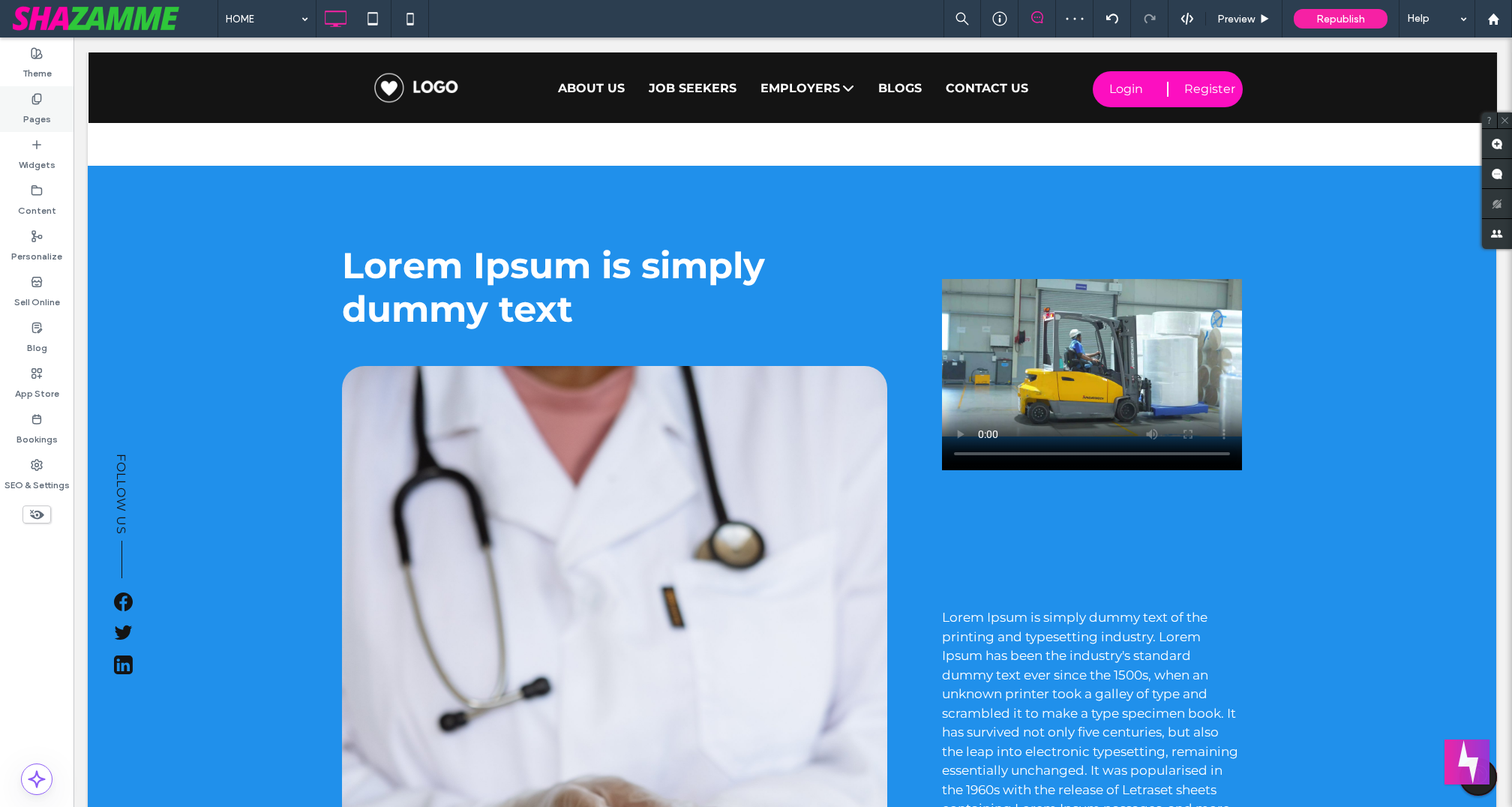
scroll to position [933, 0]
click at [40, 111] on label "Pages" at bounding box center [37, 115] width 27 height 21
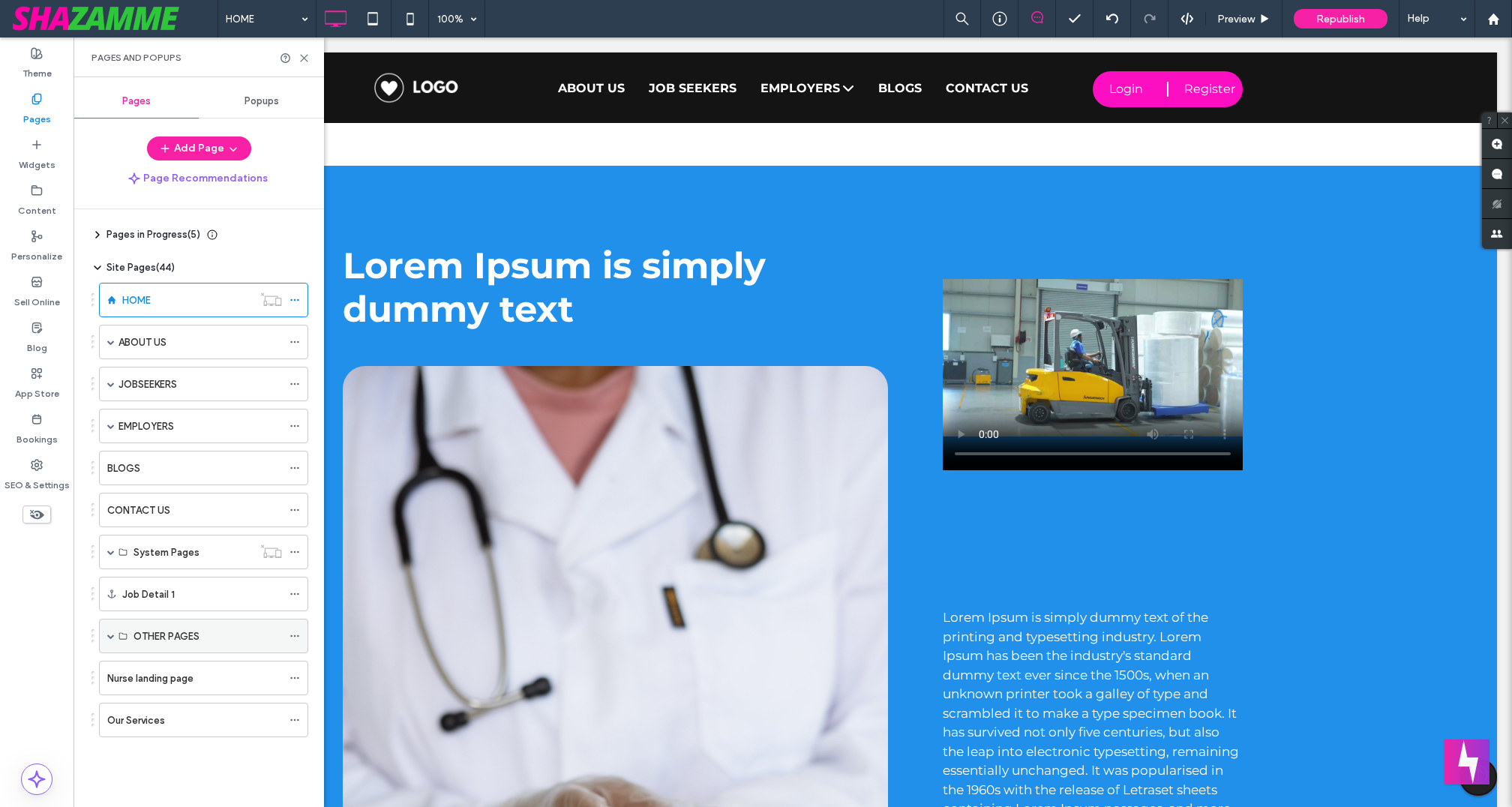
click at [107, 632] on span at bounding box center [111, 636] width 8 height 8
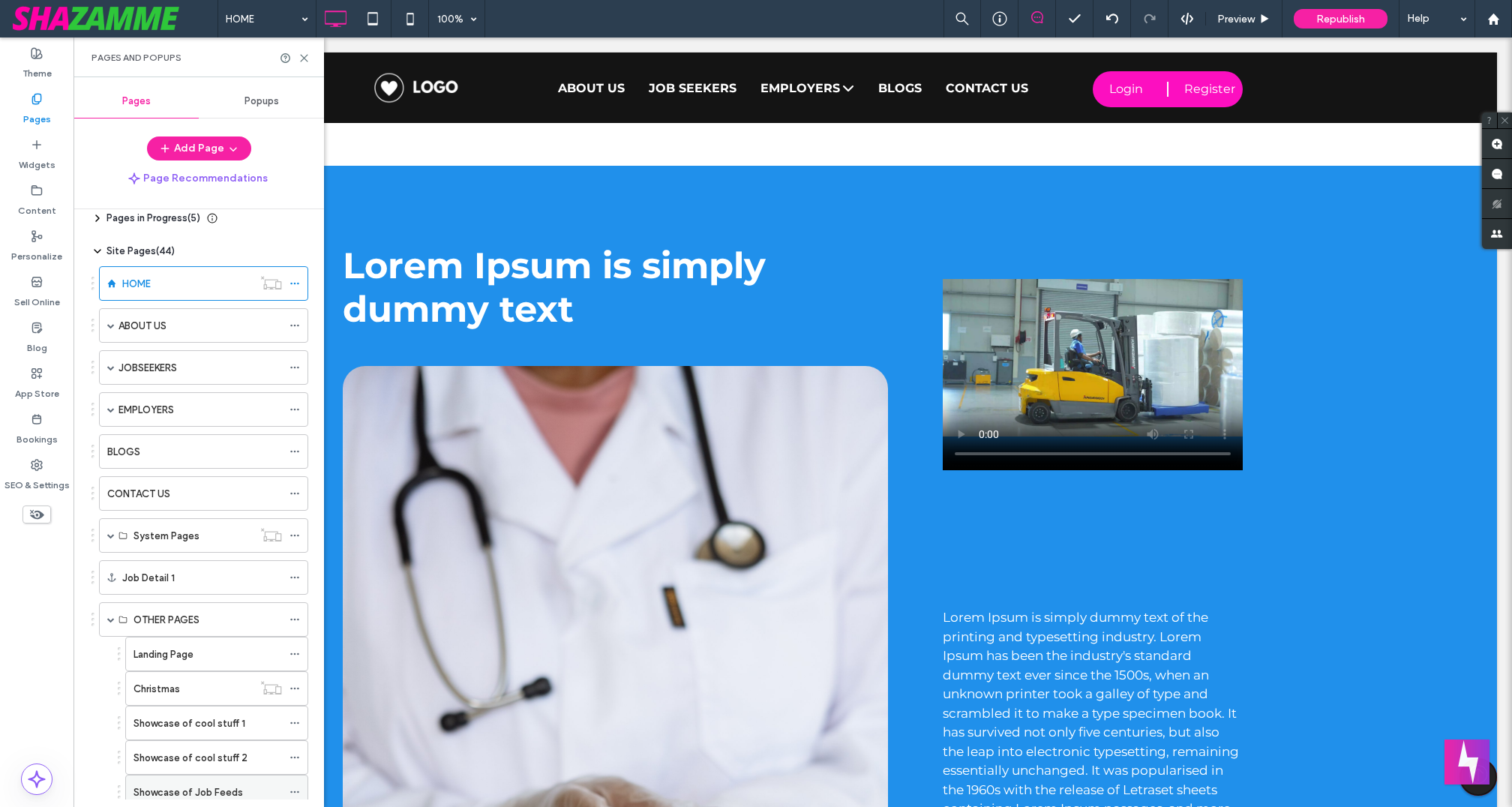
scroll to position [0, 0]
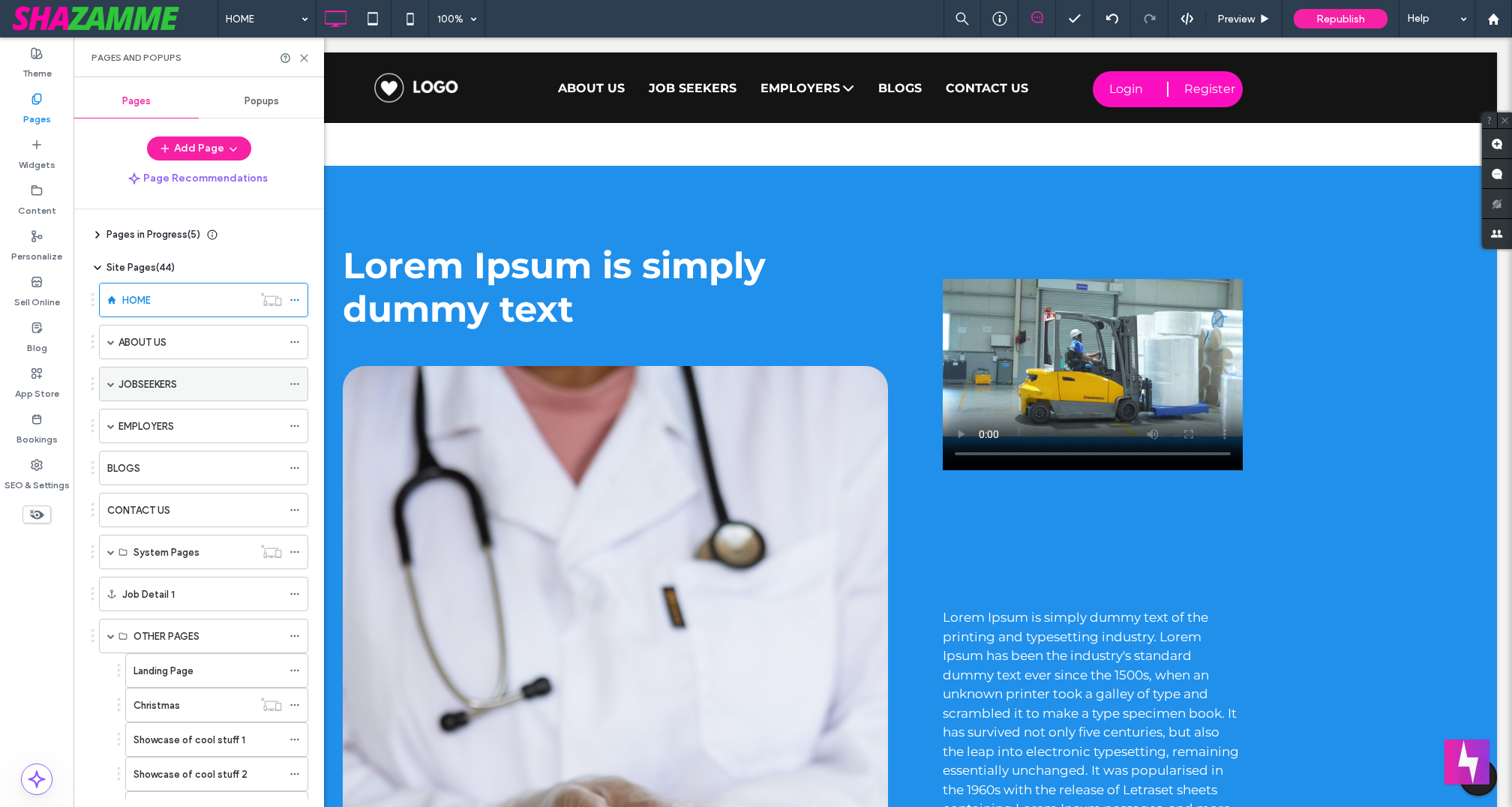
click at [114, 383] on div "JOBSEEKERS" at bounding box center [203, 384] width 209 height 34
click at [111, 383] on span at bounding box center [111, 384] width 8 height 8
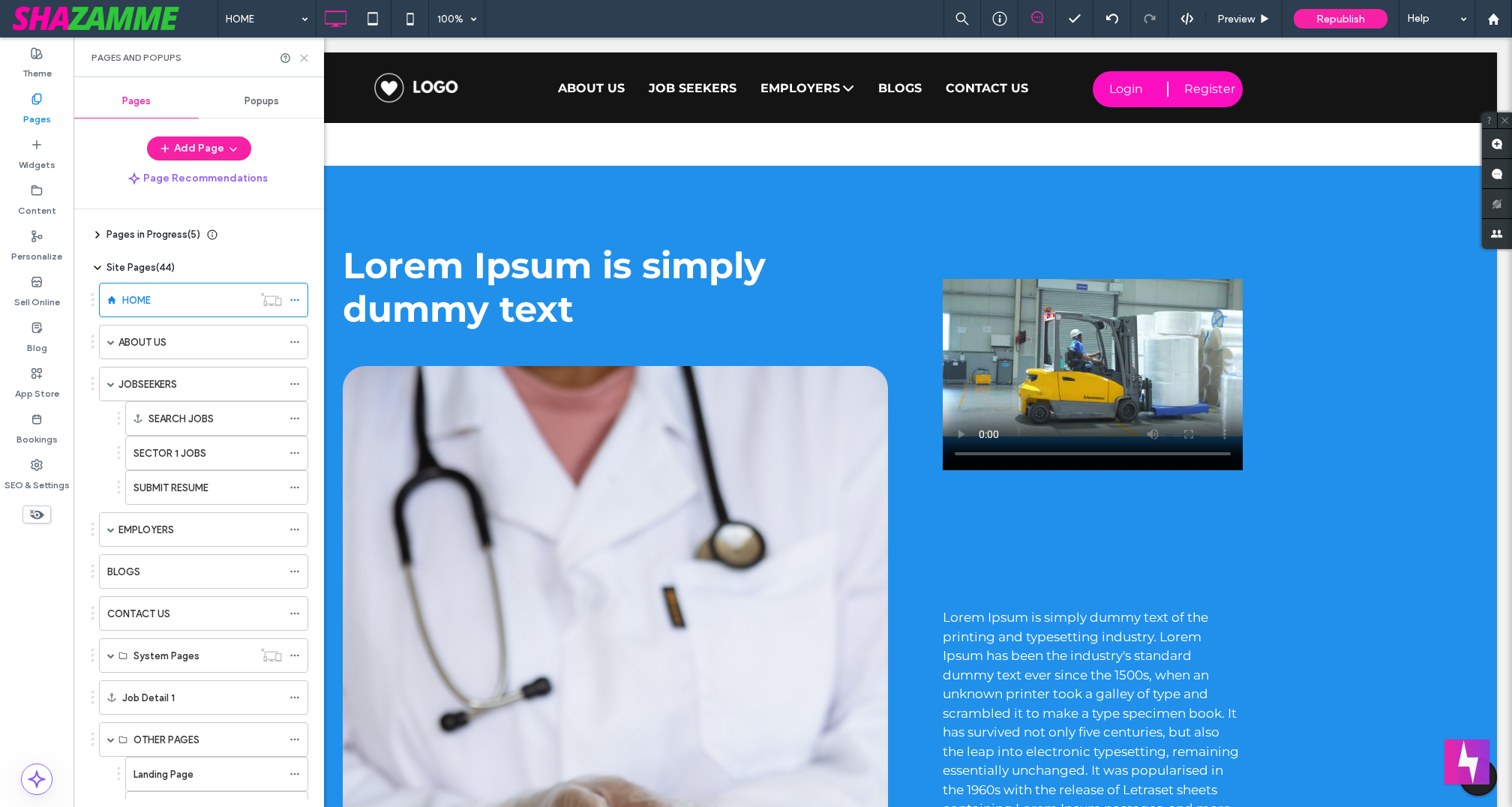
click at [303, 56] on use at bounding box center [304, 58] width 7 height 7
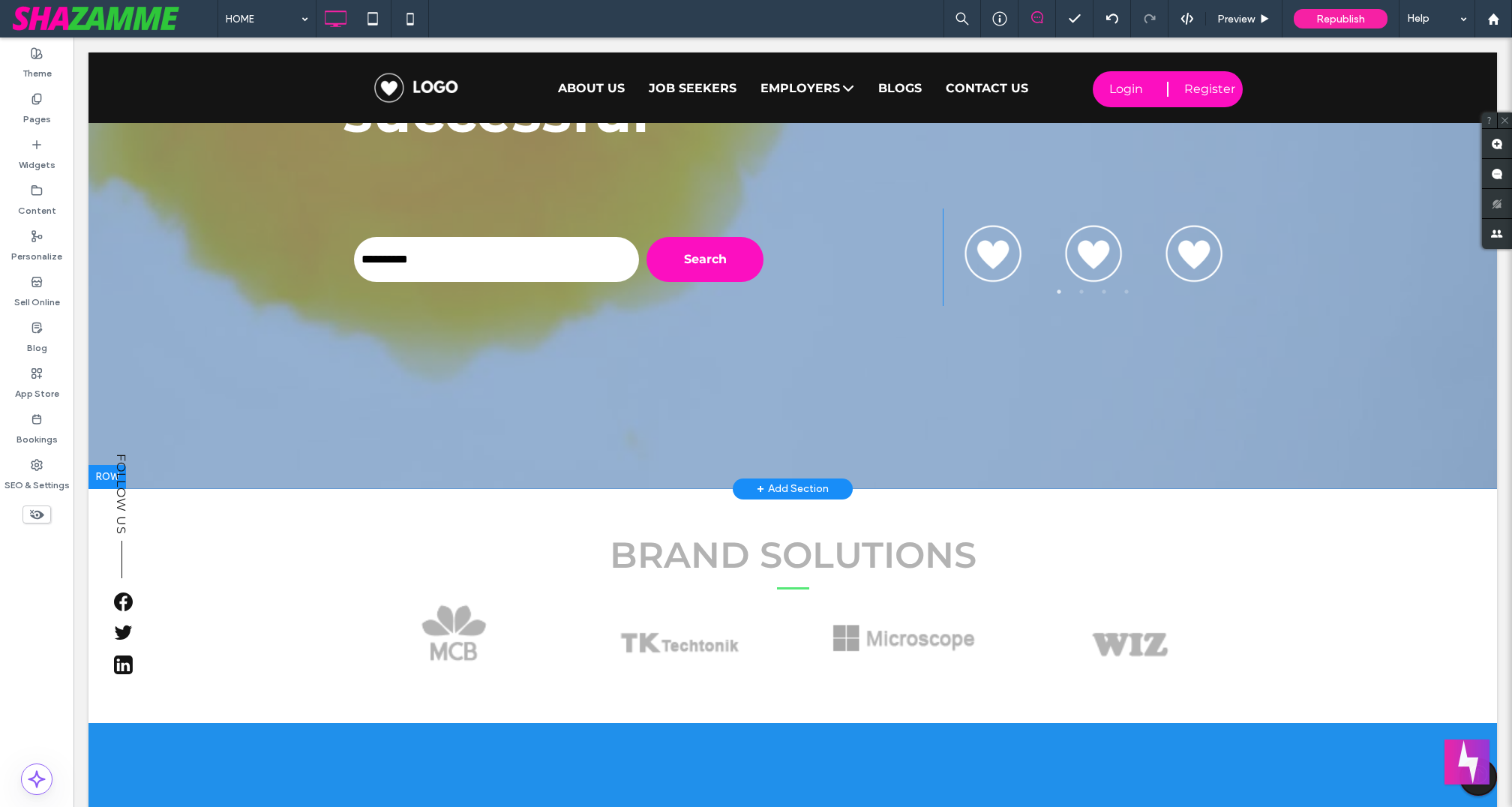
scroll to position [378, 0]
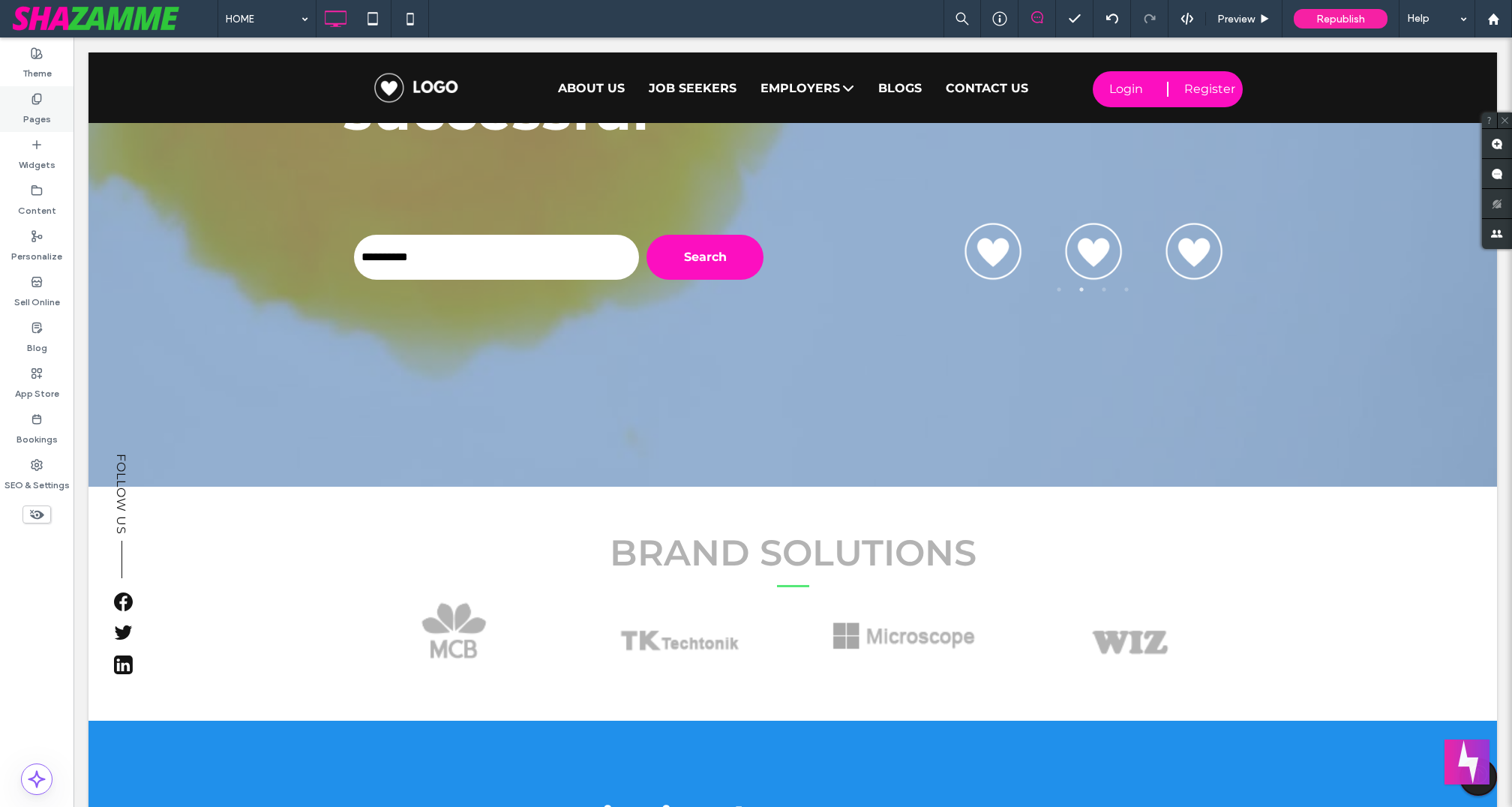
click at [54, 107] on div "Pages" at bounding box center [37, 109] width 74 height 45
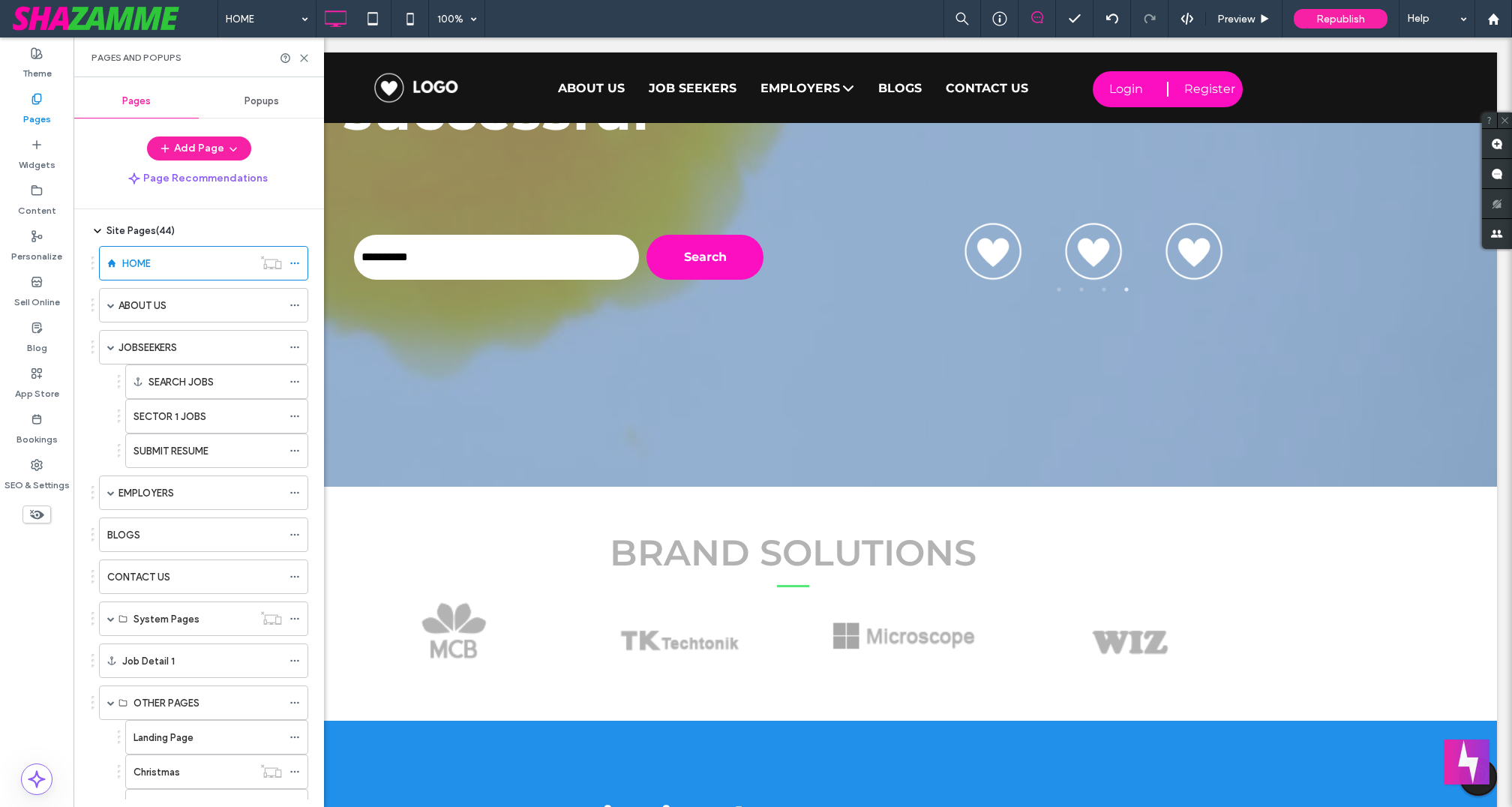
scroll to position [44, 0]
click at [113, 608] on span at bounding box center [111, 612] width 8 height 8
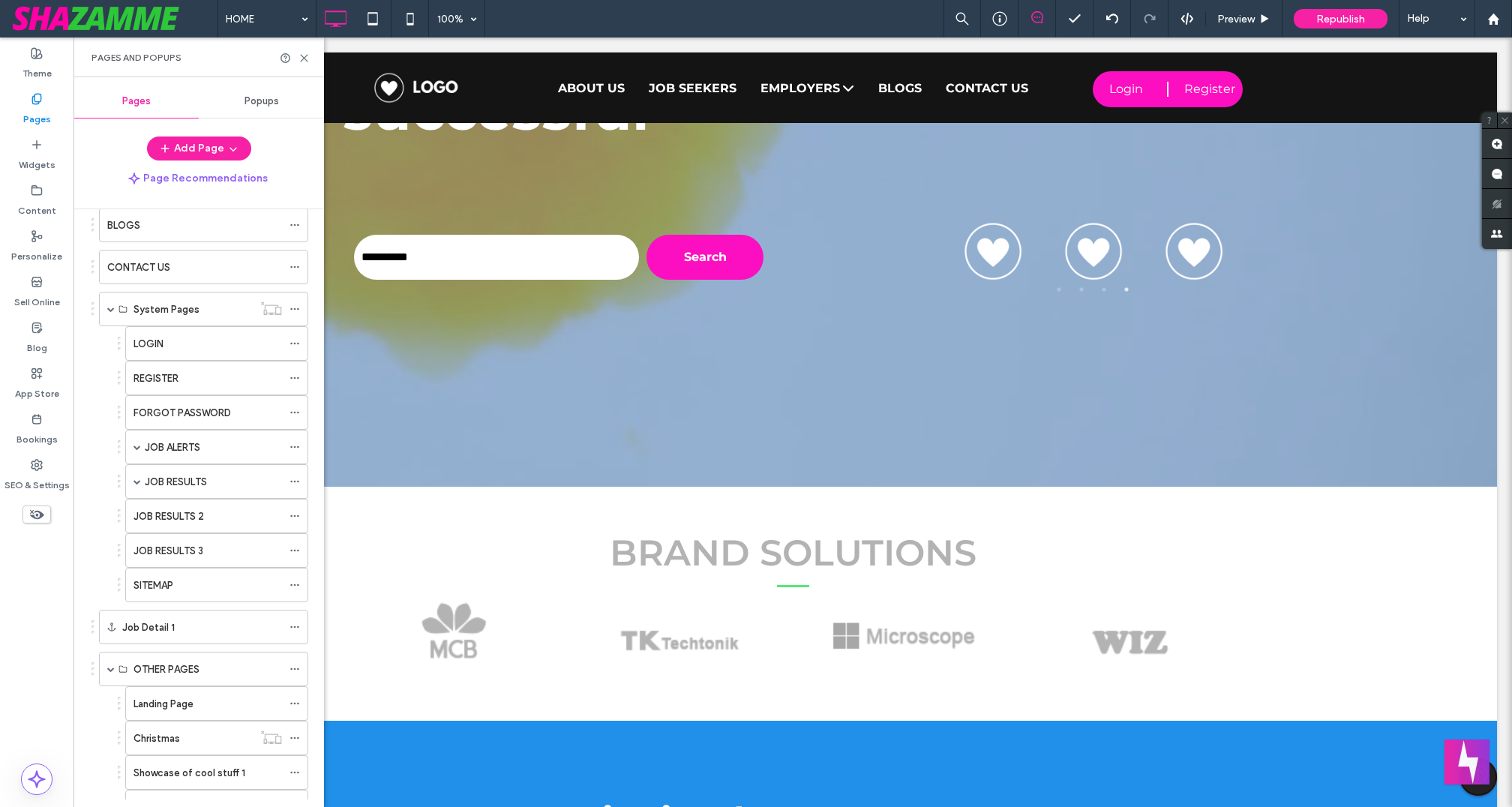
scroll to position [375, 0]
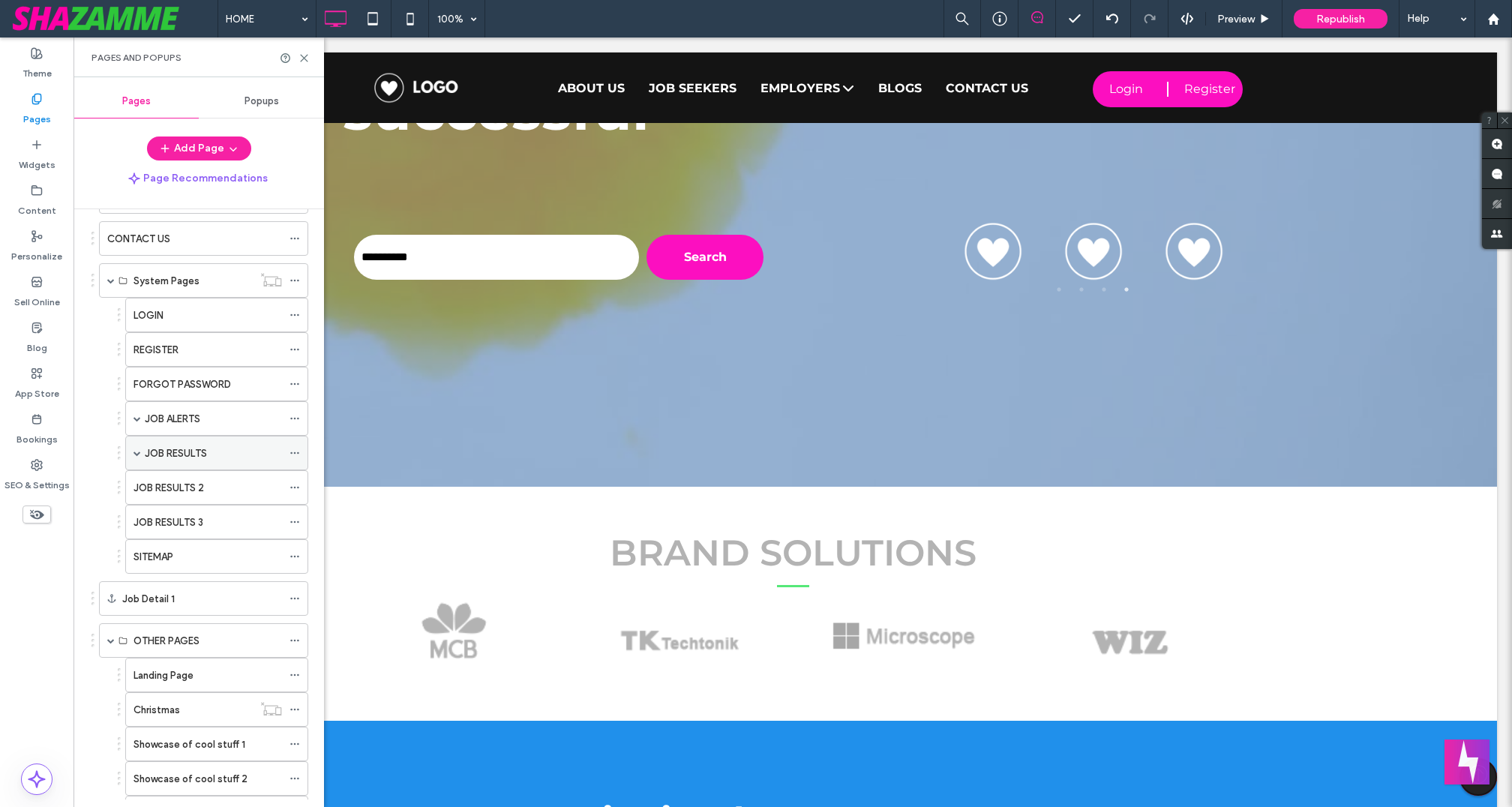
click at [180, 447] on label "JOB RESULTS" at bounding box center [176, 453] width 62 height 26
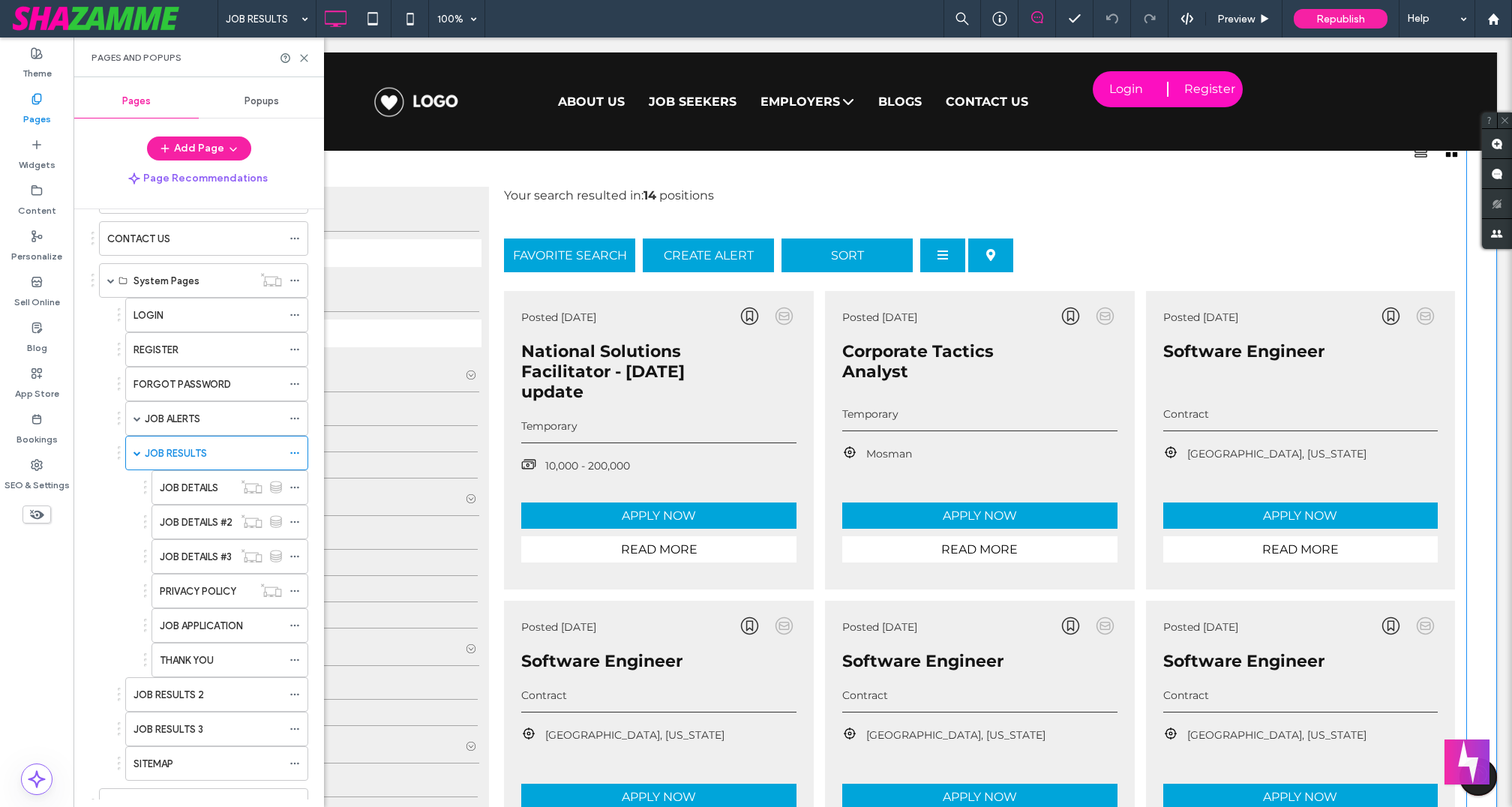
scroll to position [384, 0]
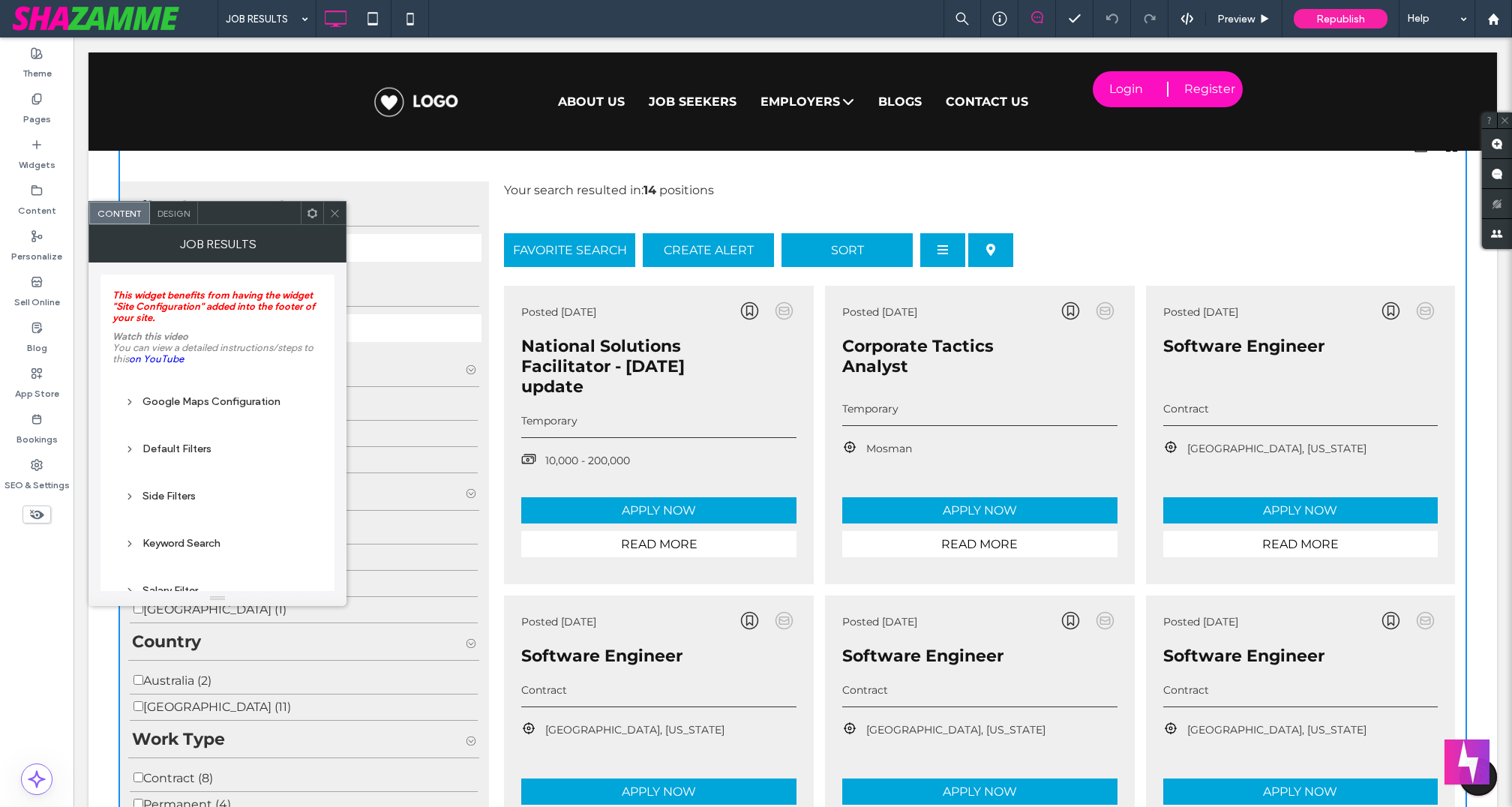
click at [175, 216] on span "Design" at bounding box center [174, 214] width 32 height 11
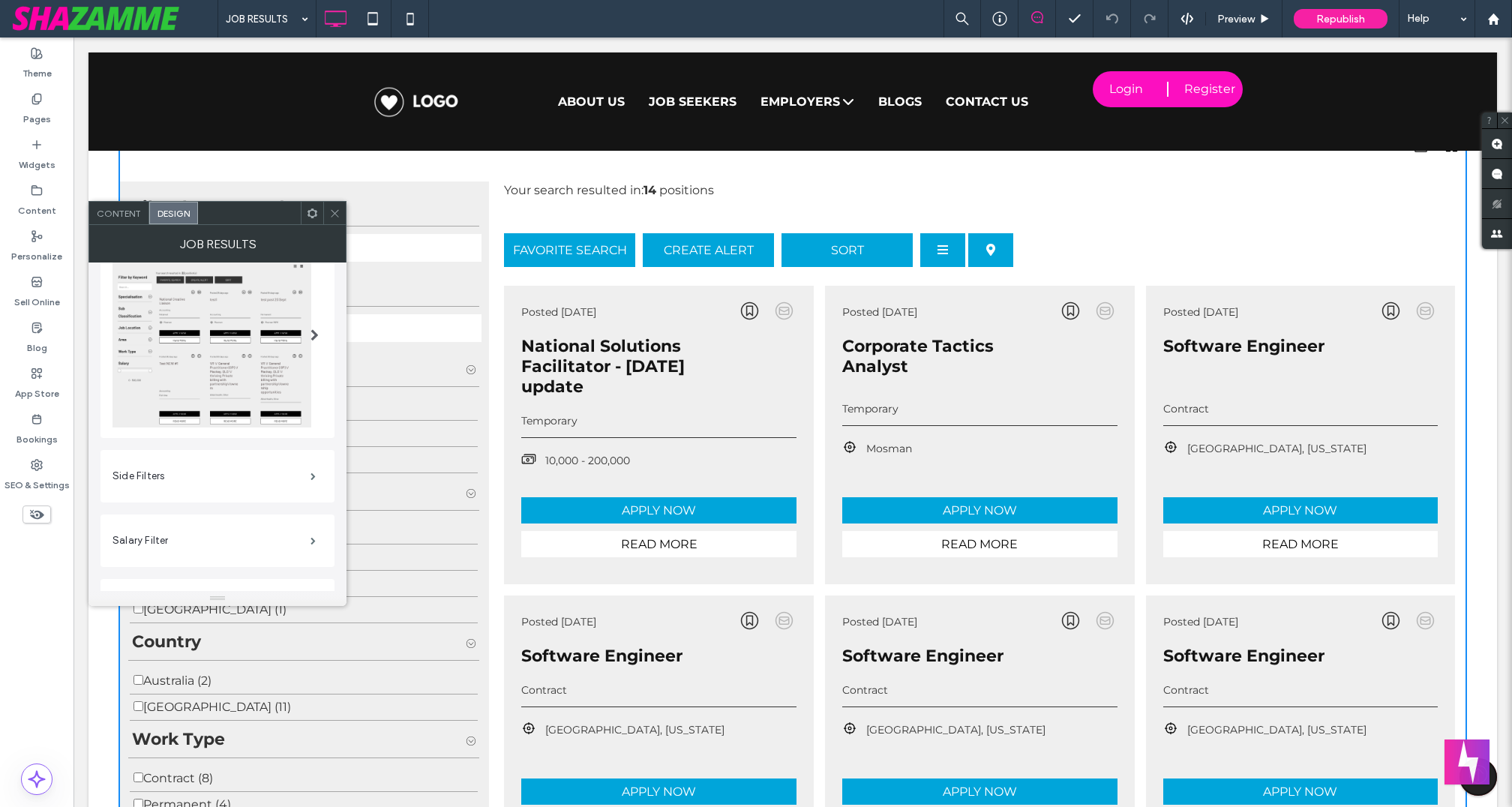
scroll to position [0, 0]
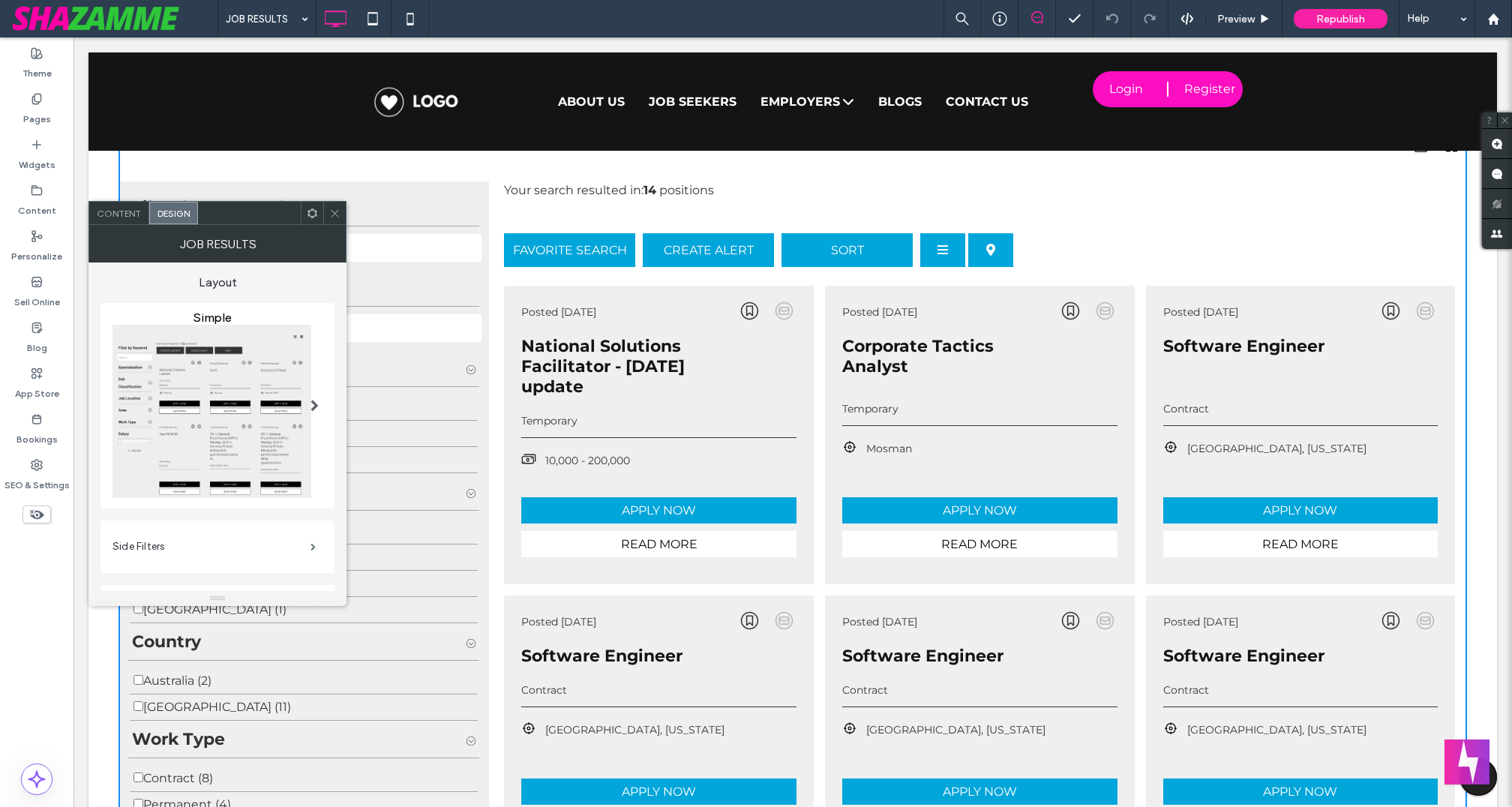
click at [304, 402] on div at bounding box center [314, 405] width 31 height 213
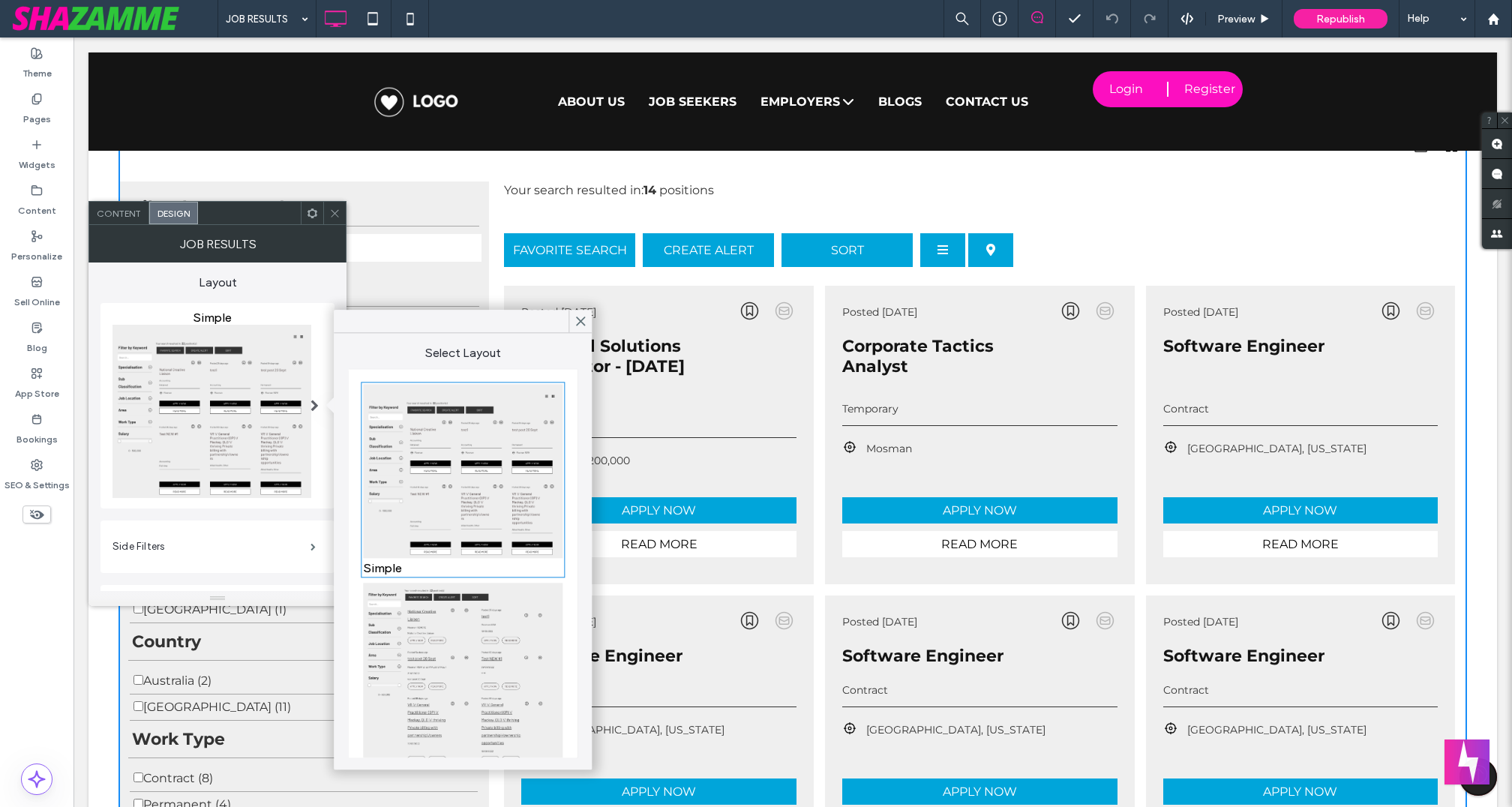
click at [435, 683] on img at bounding box center [462, 673] width 200 height 181
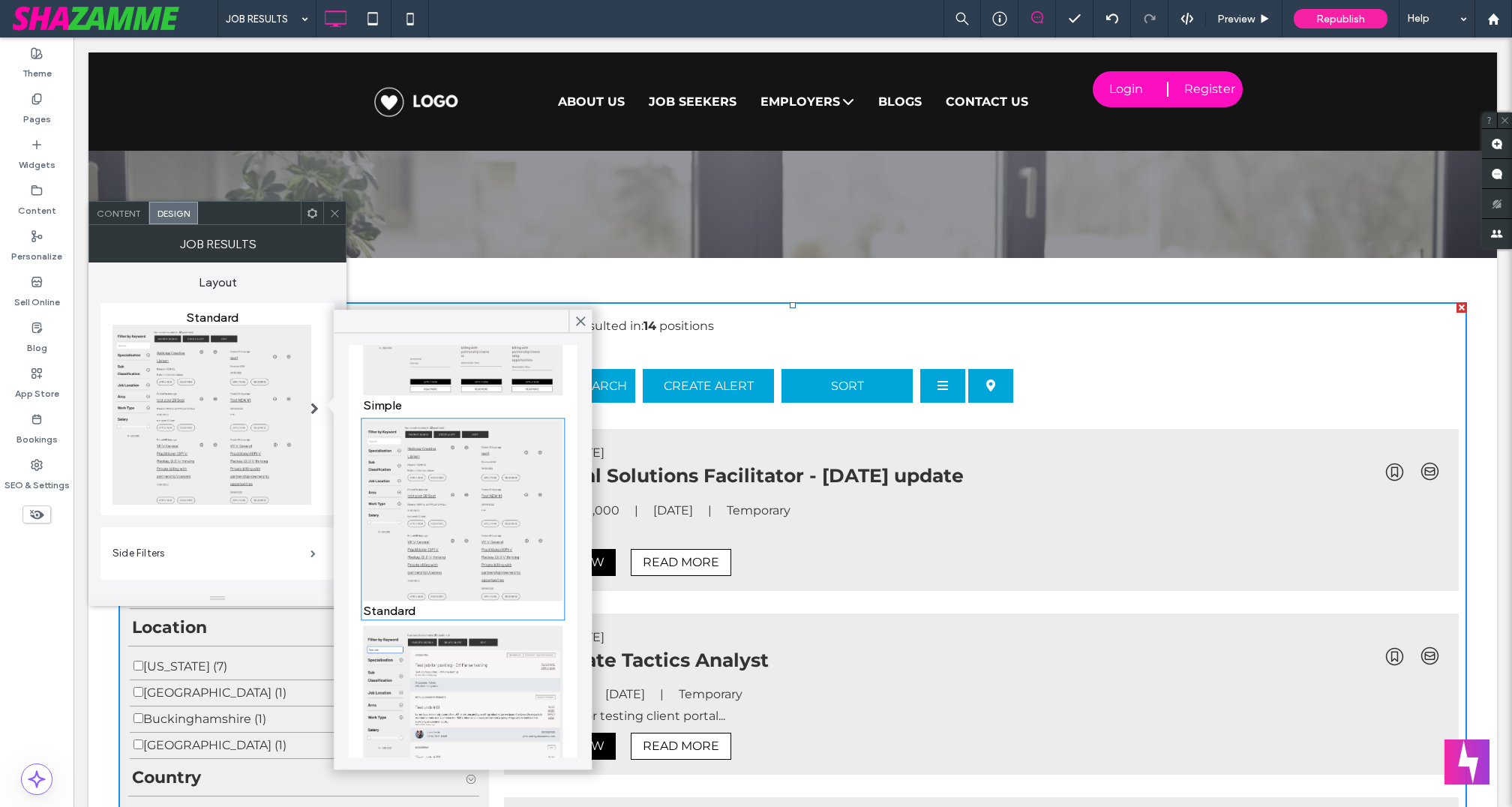
scroll to position [187, 0]
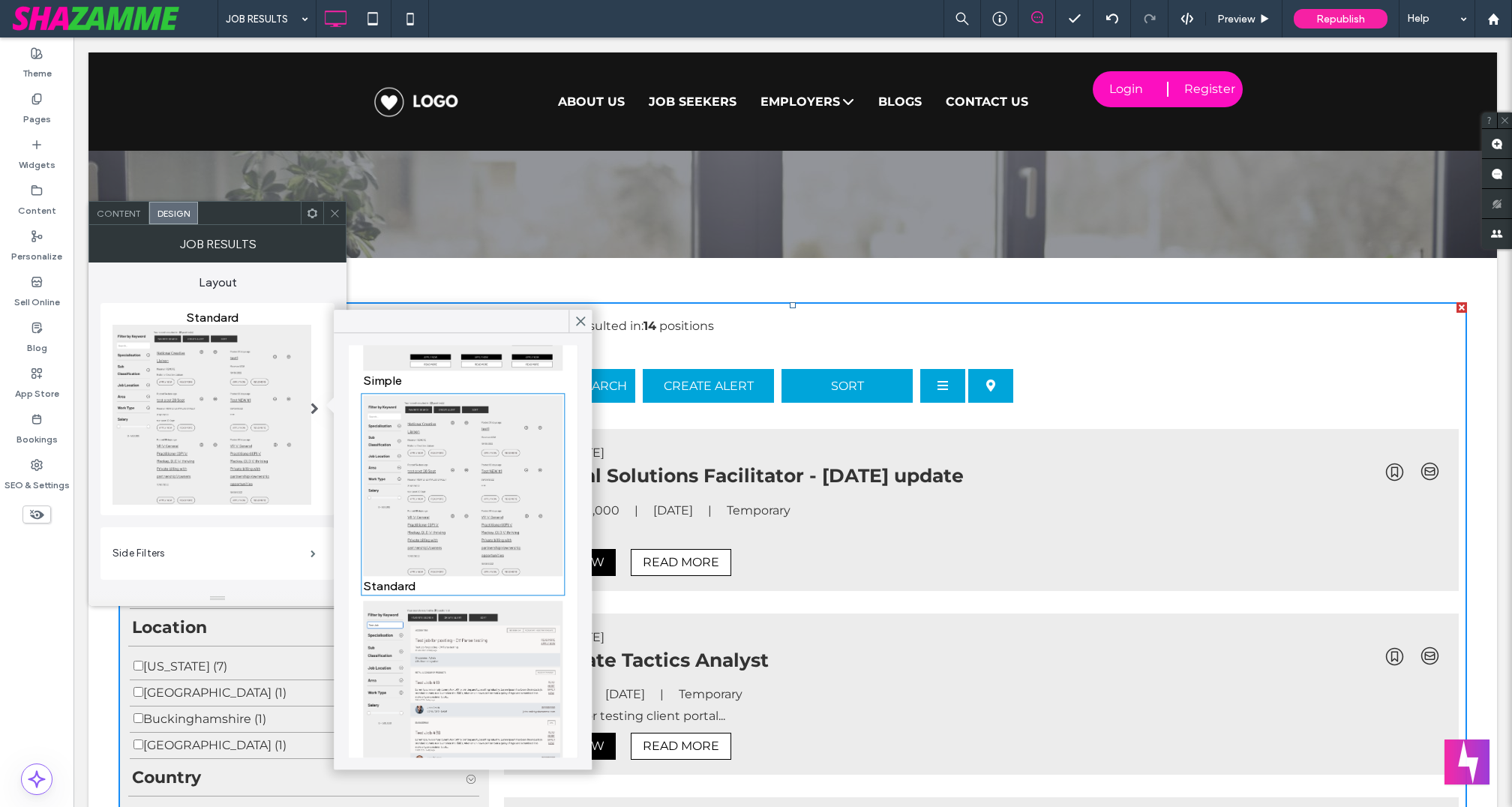
click at [477, 644] on img at bounding box center [462, 711] width 200 height 218
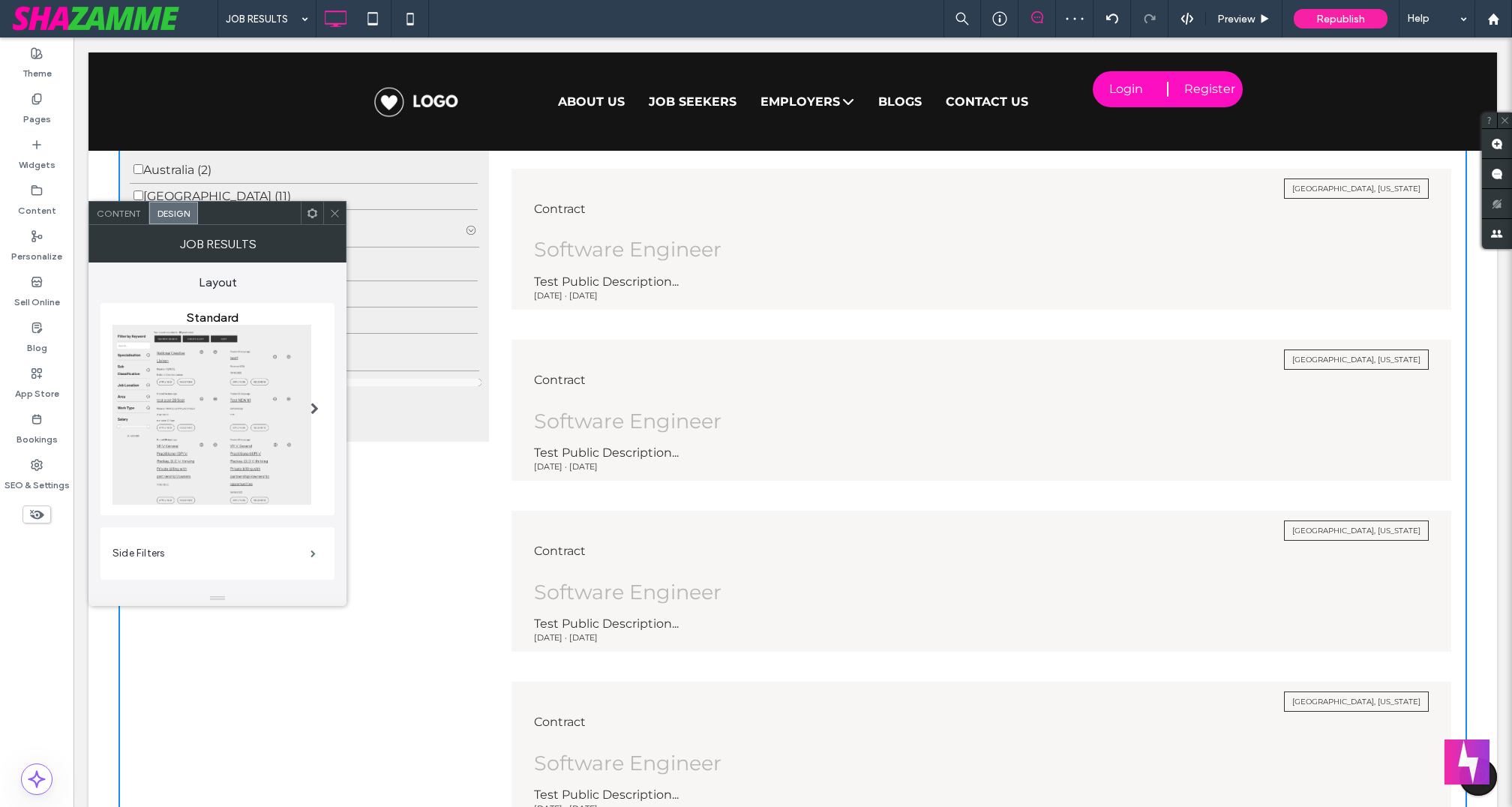
scroll to position [855, 0]
